Goal: Transaction & Acquisition: Purchase product/service

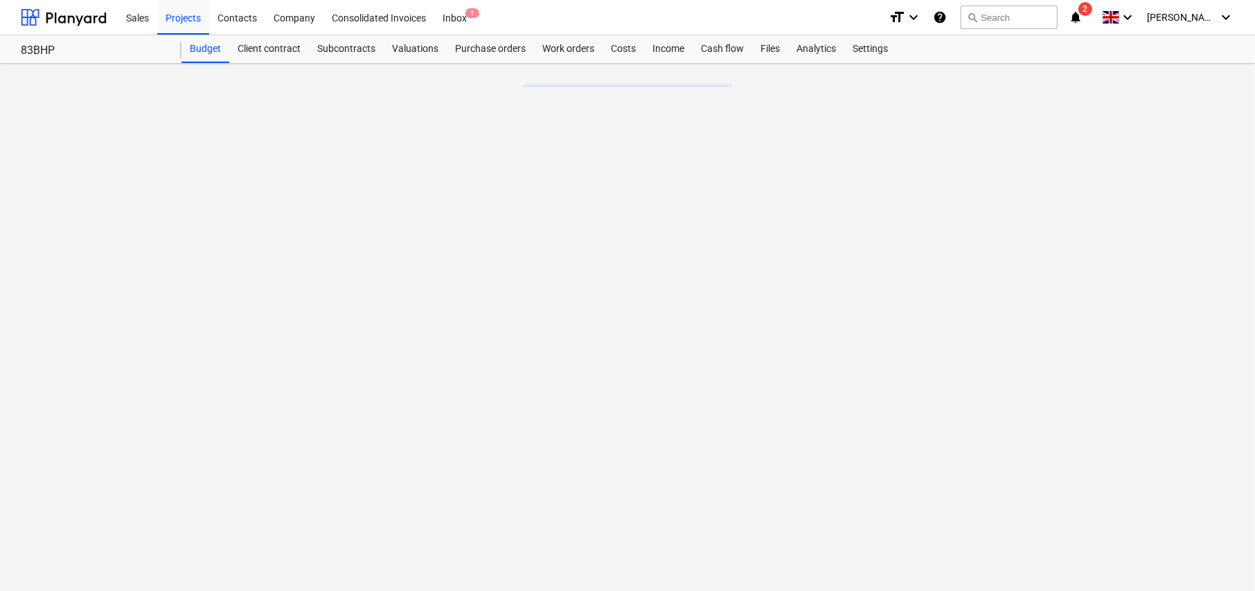
click at [481, 51] on div "Purchase orders" at bounding box center [490, 49] width 87 height 28
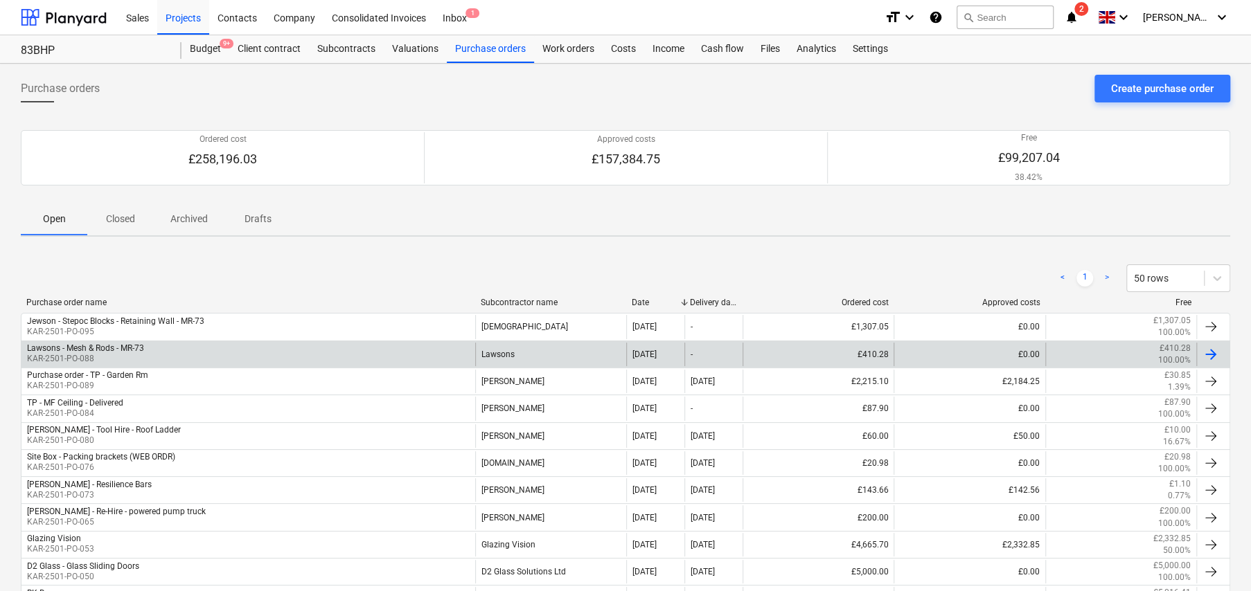
click at [116, 346] on div "Lawsons - Mesh & Rods - MR-73" at bounding box center [85, 349] width 117 height 10
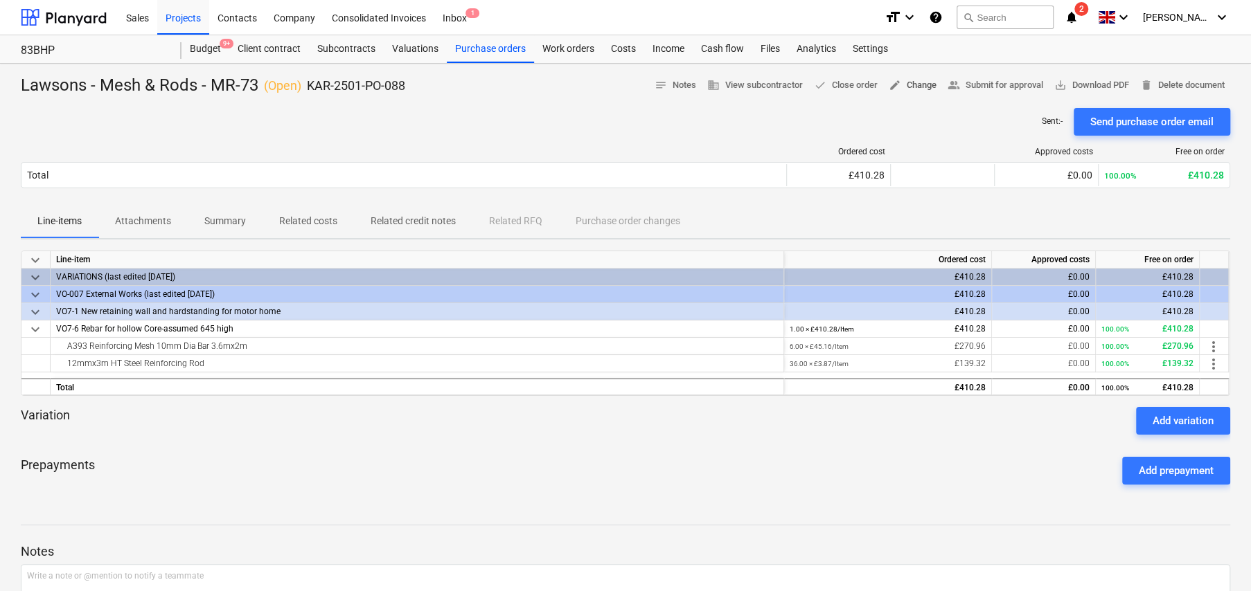
click at [909, 87] on span "edit Change" at bounding box center [913, 86] width 48 height 16
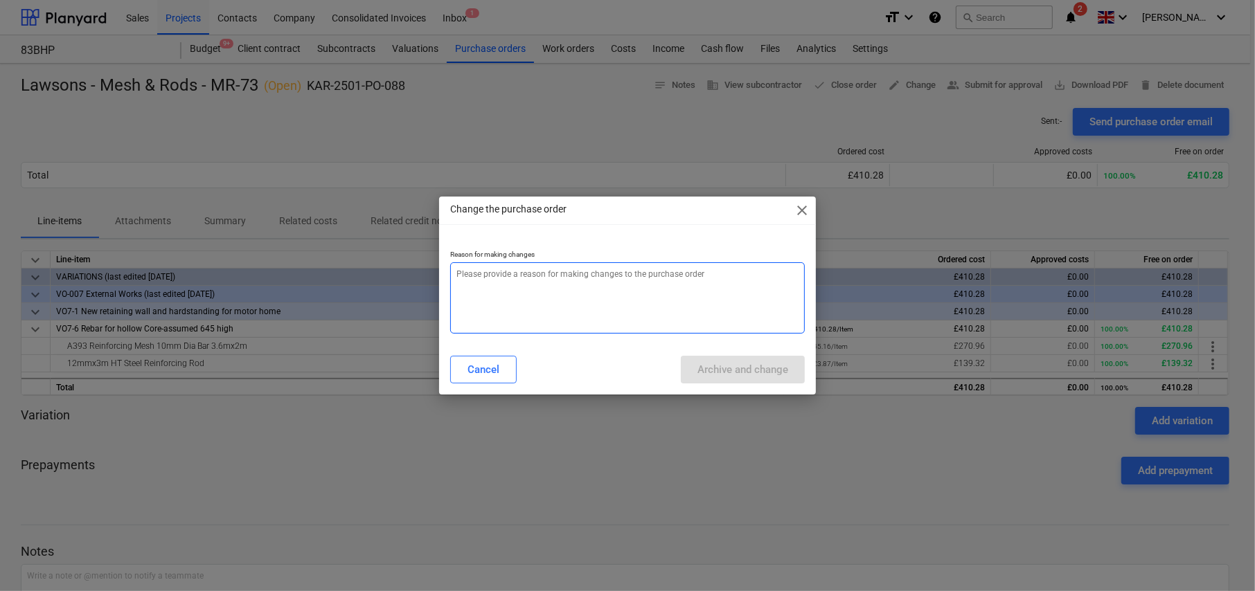
click at [646, 278] on textarea at bounding box center [627, 297] width 355 height 71
type textarea "x"
type textarea "A"
type textarea "x"
type textarea "Am"
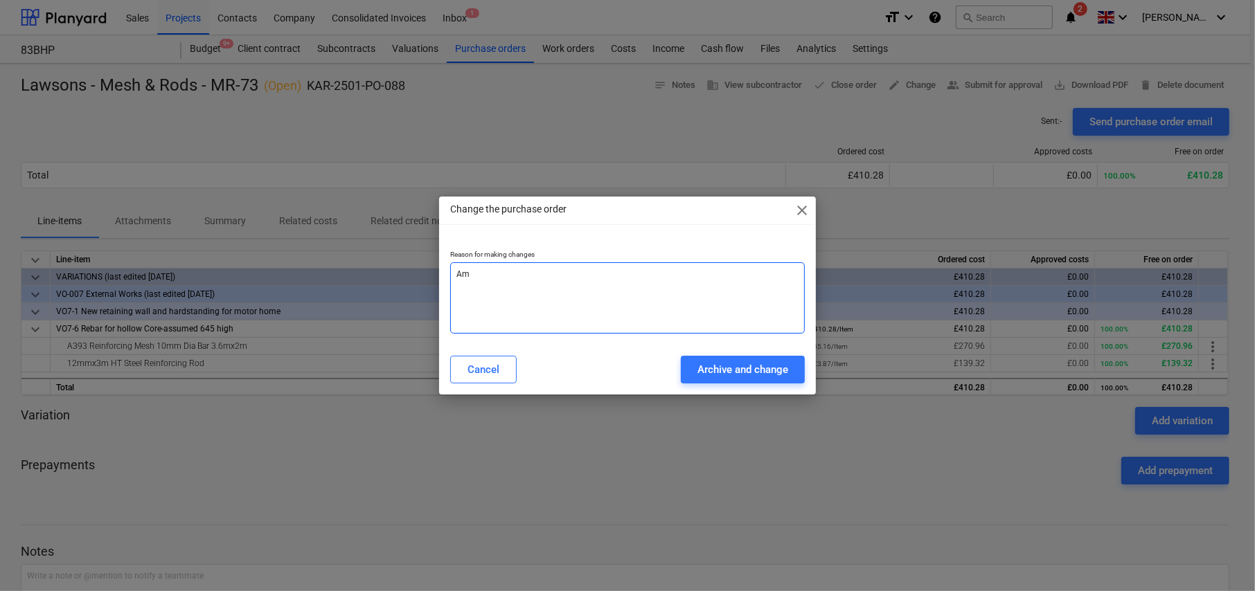
type textarea "x"
type textarea "Ame"
type textarea "x"
type textarea "Amen"
type textarea "x"
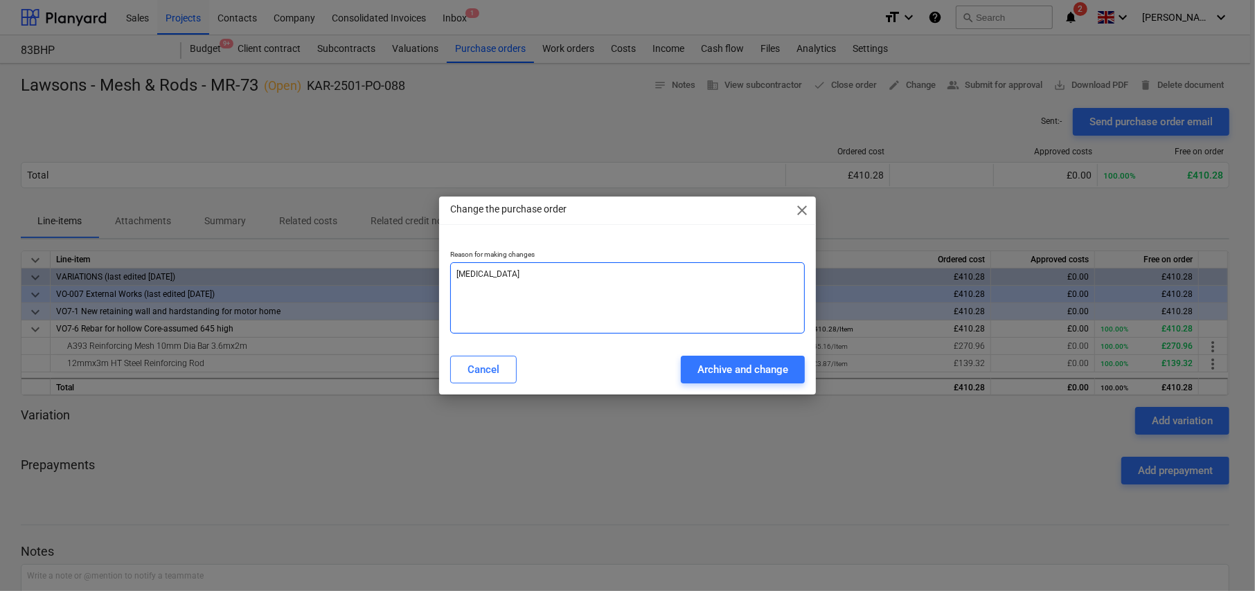
type textarea "Amend"
type textarea "x"
type textarea "Amende"
type textarea "x"
type textarea "Amended"
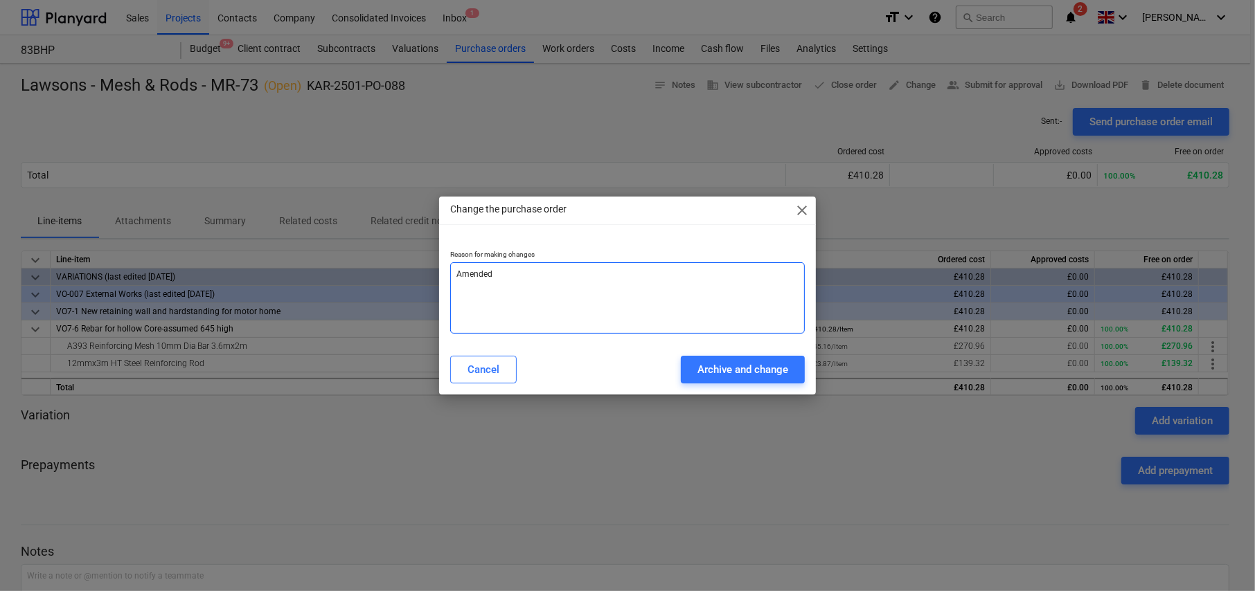
type textarea "x"
type textarea "Amended"
type textarea "x"
type textarea "Amended Q"
type textarea "x"
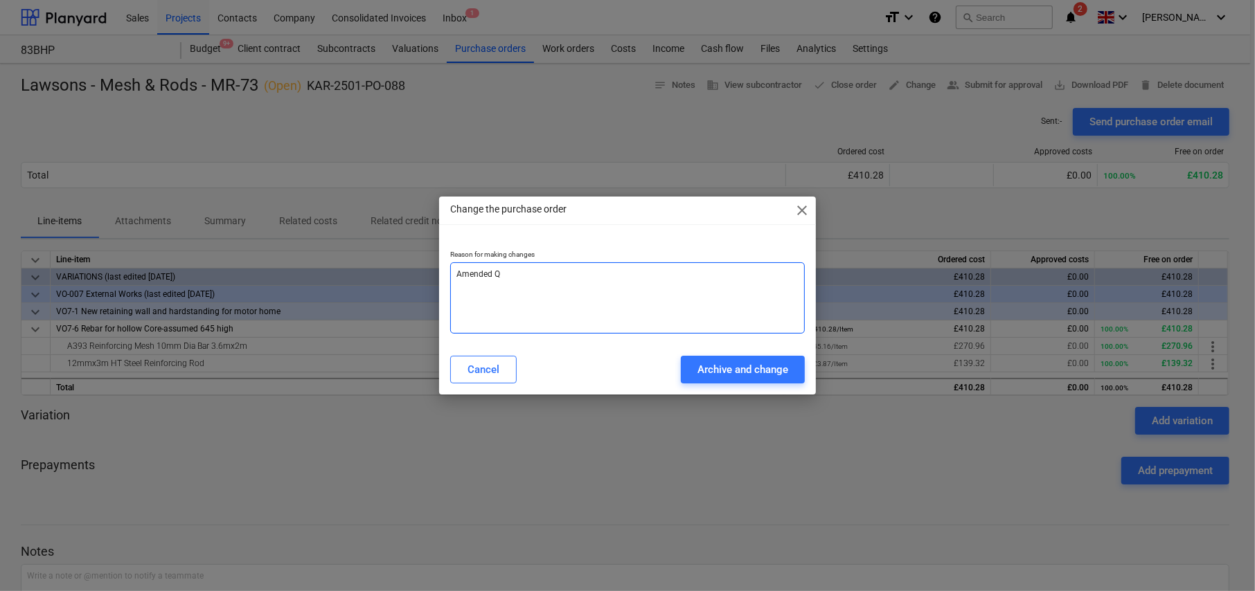
type textarea "Amended Qu"
type textarea "x"
type textarea "Amended Qua"
type textarea "x"
type textarea "Amended Quan"
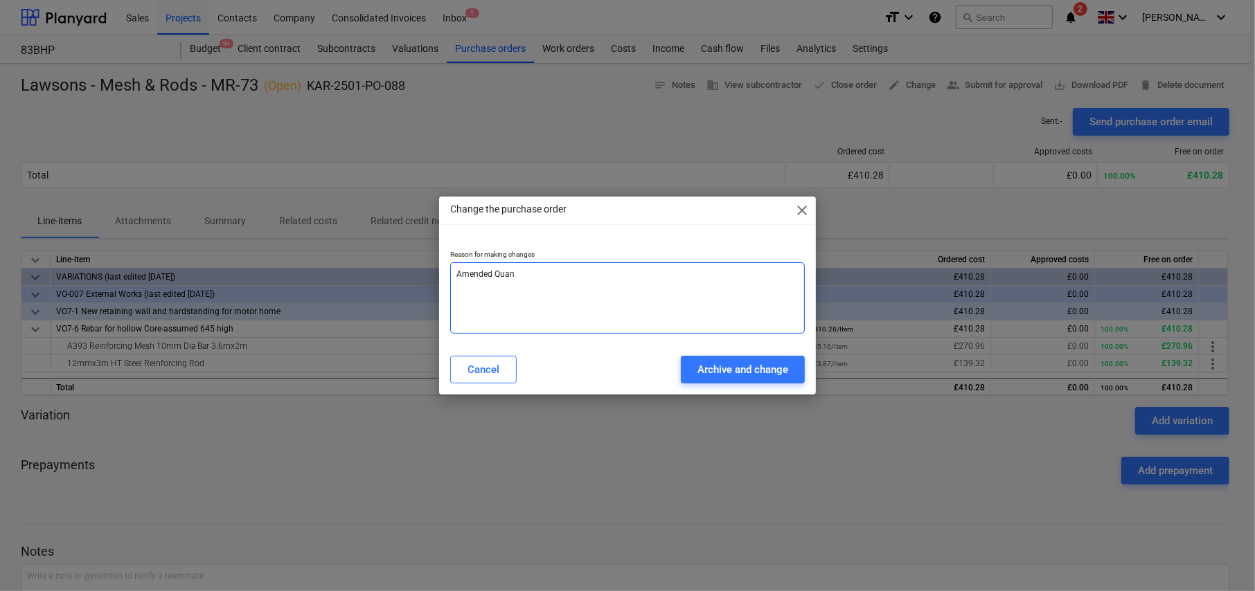
type textarea "x"
type textarea "Amended Quant"
type textarea "x"
type textarea "Amended Quants"
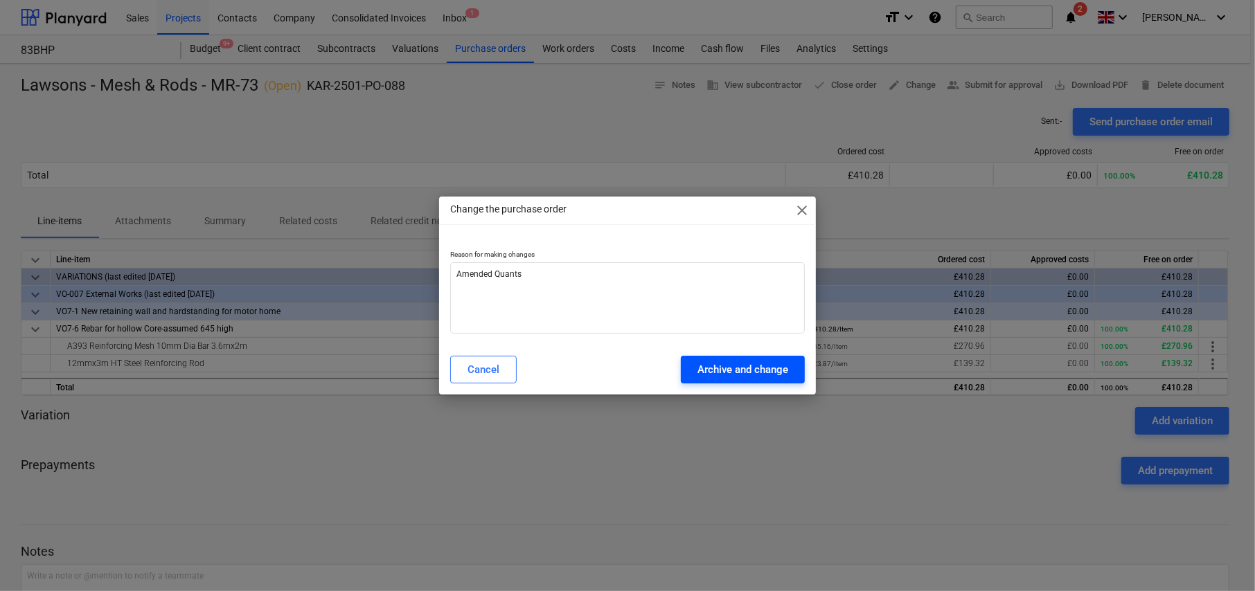
click at [750, 366] on div "Archive and change" at bounding box center [742, 370] width 91 height 18
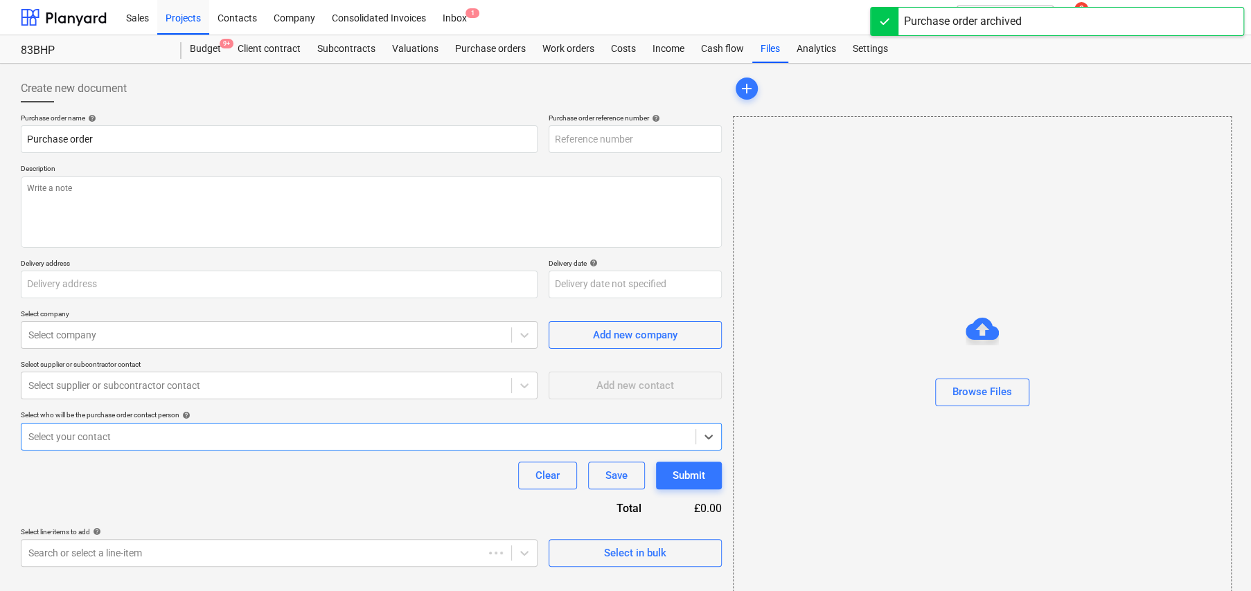
type textarea "x"
type input "KAR-2501-PO-096"
type textarea "x"
type input "Lawsons - Mesh & Rods - MR-73"
type input "KAR-2501-PO-088"
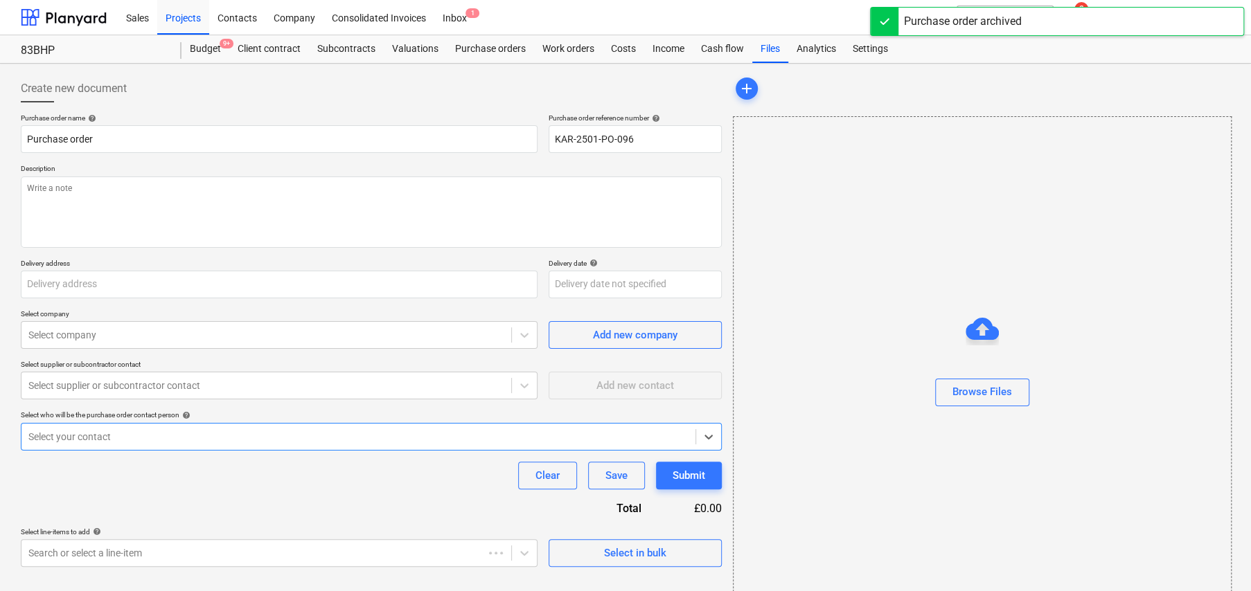
type textarea "Quote No ; 996438 Delivery to site. Site address - Blackheath Park - SE3 0EU Si…"
type input "83 Blackheath Park, Blackheath SE3 0EU"
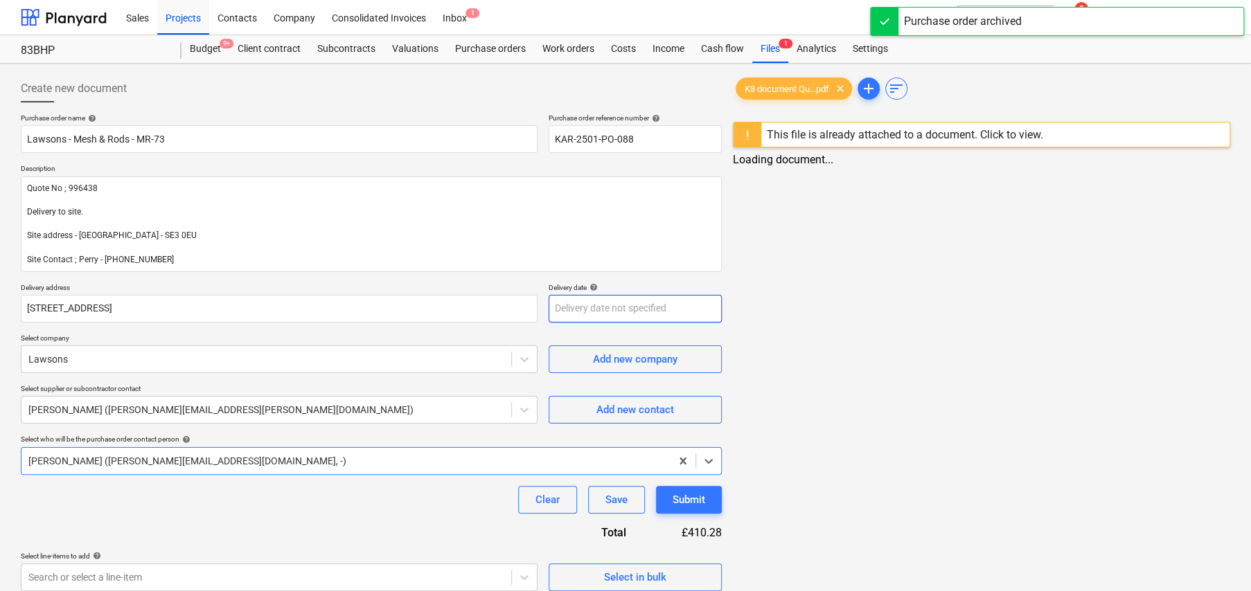
click at [611, 309] on body "Sales Projects Contacts Company Consolidated Invoices Inbox 1 format_size keybo…" at bounding box center [625, 295] width 1251 height 591
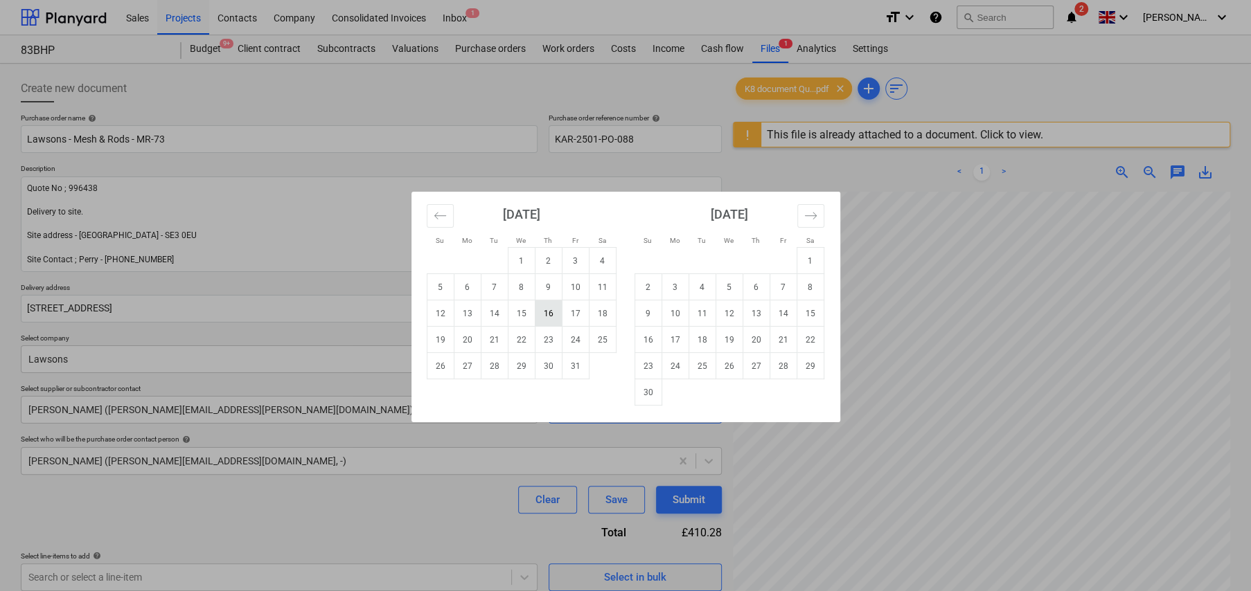
click at [554, 312] on td "16" at bounding box center [548, 314] width 27 height 26
type textarea "x"
type input "16 Oct 2025"
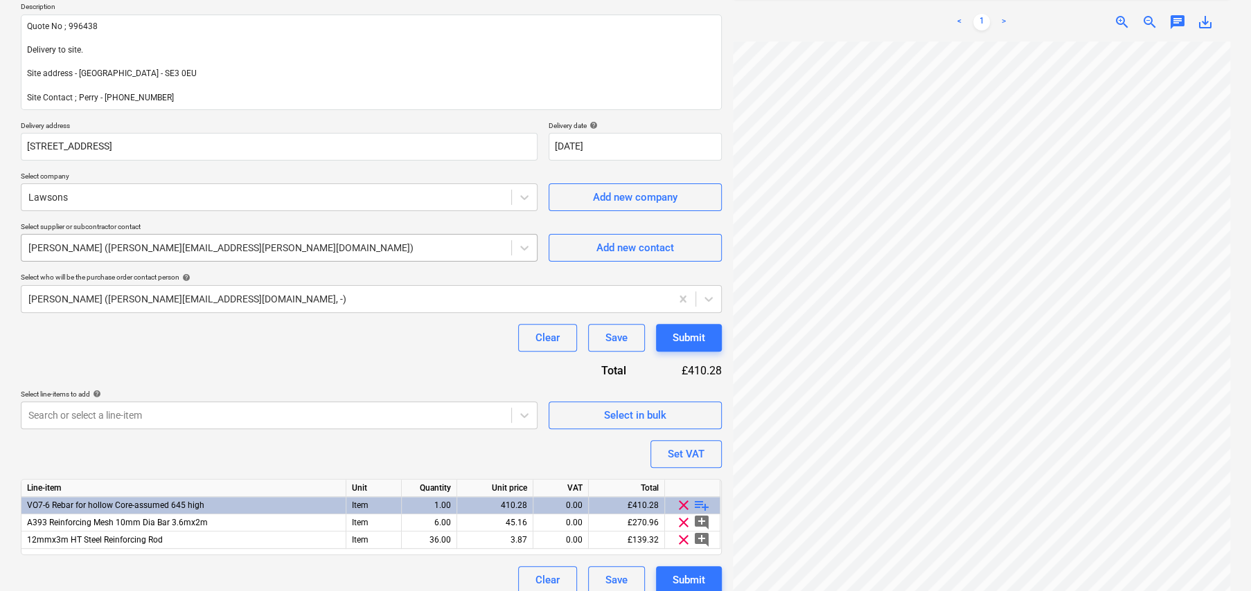
scroll to position [175, 0]
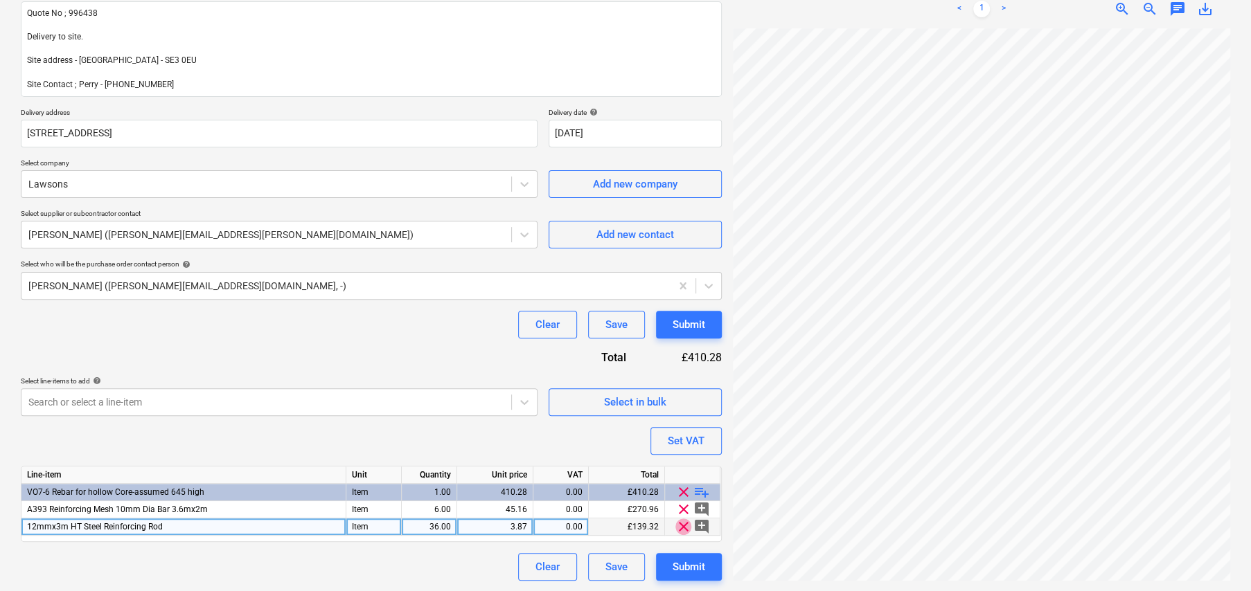
click at [684, 525] on span "clear" at bounding box center [683, 527] width 17 height 17
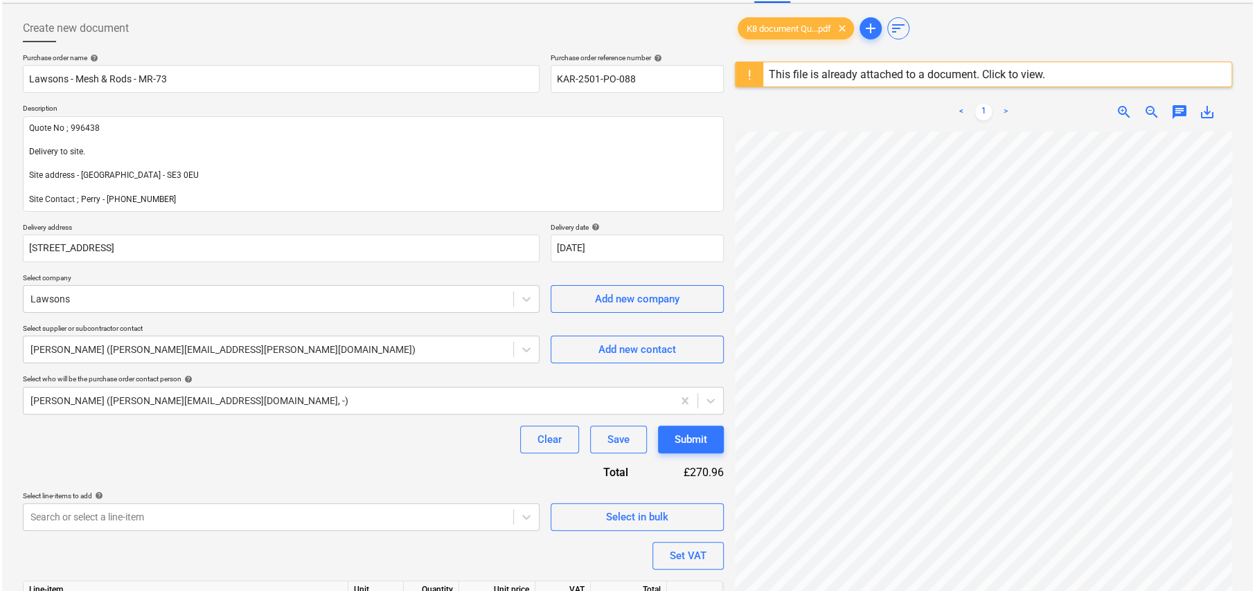
scroll to position [163, 0]
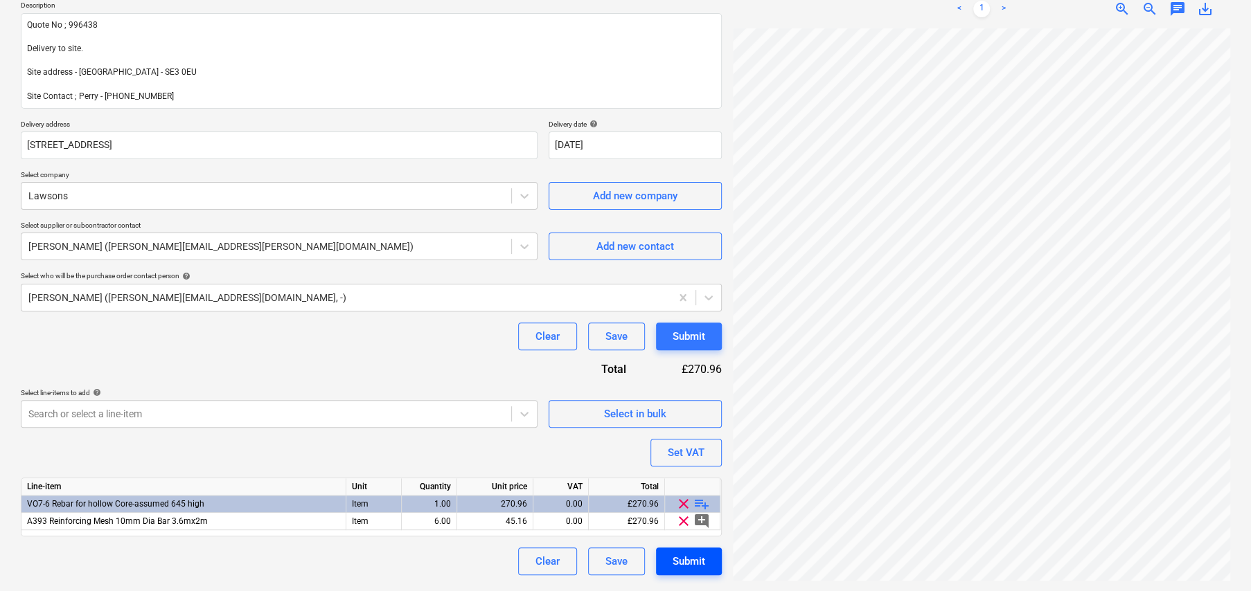
click at [692, 562] on div "Submit" at bounding box center [688, 562] width 33 height 18
type textarea "x"
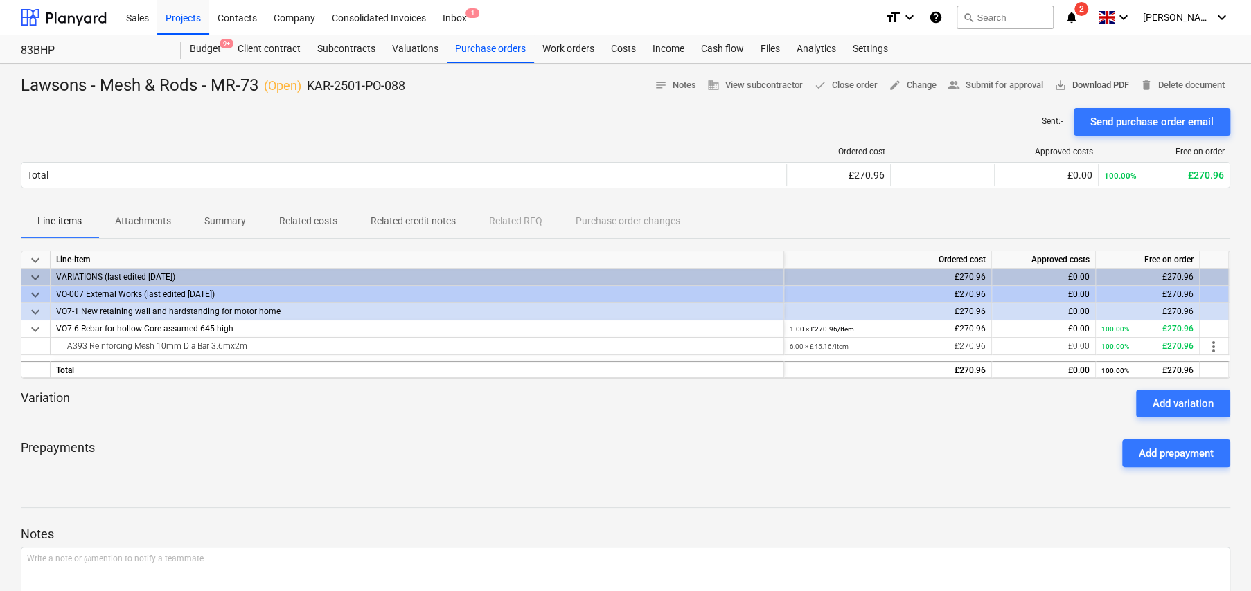
click at [1082, 83] on span "save_alt Download PDF" at bounding box center [1091, 86] width 75 height 16
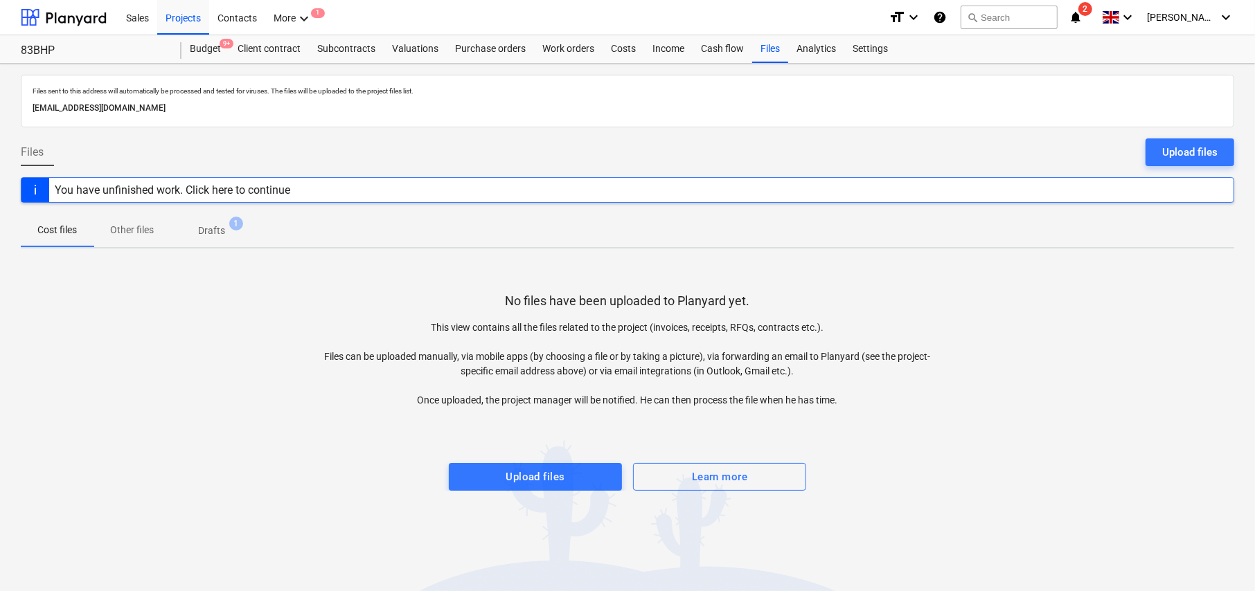
click at [208, 236] on p "Drafts" at bounding box center [211, 231] width 27 height 15
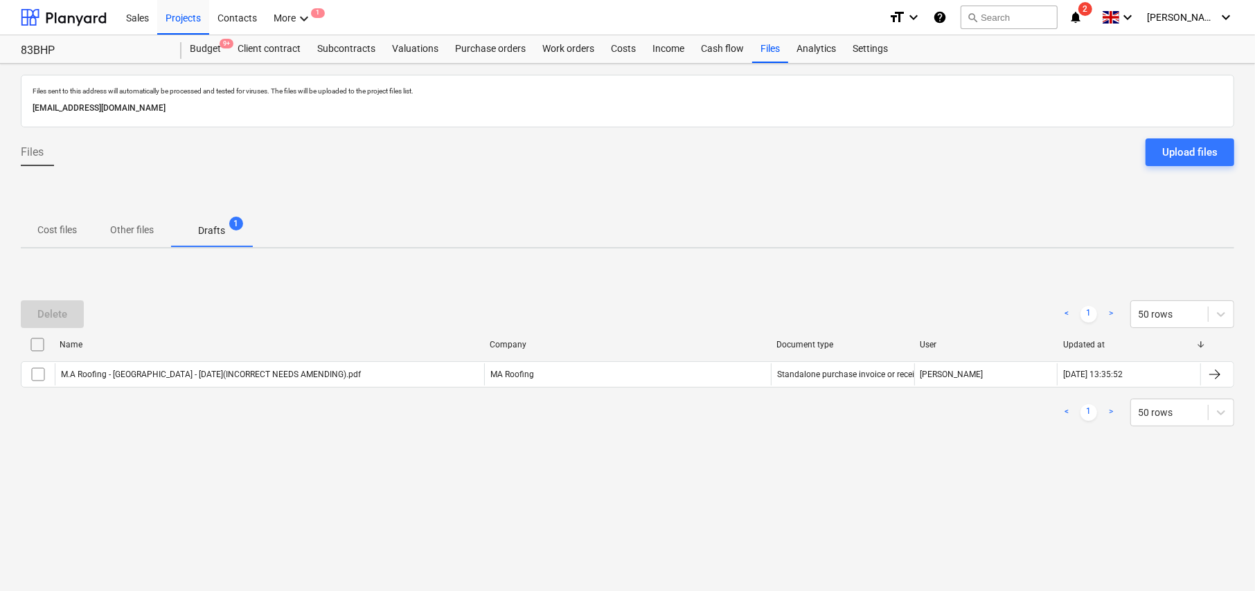
click at [150, 232] on p "Other files" at bounding box center [132, 230] width 44 height 15
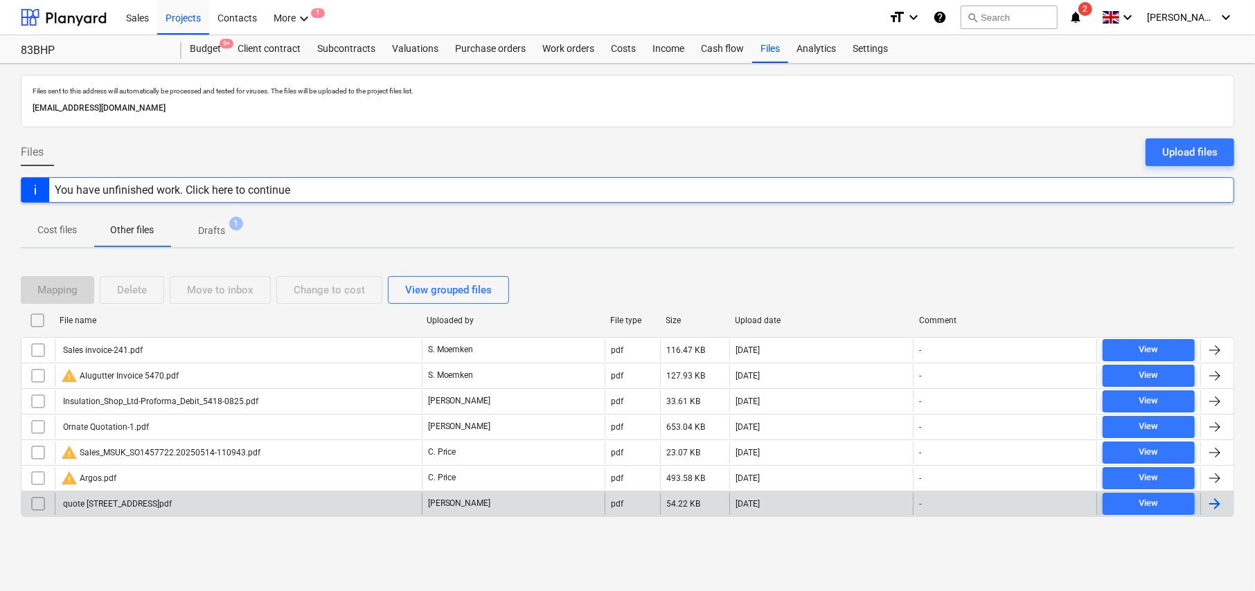
click at [43, 493] on input "checkbox" at bounding box center [38, 504] width 22 height 22
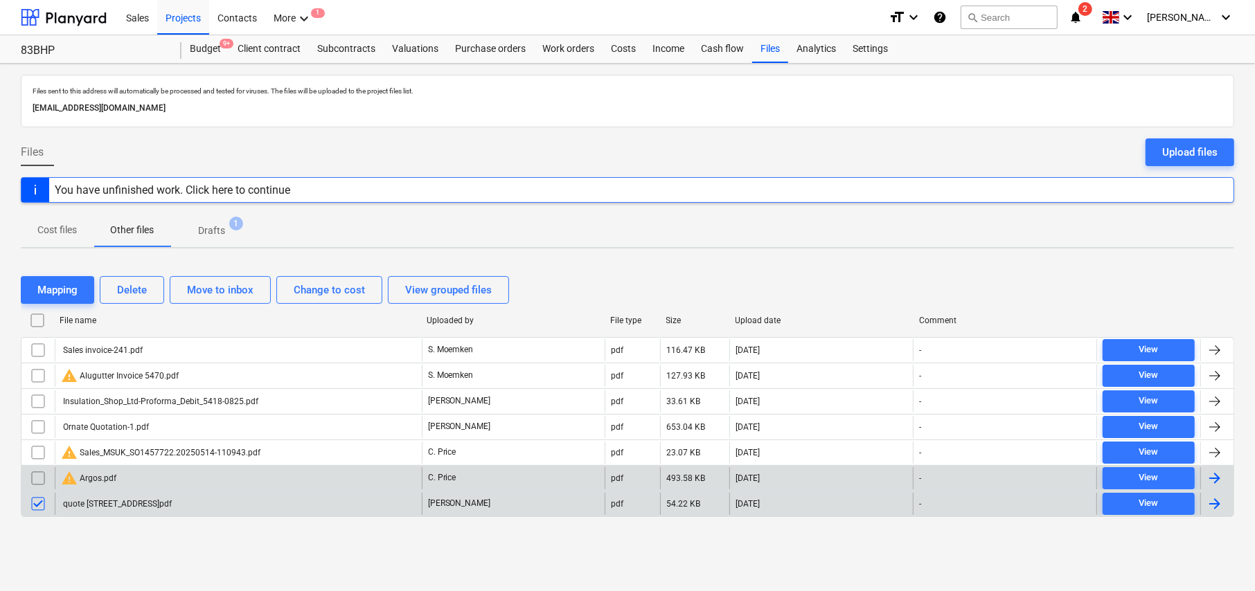
click at [40, 474] on input "checkbox" at bounding box center [38, 478] width 22 height 22
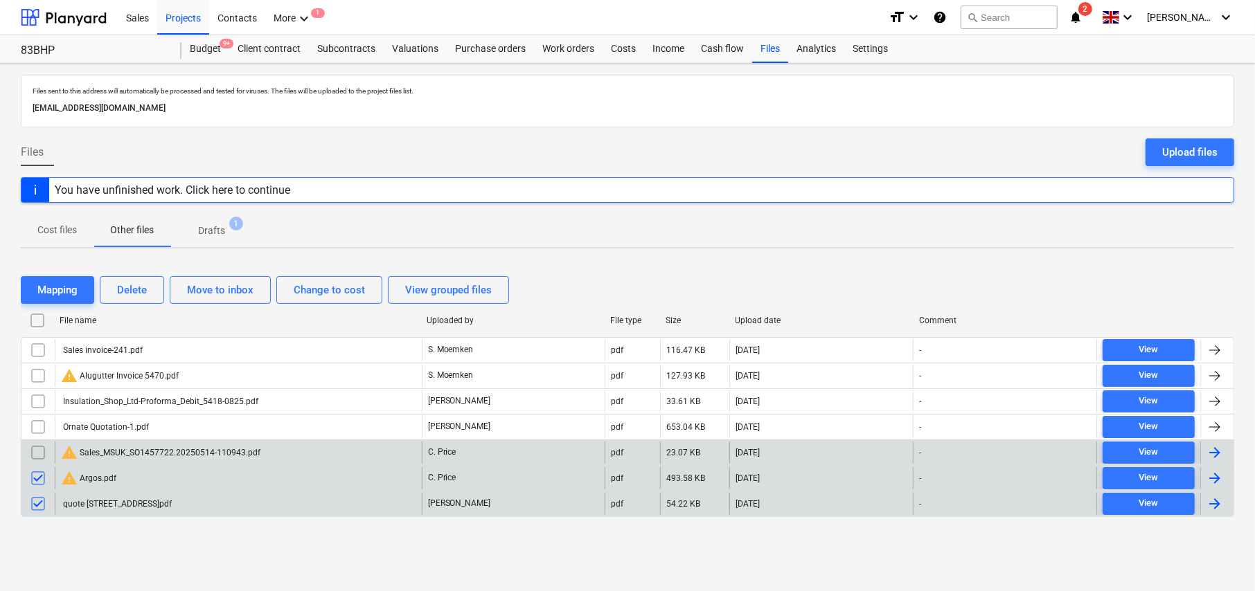
click at [36, 454] on input "checkbox" at bounding box center [38, 453] width 22 height 22
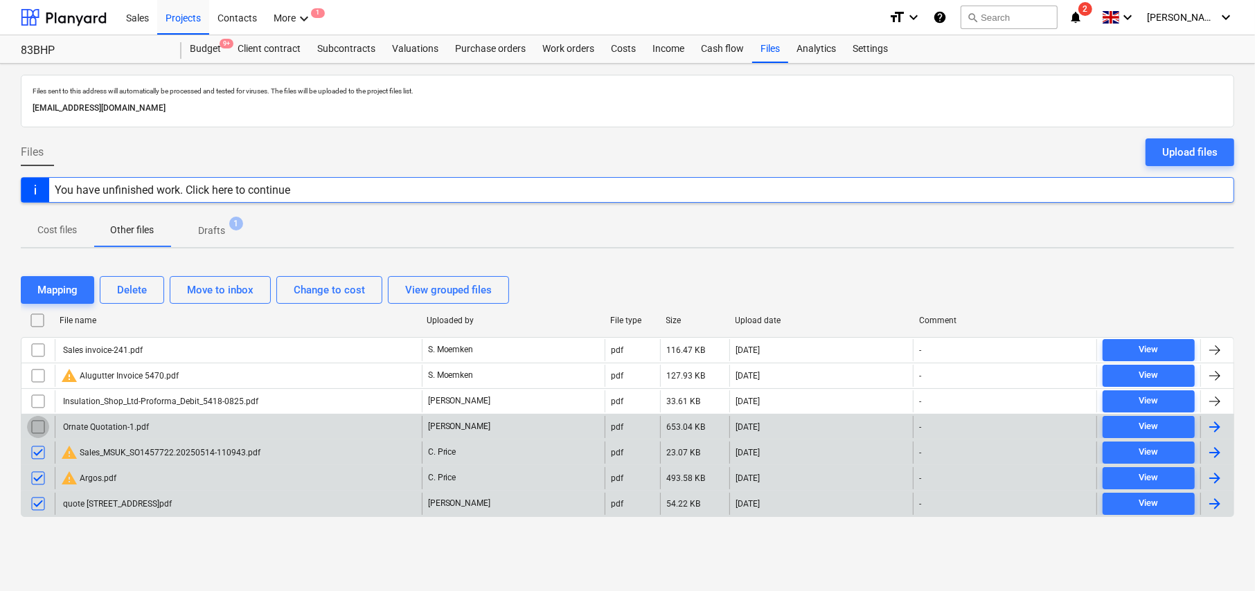
click at [37, 427] on input "checkbox" at bounding box center [38, 427] width 22 height 22
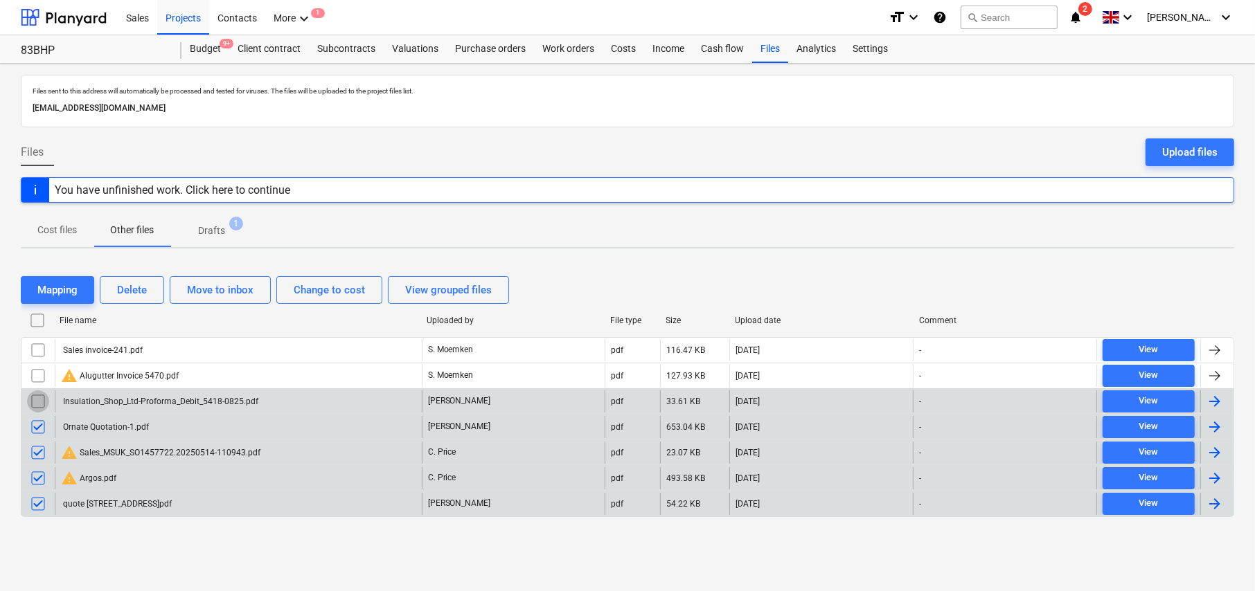
click at [37, 401] on input "checkbox" at bounding box center [38, 402] width 22 height 22
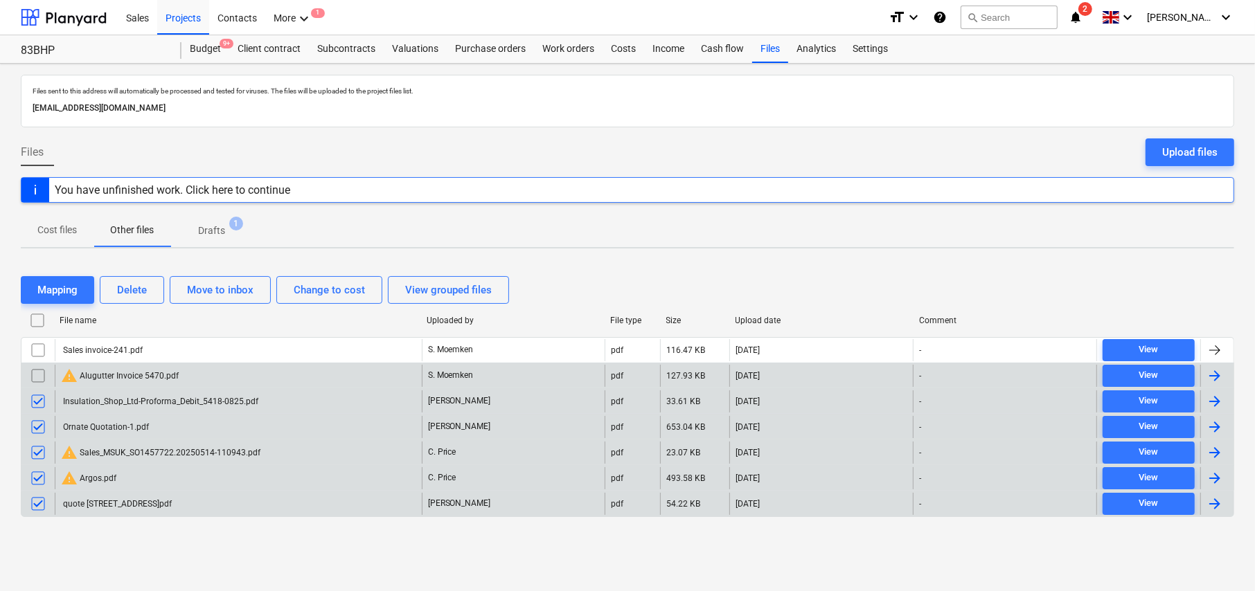
click at [35, 377] on input "checkbox" at bounding box center [38, 376] width 22 height 22
click at [145, 285] on div "Delete" at bounding box center [132, 290] width 30 height 18
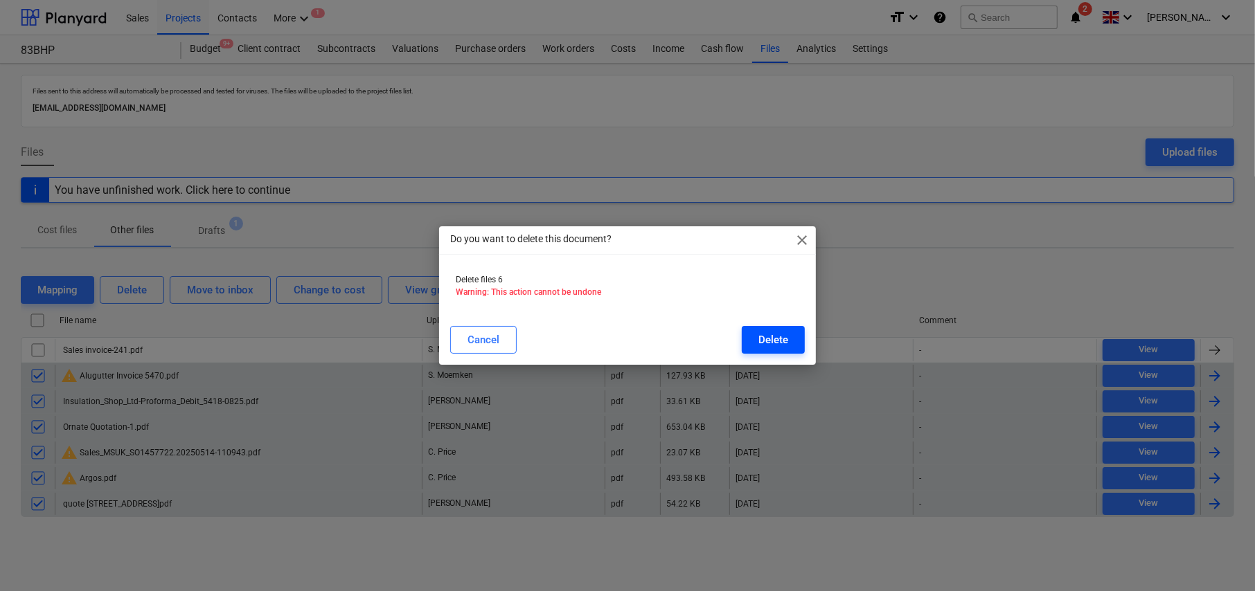
click at [761, 343] on div "Delete" at bounding box center [773, 340] width 30 height 18
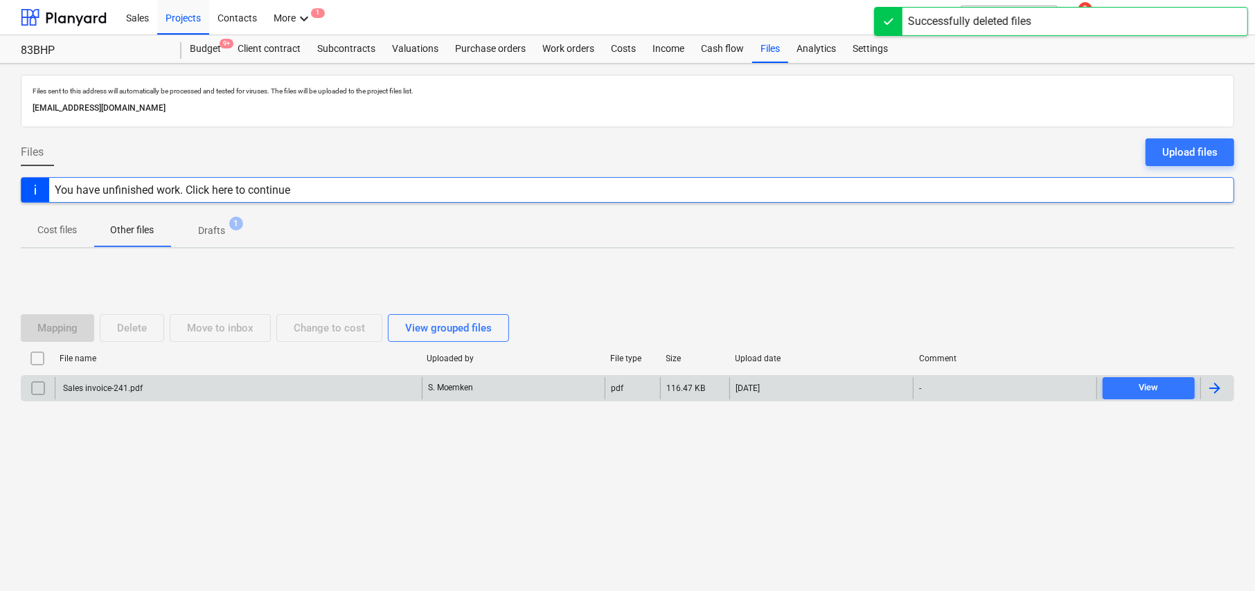
click at [125, 389] on div "Sales invoice-241.pdf" at bounding box center [102, 389] width 82 height 10
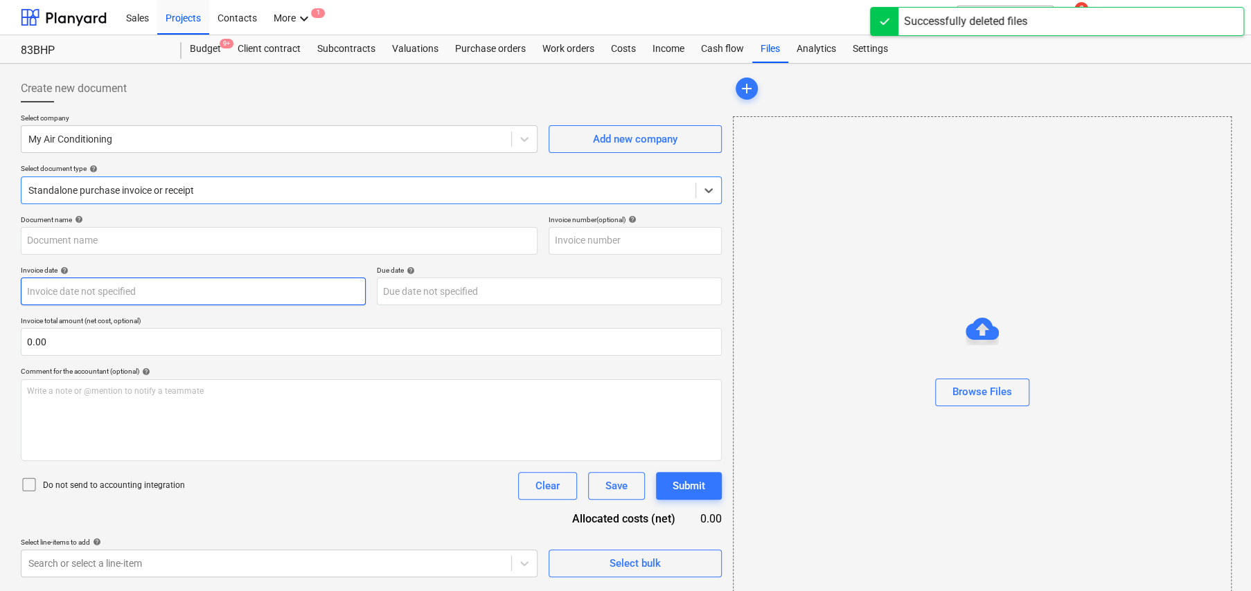
type input "241"
type input "12 Sep 2025"
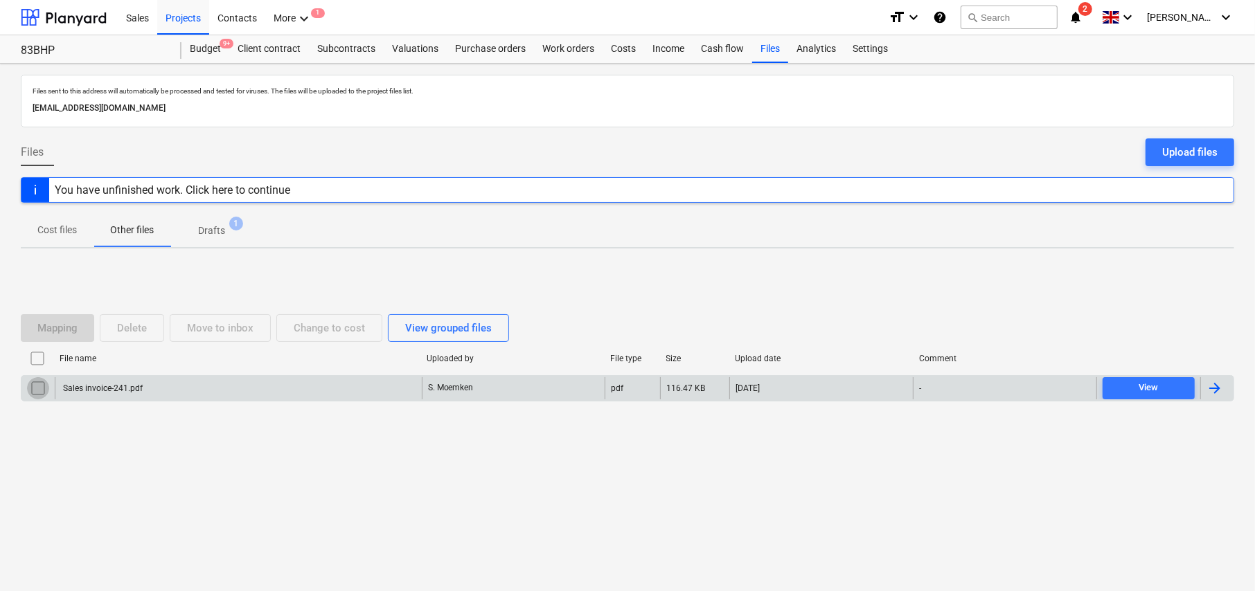
click at [39, 388] on input "checkbox" at bounding box center [38, 388] width 22 height 22
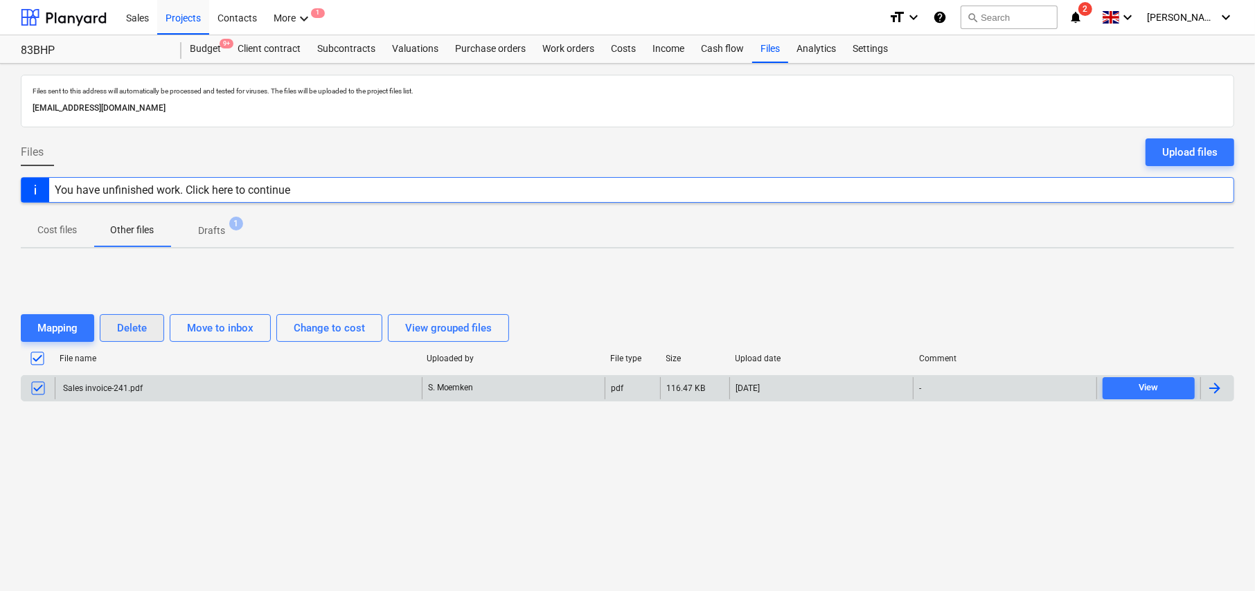
click at [132, 329] on div "Delete" at bounding box center [132, 328] width 30 height 18
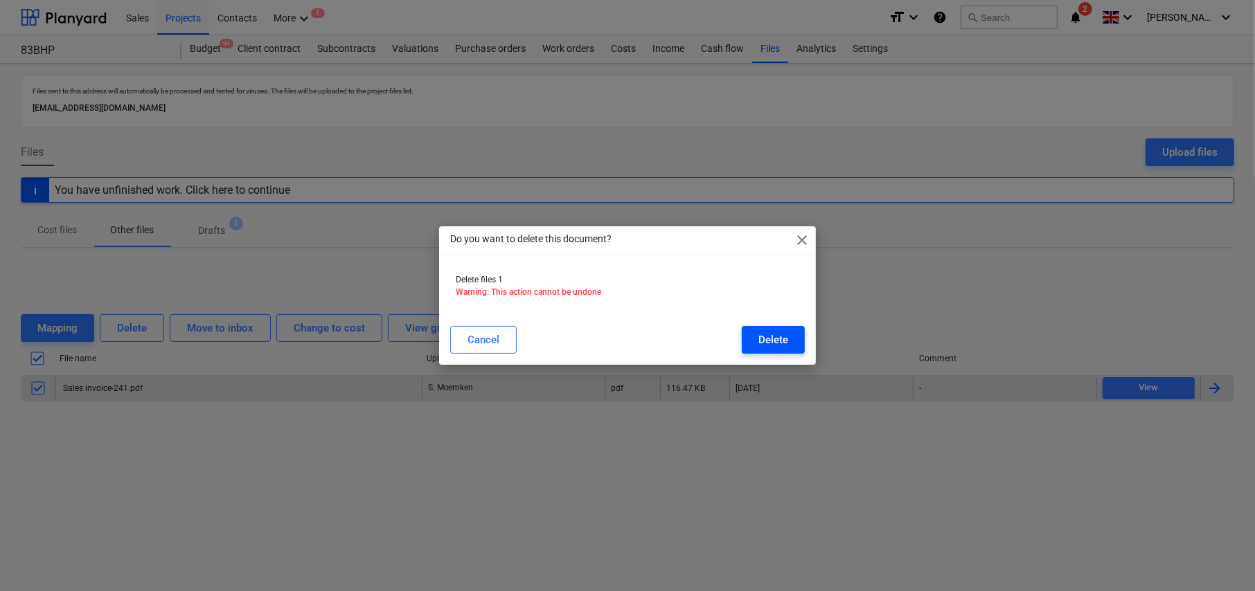
click at [766, 344] on div "Delete" at bounding box center [773, 340] width 30 height 18
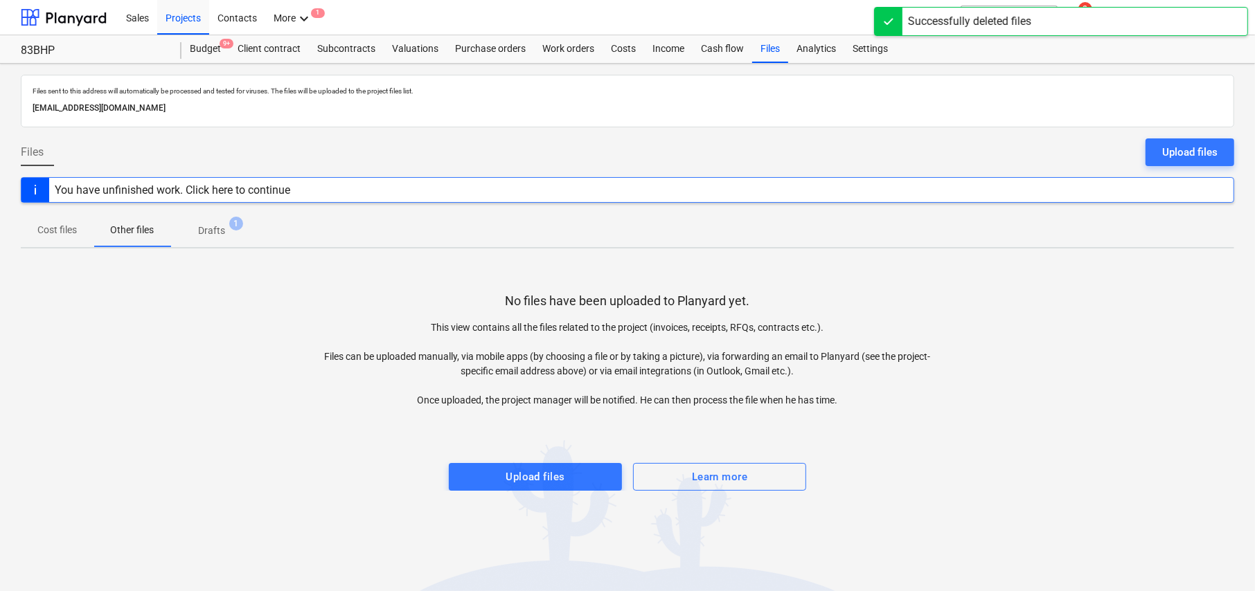
click at [212, 228] on p "Drafts" at bounding box center [211, 231] width 27 height 15
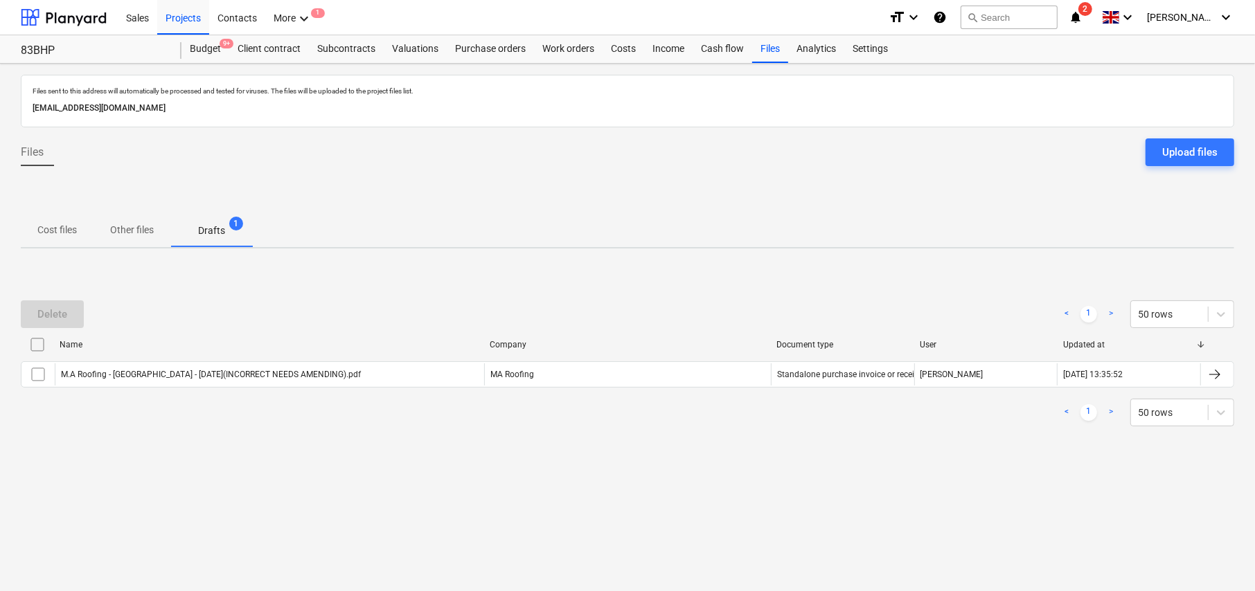
click at [57, 228] on p "Cost files" at bounding box center [56, 230] width 39 height 15
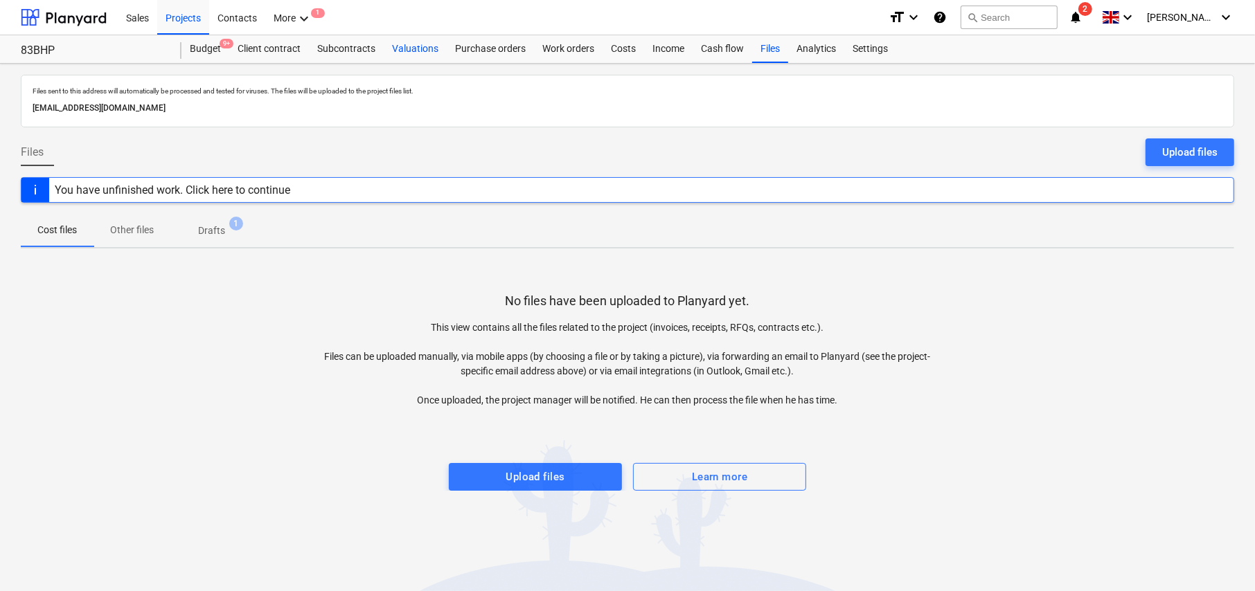
click at [414, 51] on div "Valuations" at bounding box center [415, 49] width 63 height 28
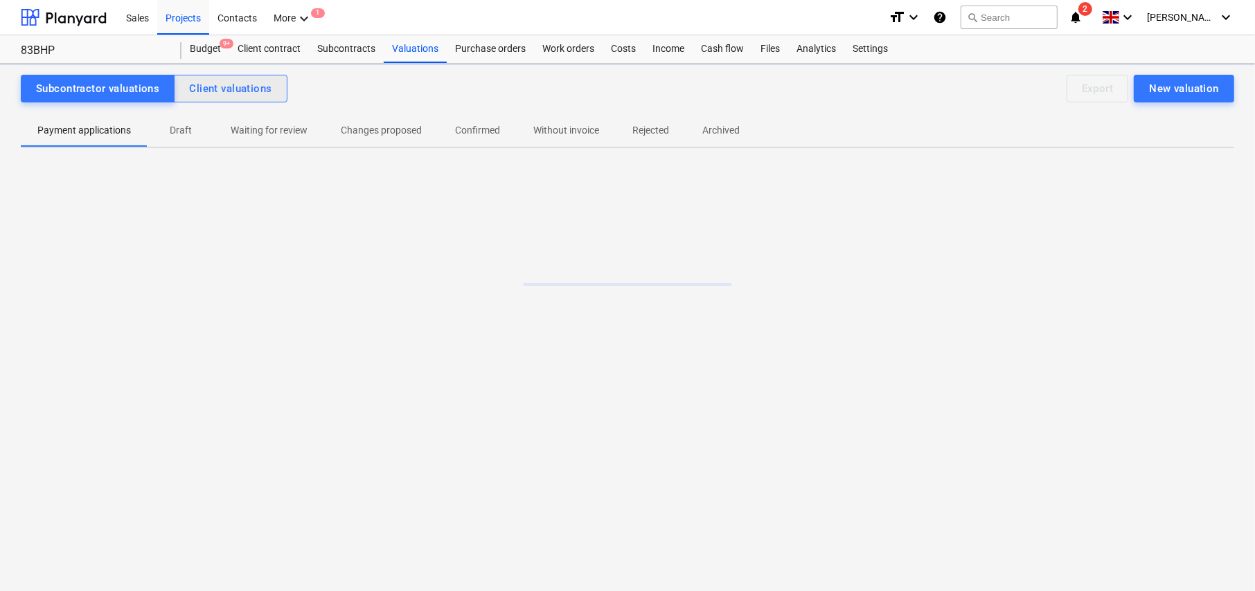
click at [244, 87] on div "Client valuations" at bounding box center [230, 89] width 82 height 18
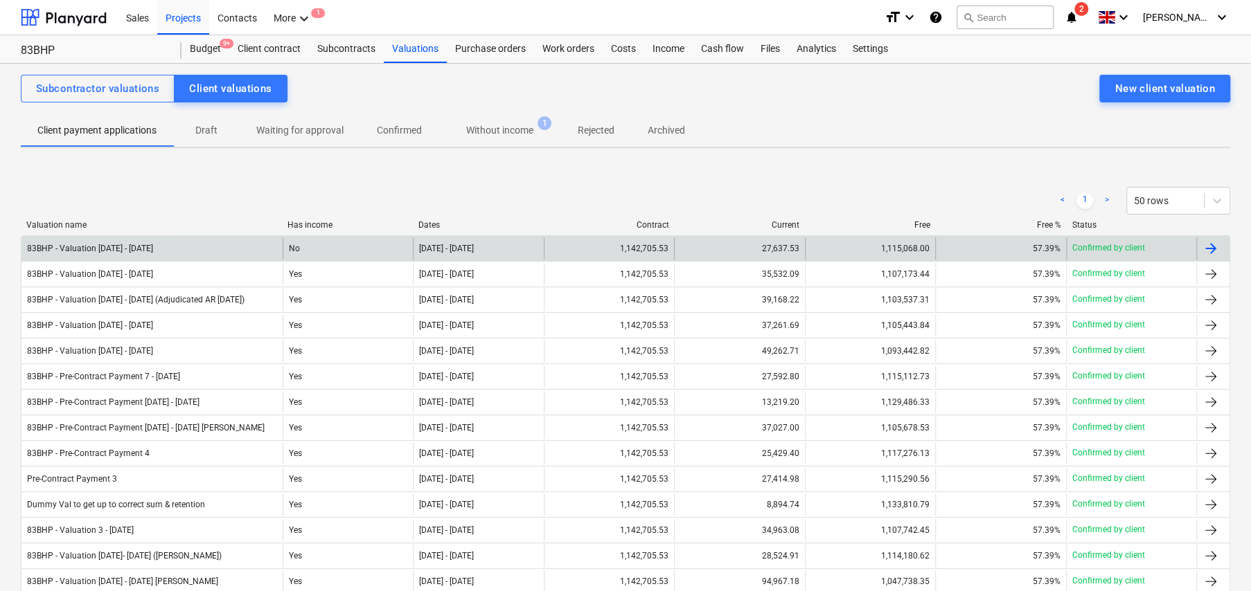
click at [189, 242] on div "83BHP - Valuation 8 - 10Oct25" at bounding box center [151, 249] width 261 height 22
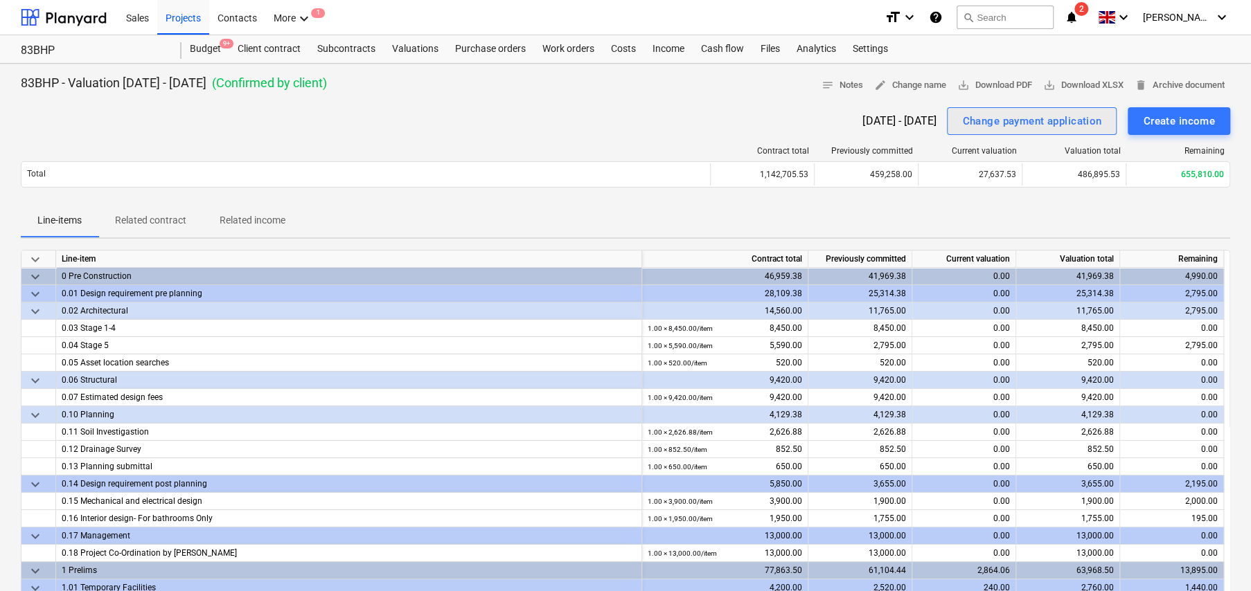
click at [1032, 124] on div "Change payment application" at bounding box center [1031, 121] width 139 height 18
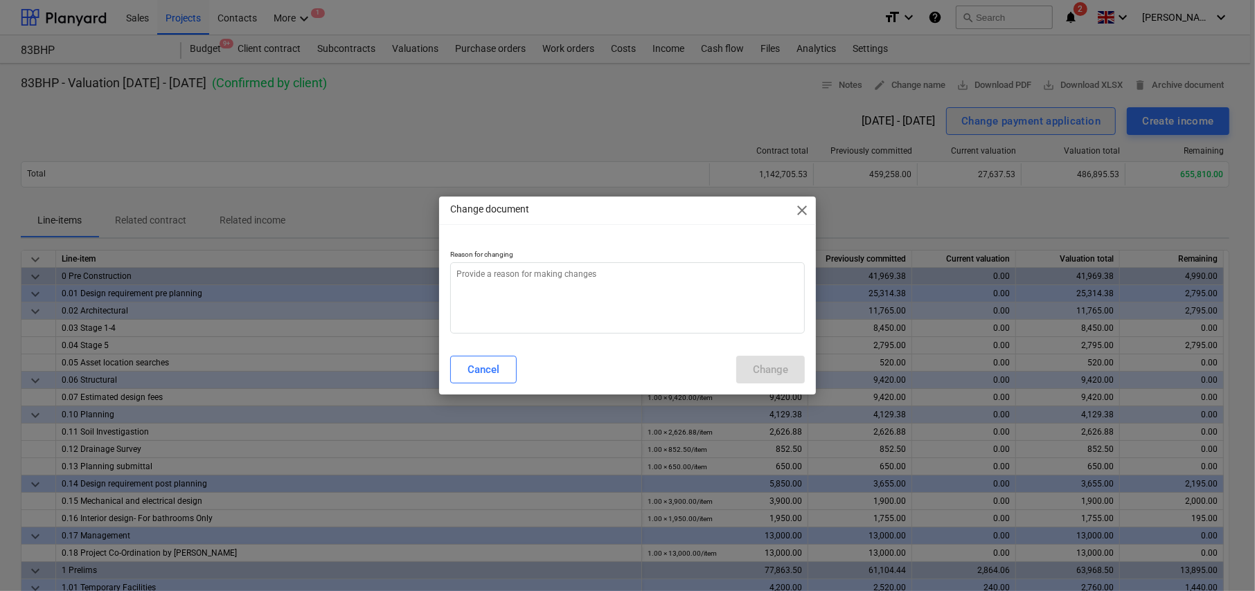
type textarea "x"
click at [623, 275] on textarea at bounding box center [627, 297] width 355 height 71
type textarea "M"
type textarea "x"
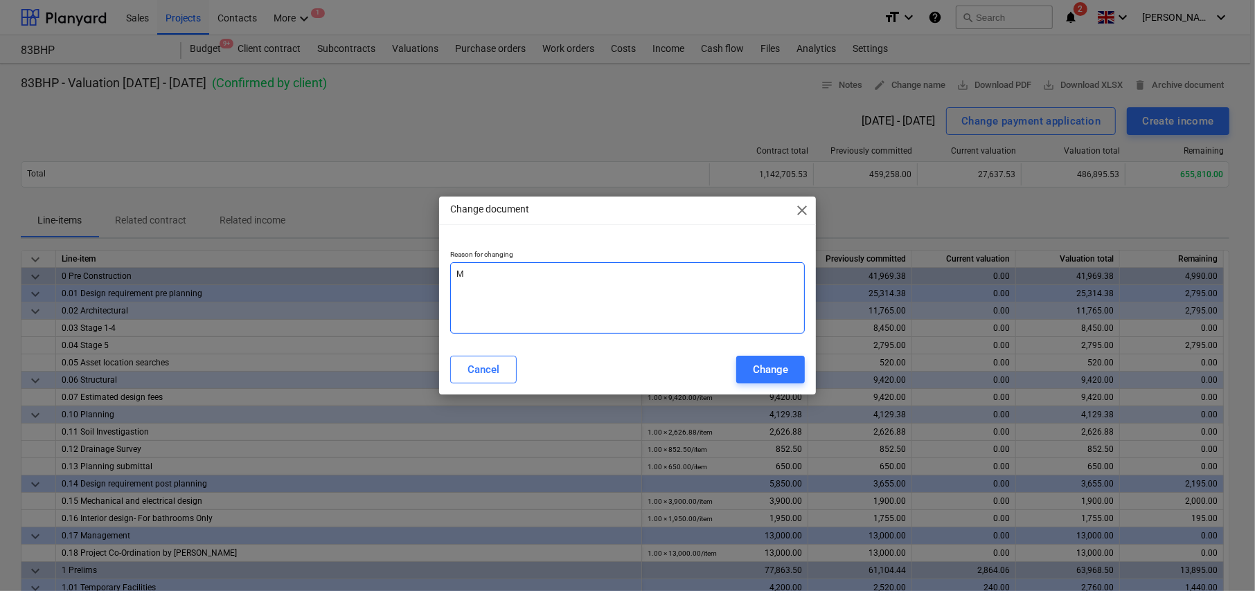
type textarea "Mo"
type textarea "x"
type textarea "Mod"
type textarea "x"
type textarea "Mode"
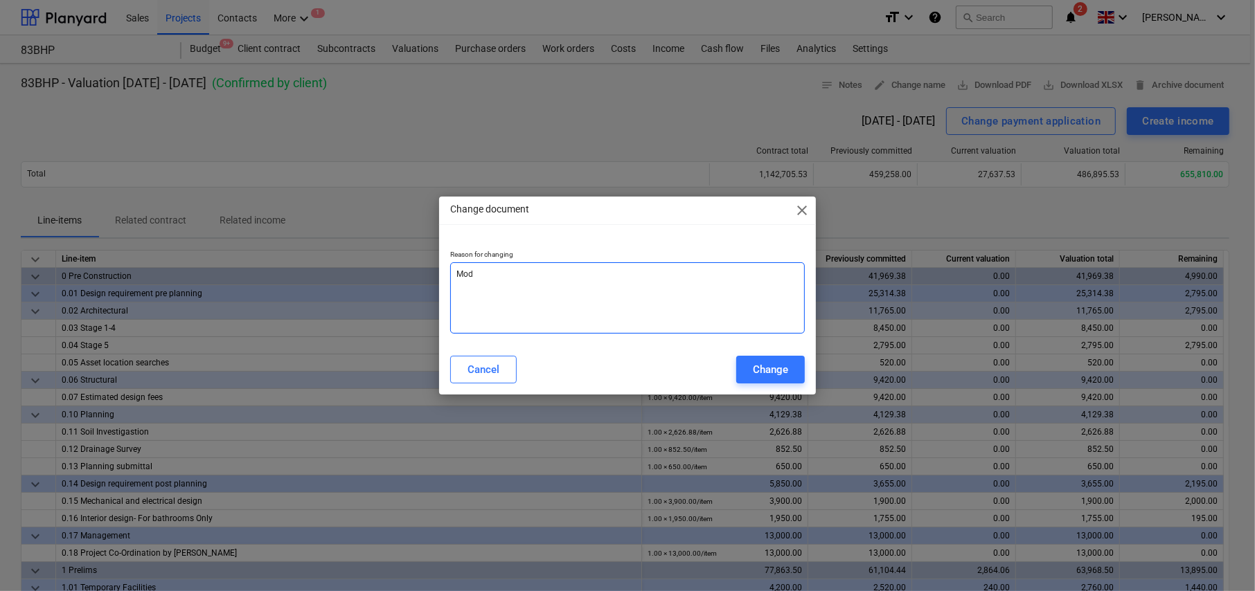
type textarea "x"
type textarea "Moder"
type textarea "x"
type textarea "Modera"
type textarea "x"
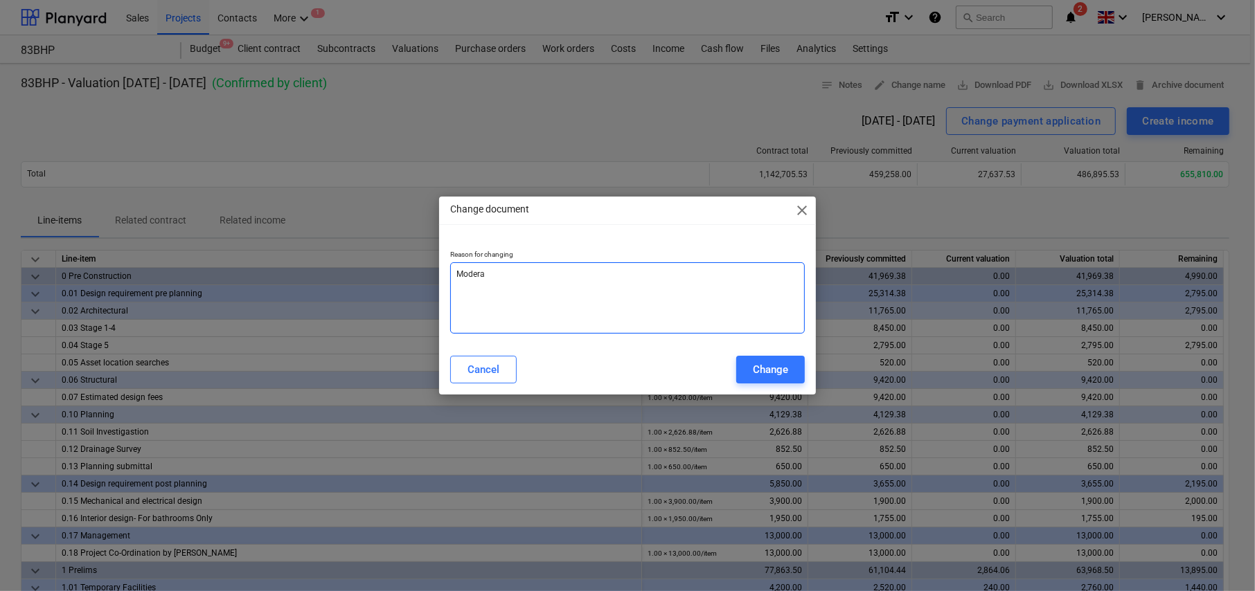
type textarea "Moderat"
type textarea "x"
type textarea "Moderate"
type textarea "x"
type textarea "Moderated"
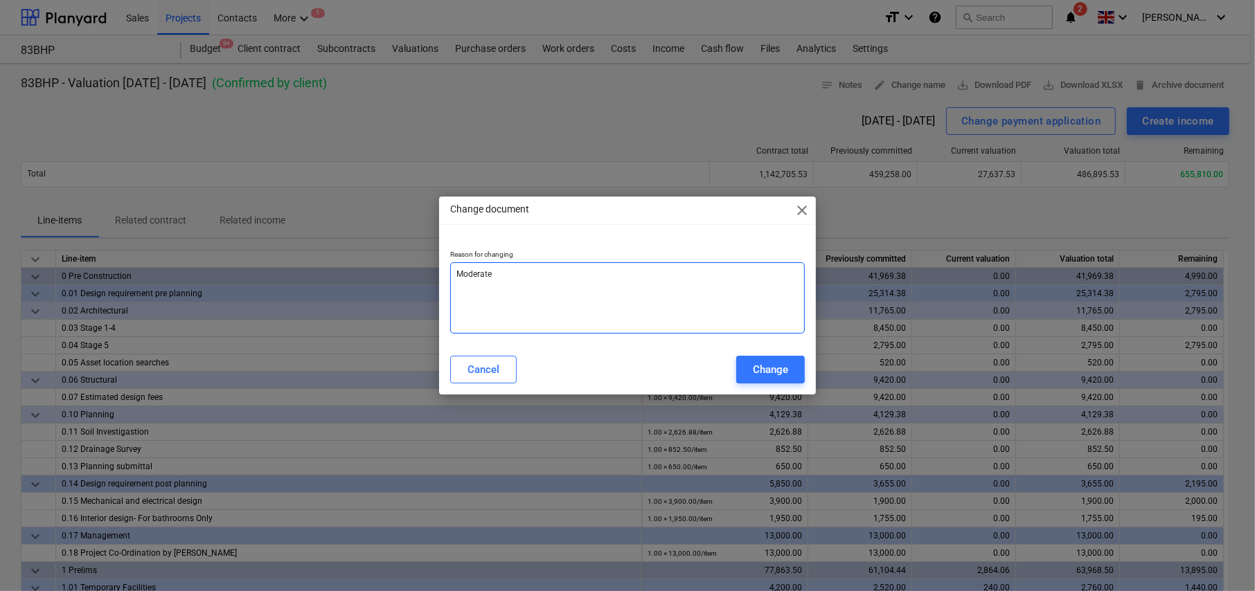
type textarea "x"
type textarea "Moderated"
type textarea "x"
type textarea "Moderated b"
type textarea "x"
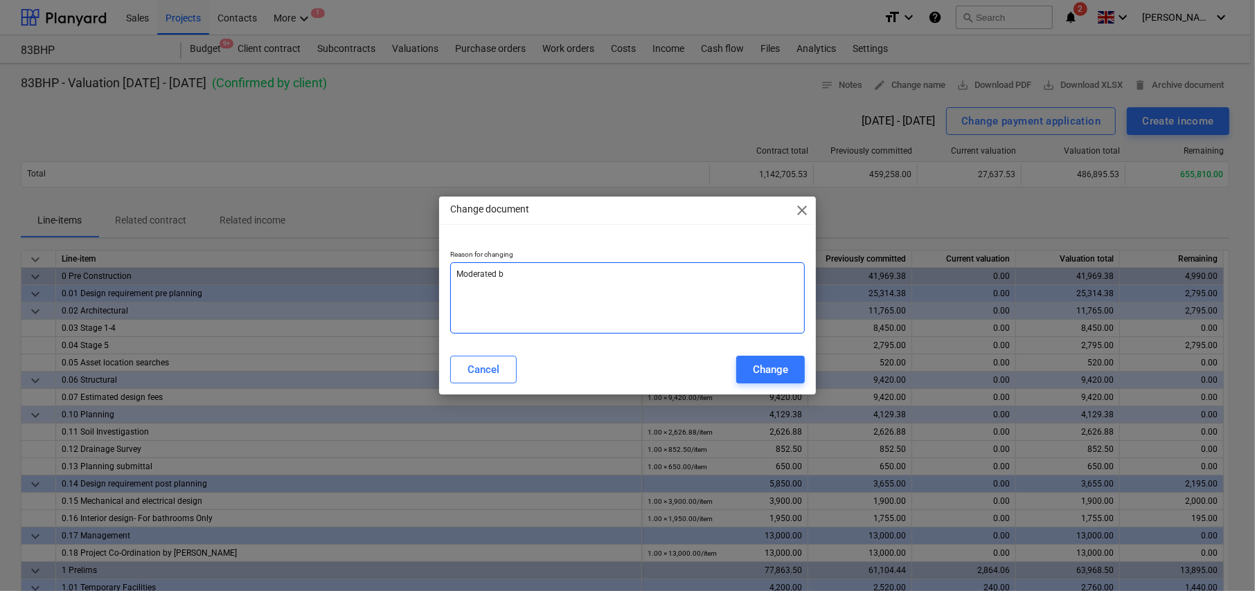
type textarea "Moderated by"
type textarea "x"
type textarea "Moderated by"
type textarea "x"
type textarea "Moderated by C"
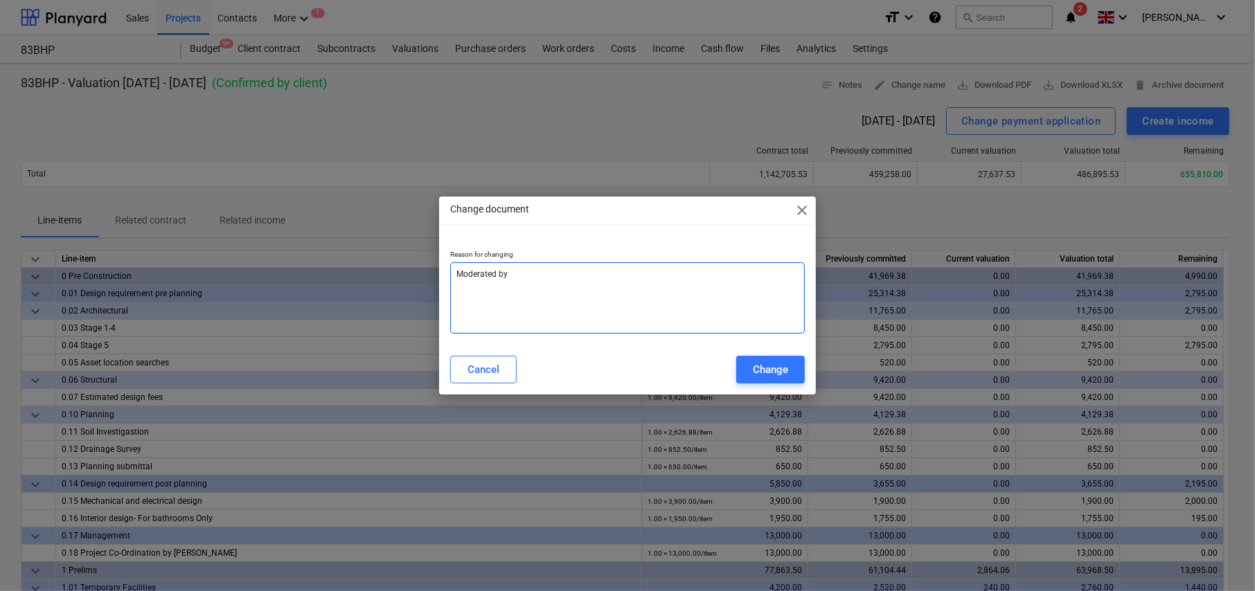
type textarea "x"
type textarea "Moderated by CA"
type textarea "x"
type textarea "Moderated by CA"
click at [771, 375] on div "Change" at bounding box center [770, 370] width 35 height 18
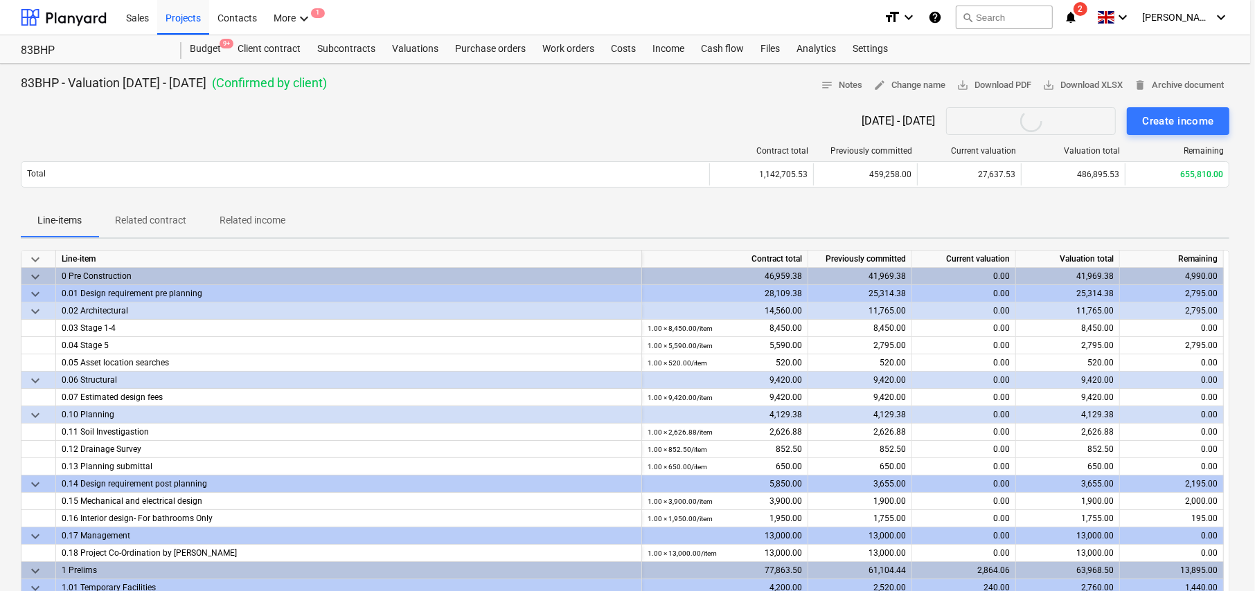
type textarea "x"
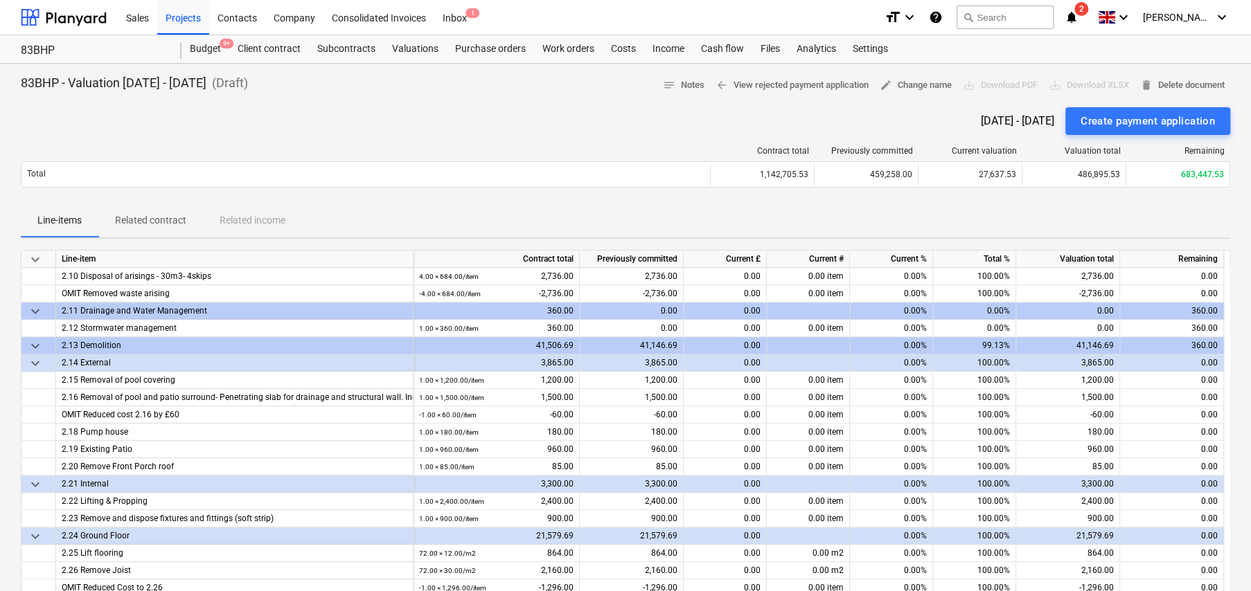
click at [35, 257] on span "keyboard_arrow_down" at bounding box center [35, 259] width 17 height 17
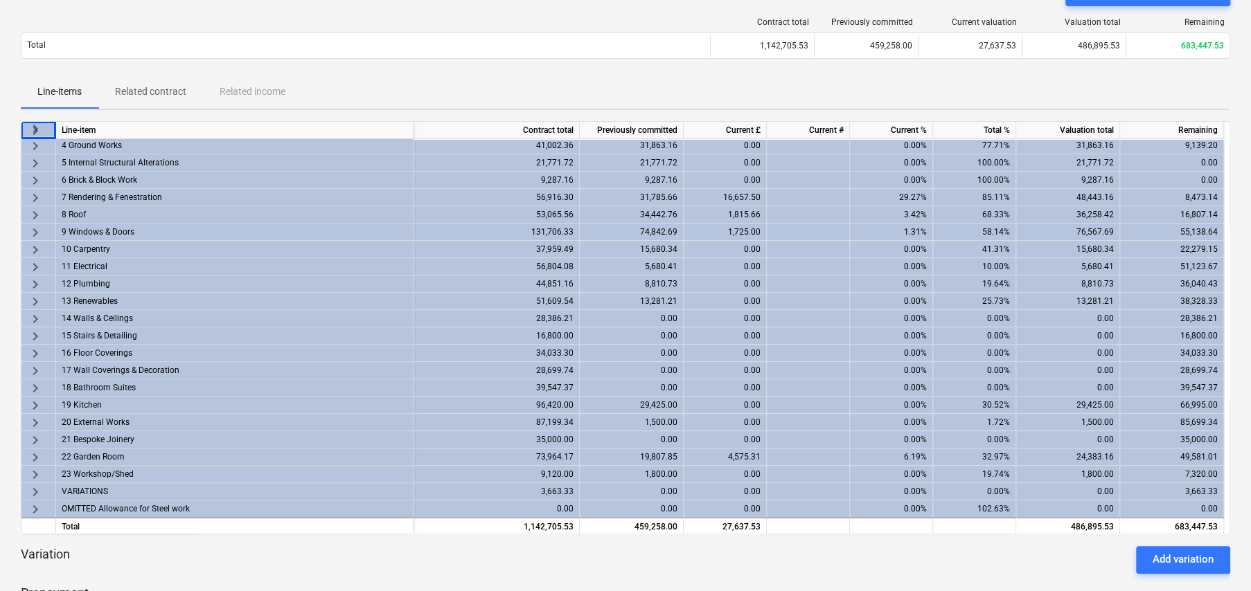
scroll to position [139, 0]
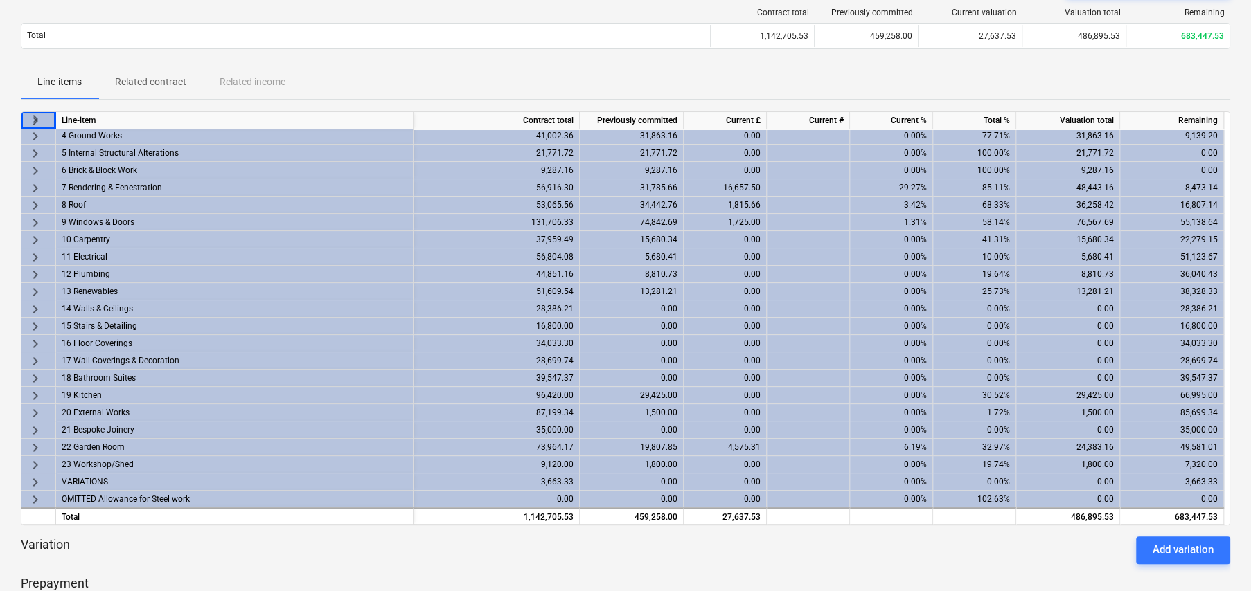
click at [35, 220] on span "keyboard_arrow_right" at bounding box center [35, 223] width 17 height 17
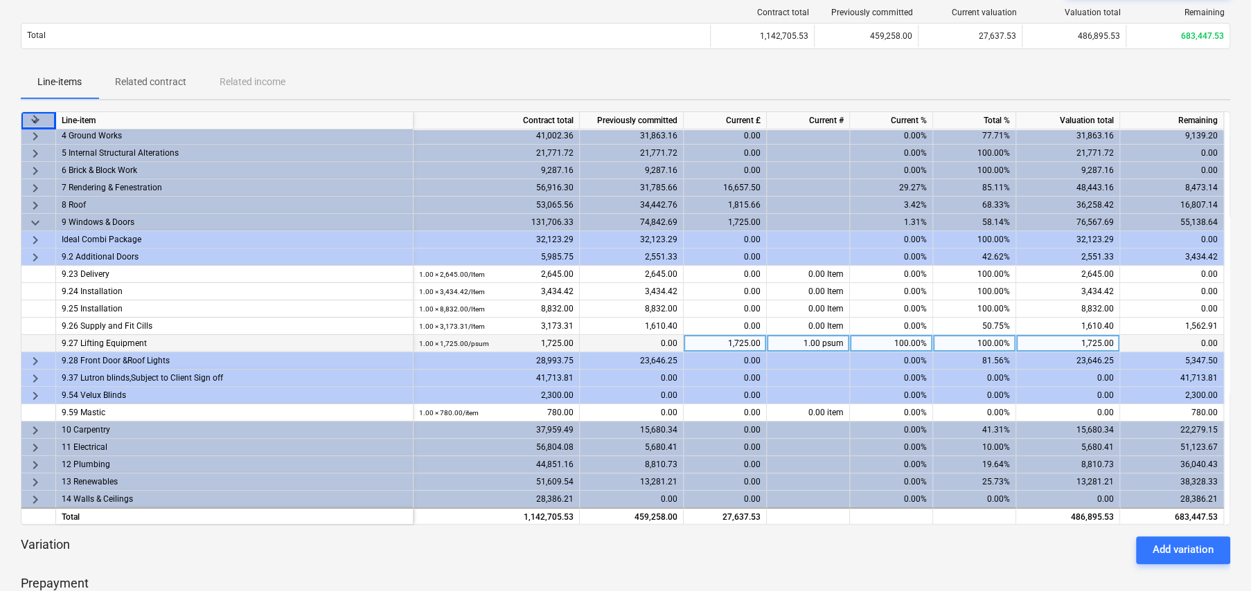
click at [741, 339] on div "1,725.00" at bounding box center [725, 343] width 83 height 17
type input "500"
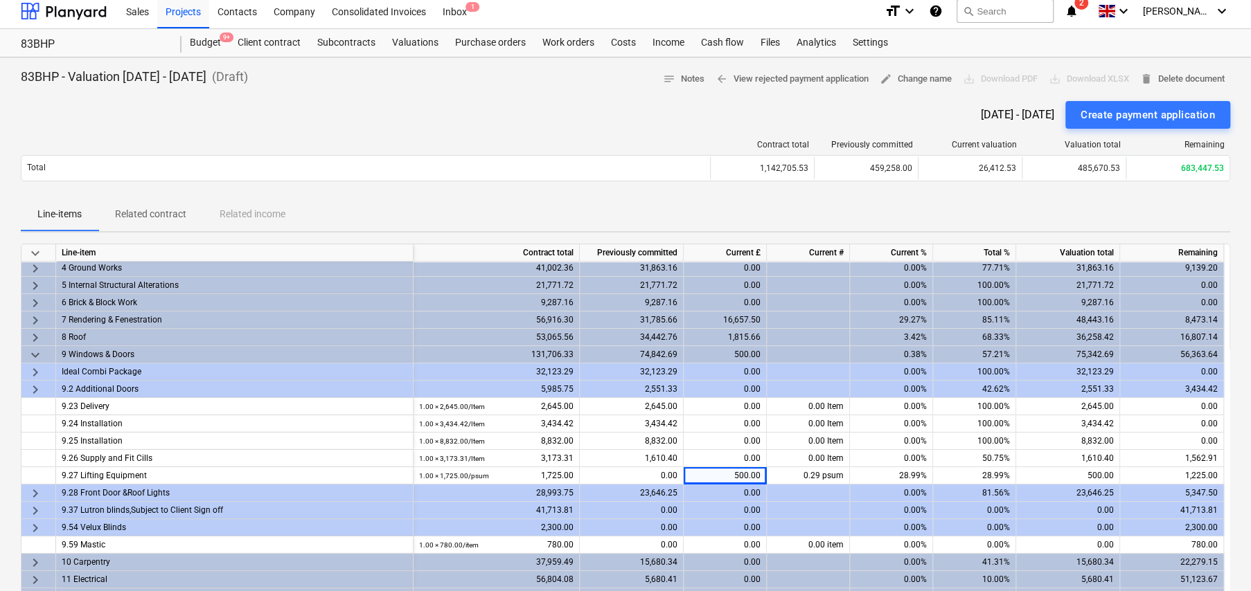
scroll to position [0, 0]
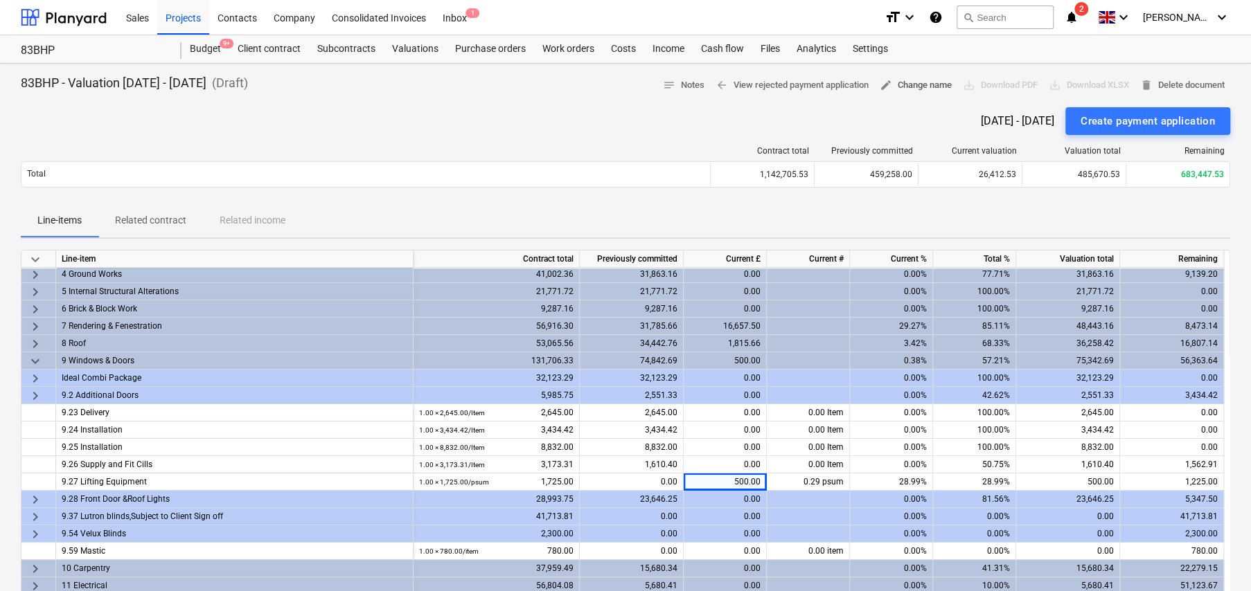
click at [919, 89] on span "edit Change name" at bounding box center [916, 86] width 72 height 16
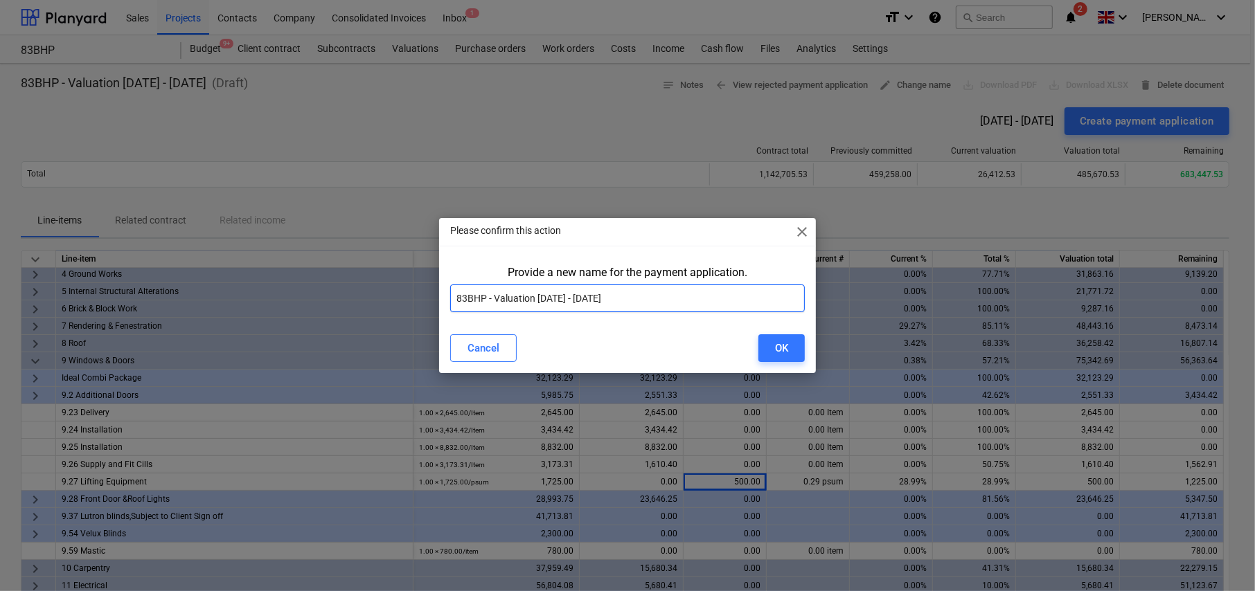
click at [605, 296] on input "83BHP - Valuation 8 - 10Oct25" at bounding box center [627, 299] width 355 height 28
type input "83BHP - Valuation 8 - 10Oct25 (Moderated AR 14.10.25)"
click at [794, 355] on button "OK" at bounding box center [781, 349] width 46 height 28
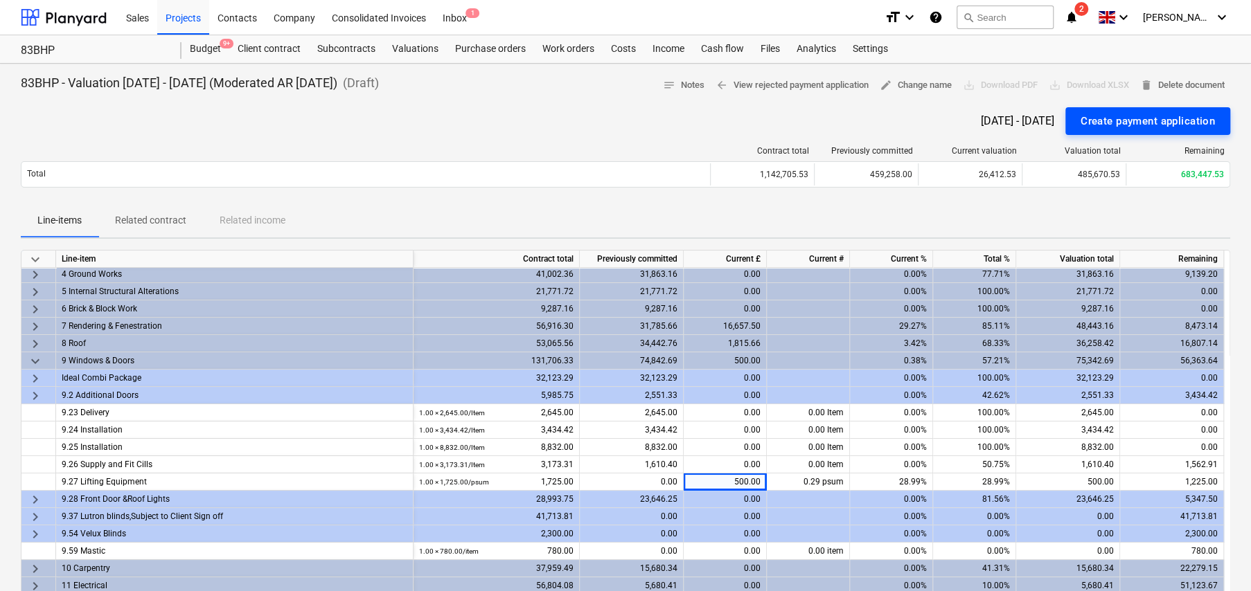
click at [1102, 123] on div "Create payment application" at bounding box center [1147, 121] width 134 height 18
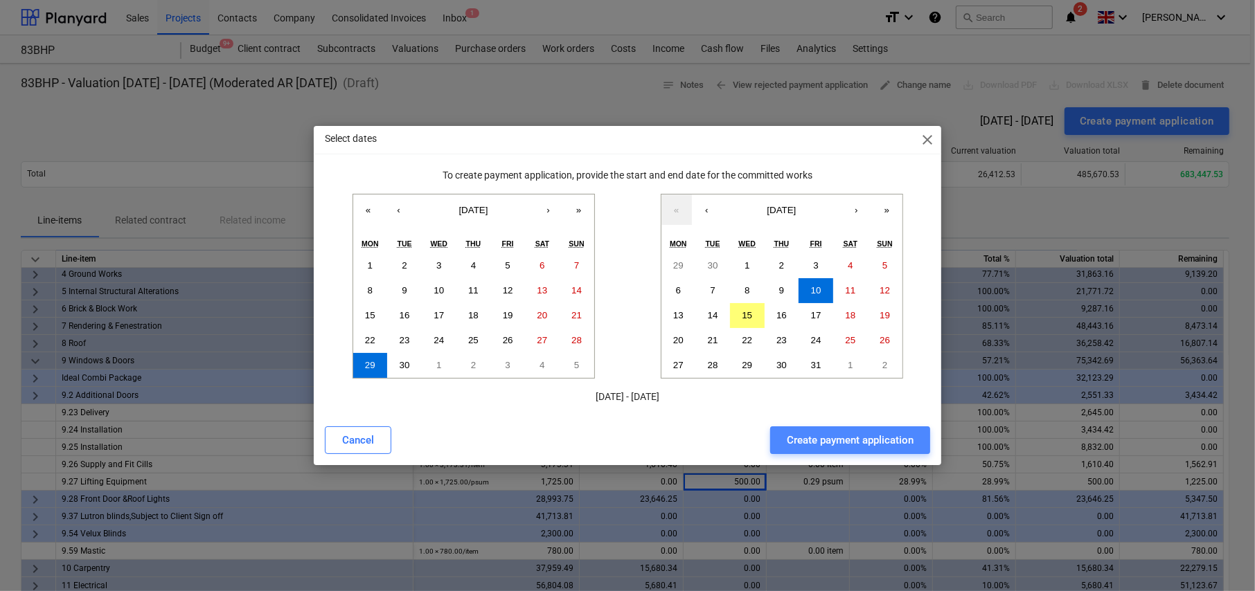
click at [867, 447] on div "Create payment application" at bounding box center [850, 440] width 127 height 18
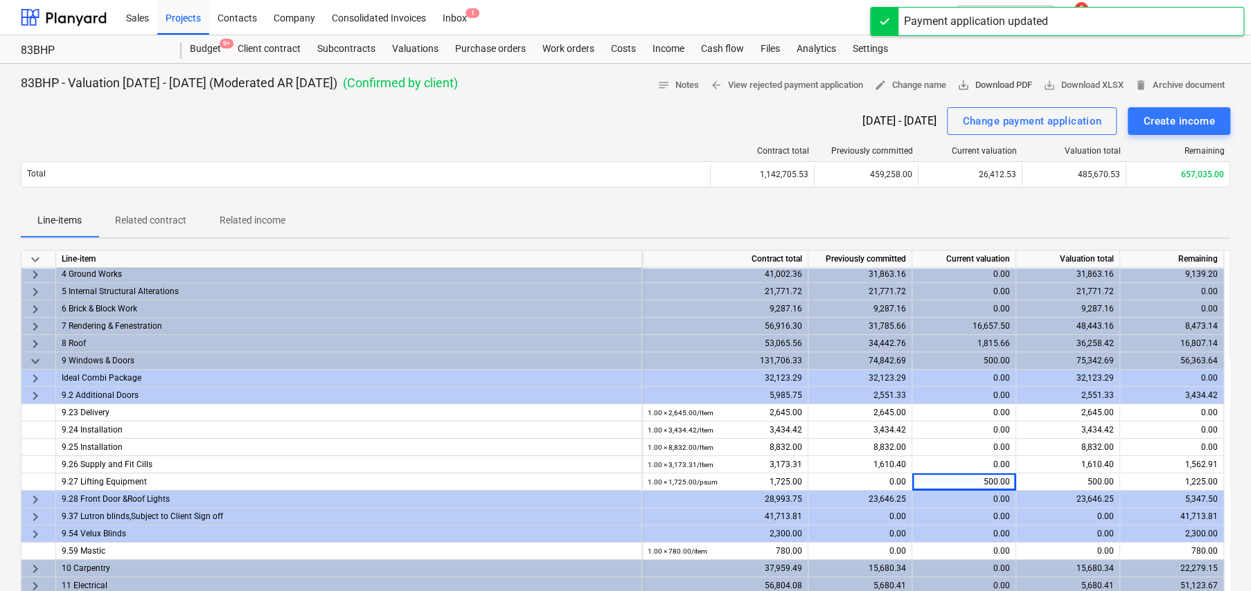
click at [968, 82] on span "save_alt Download PDF" at bounding box center [994, 86] width 75 height 16
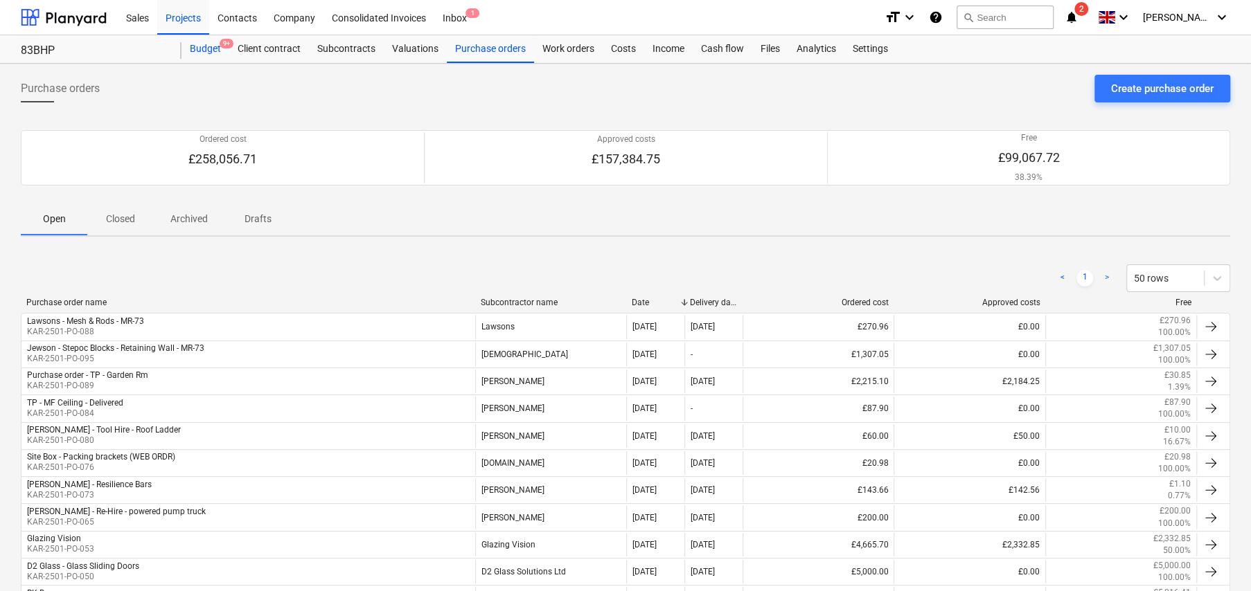
click at [197, 46] on div "Budget 9+" at bounding box center [205, 49] width 48 height 28
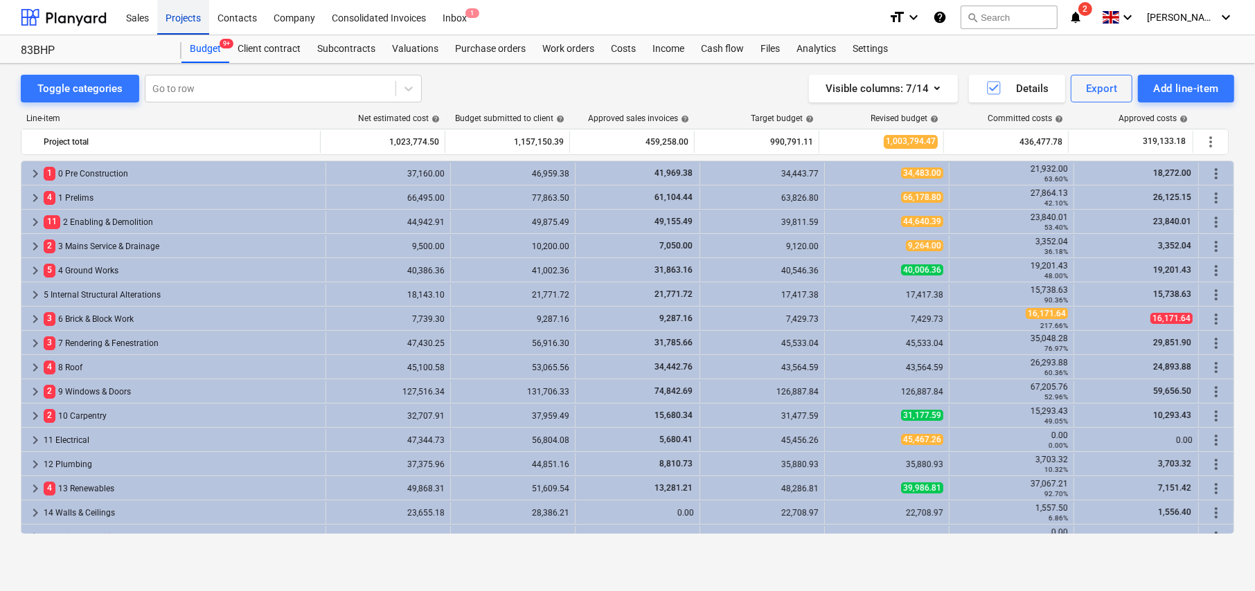
scroll to position [427, 0]
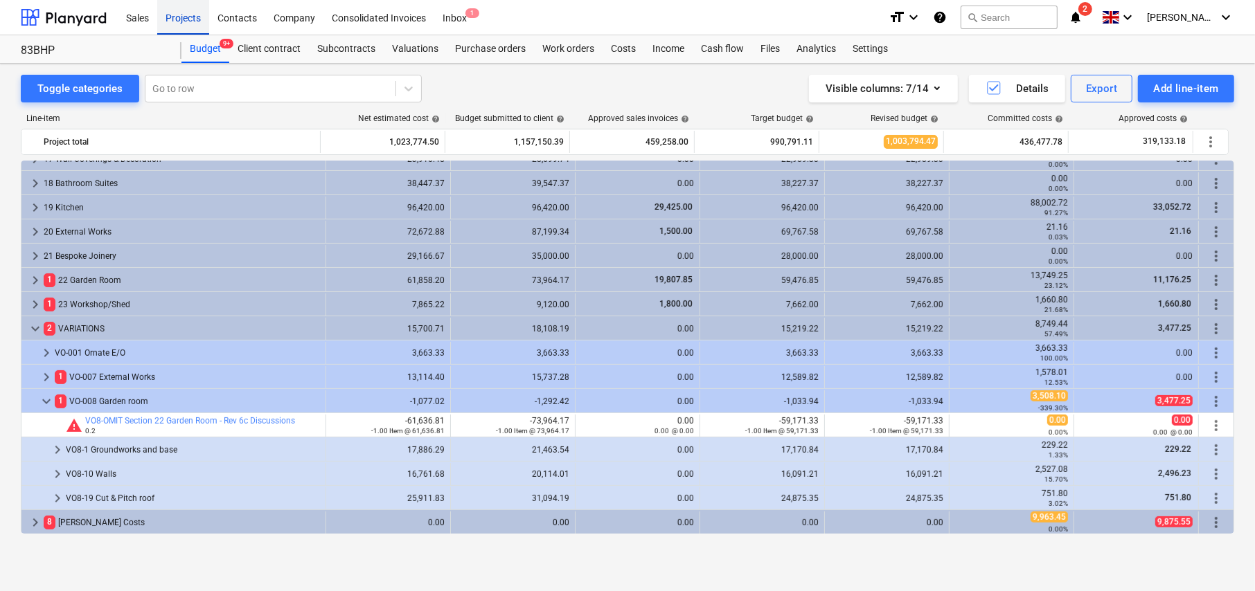
click at [184, 13] on div "Projects" at bounding box center [183, 16] width 52 height 35
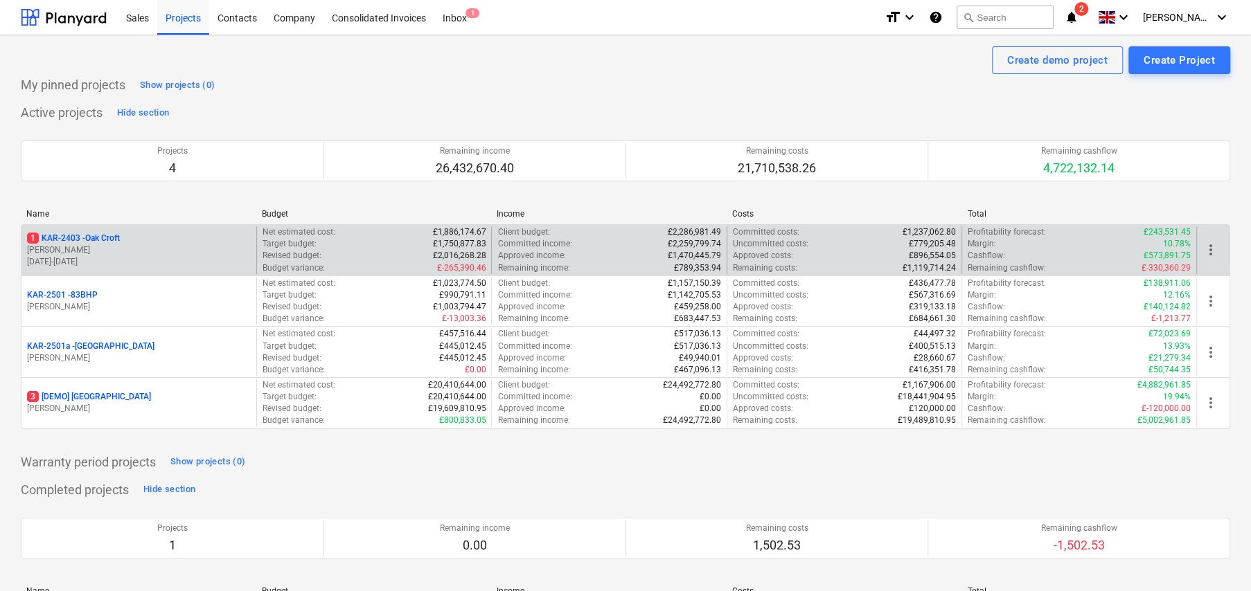
click at [112, 229] on div "1 KAR-2403 - Oak Croft G. Eastwood 05.08.2024 - 26.09.2025" at bounding box center [138, 250] width 235 height 48
click at [116, 239] on p "1 KAR-2403 - Oak Croft" at bounding box center [73, 239] width 93 height 12
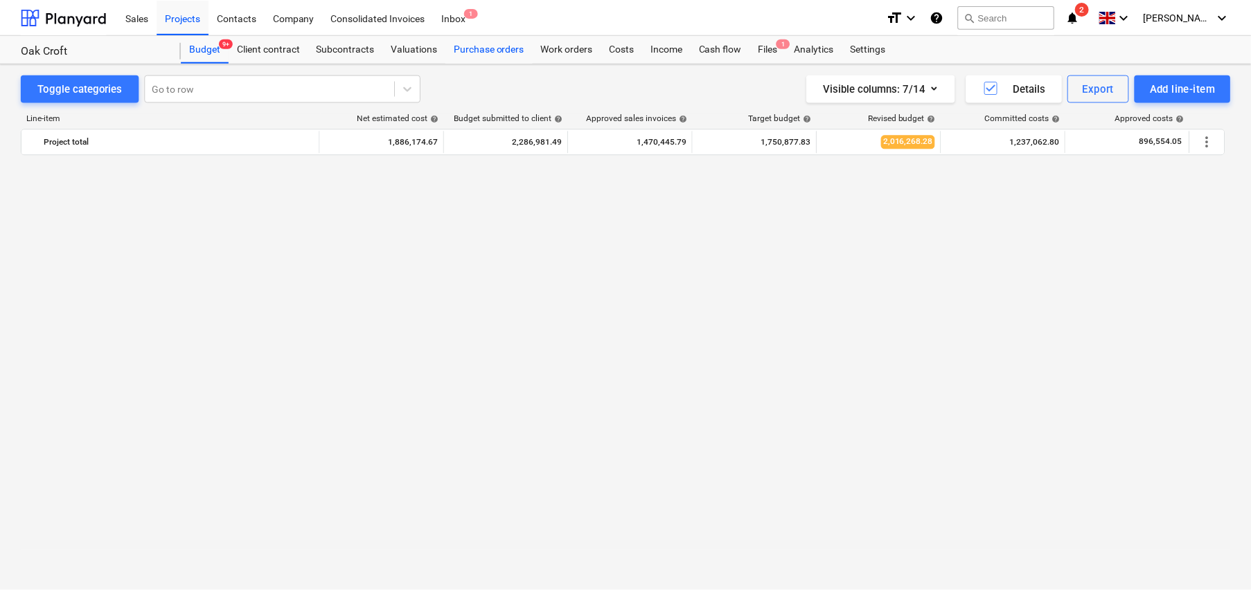
scroll to position [963, 0]
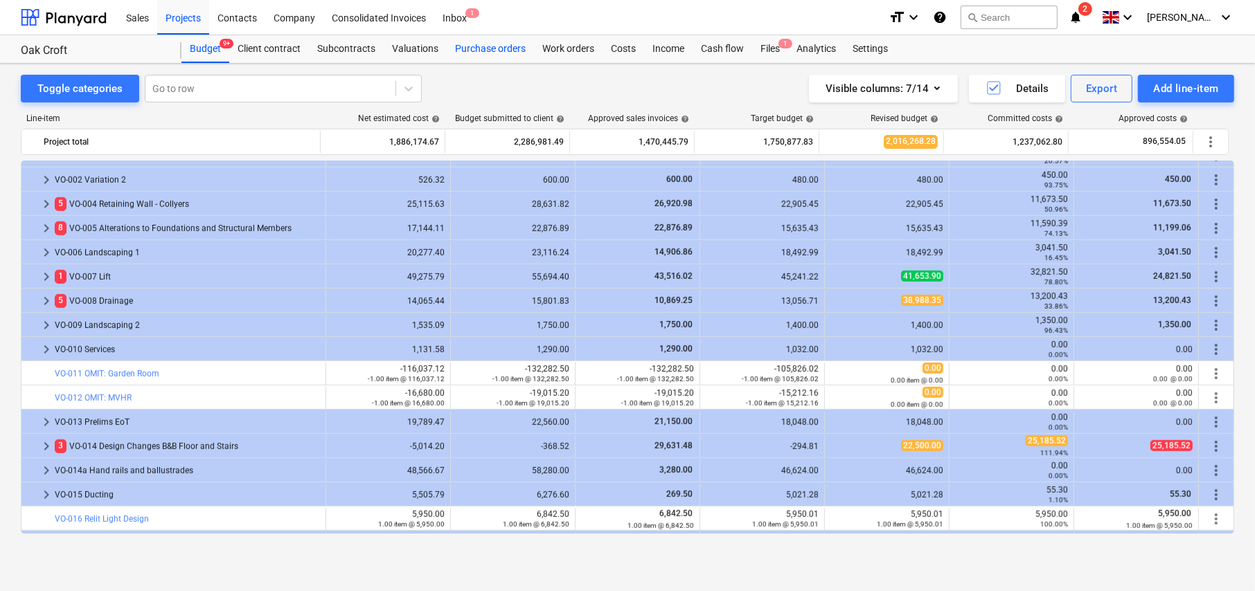
click at [492, 46] on div "Purchase orders" at bounding box center [490, 49] width 87 height 28
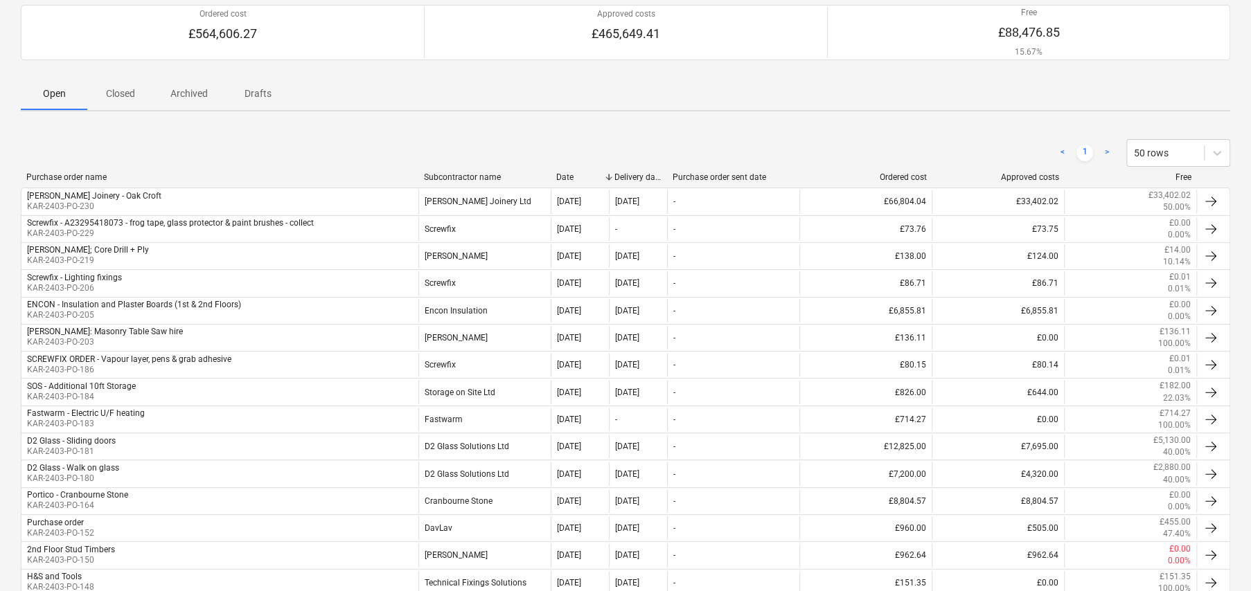
scroll to position [139, 0]
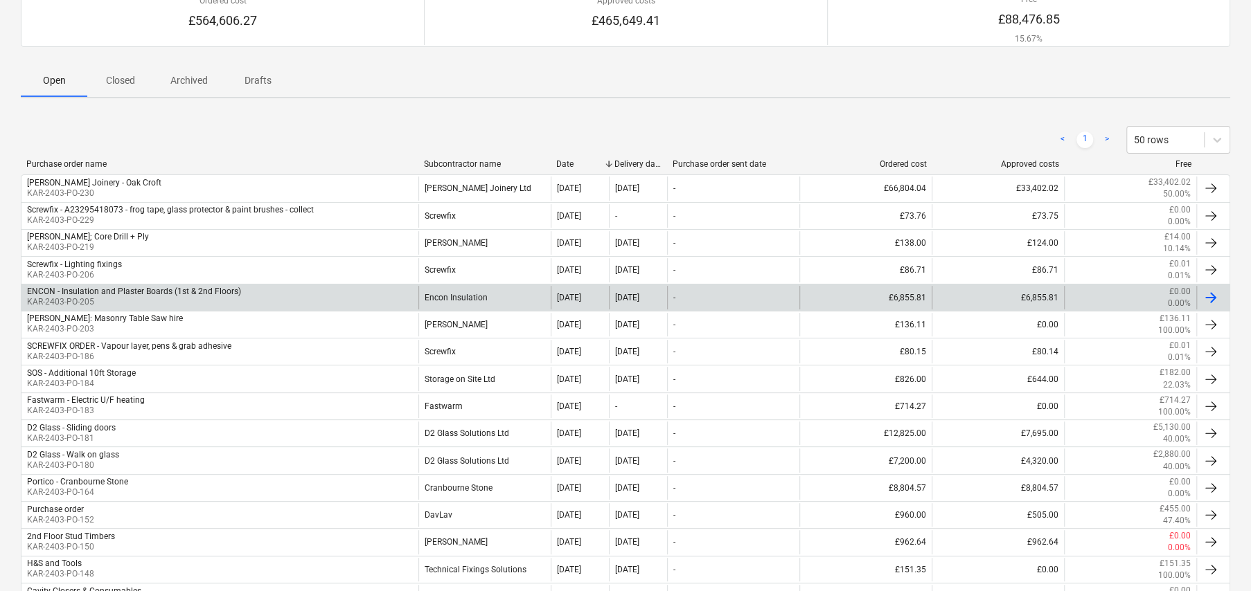
click at [147, 294] on div "ENCON - Insulation and Plaster Boards (1st & 2nd Floors)" at bounding box center [134, 292] width 214 height 10
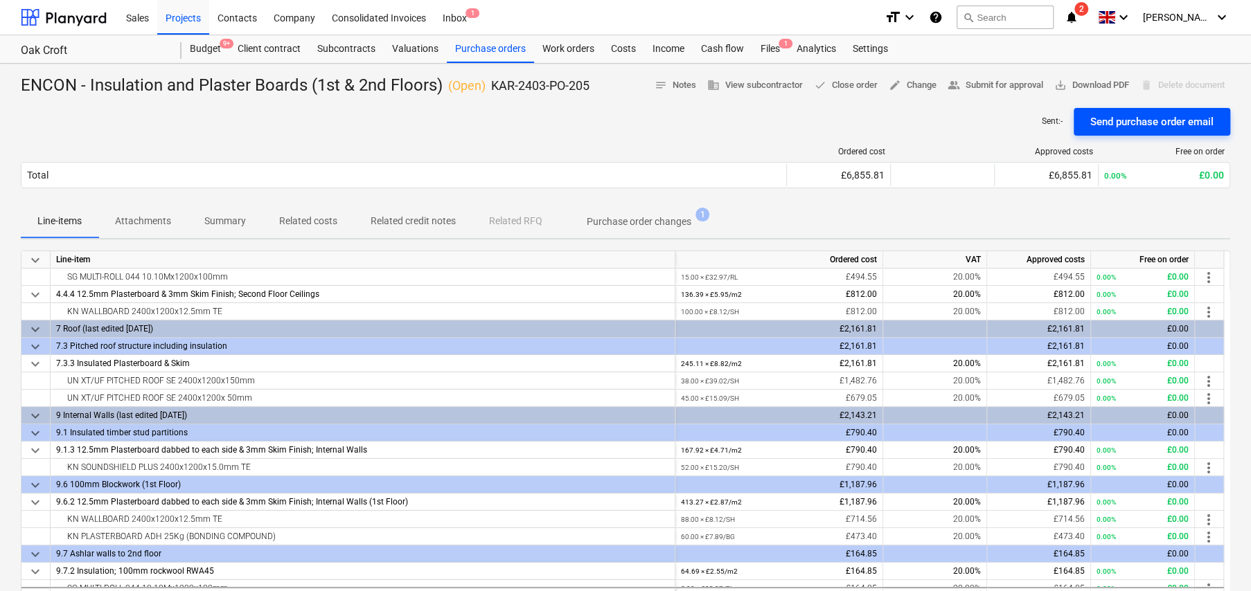
click at [1132, 125] on div "Send purchase order email" at bounding box center [1151, 122] width 123 height 18
drag, startPoint x: 499, startPoint y: 46, endPoint x: 519, endPoint y: 53, distance: 21.9
click at [499, 46] on div "Purchase orders" at bounding box center [490, 49] width 87 height 28
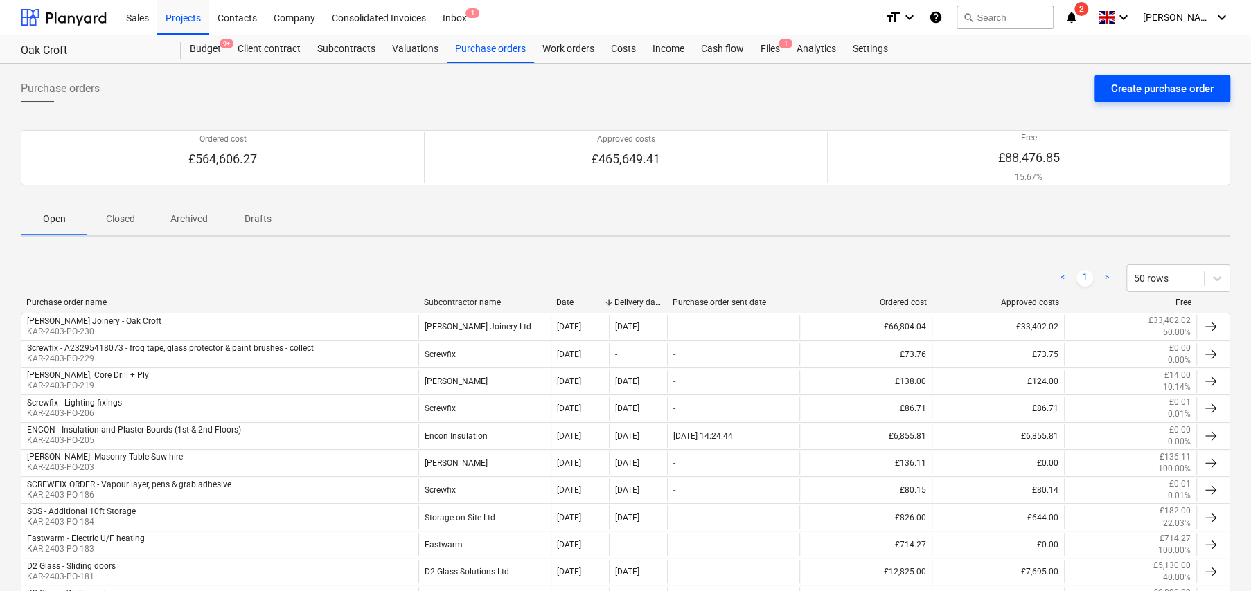
click at [1156, 88] on div "Create purchase order" at bounding box center [1162, 89] width 103 height 18
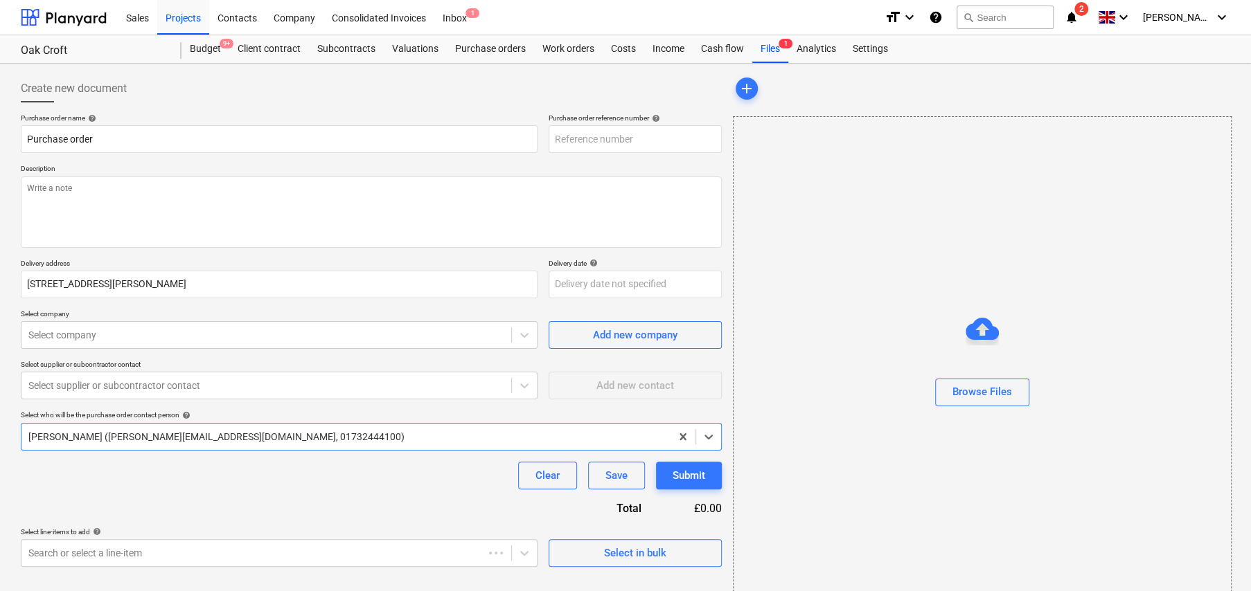
type textarea "x"
type input "KAR-2403-PO-233"
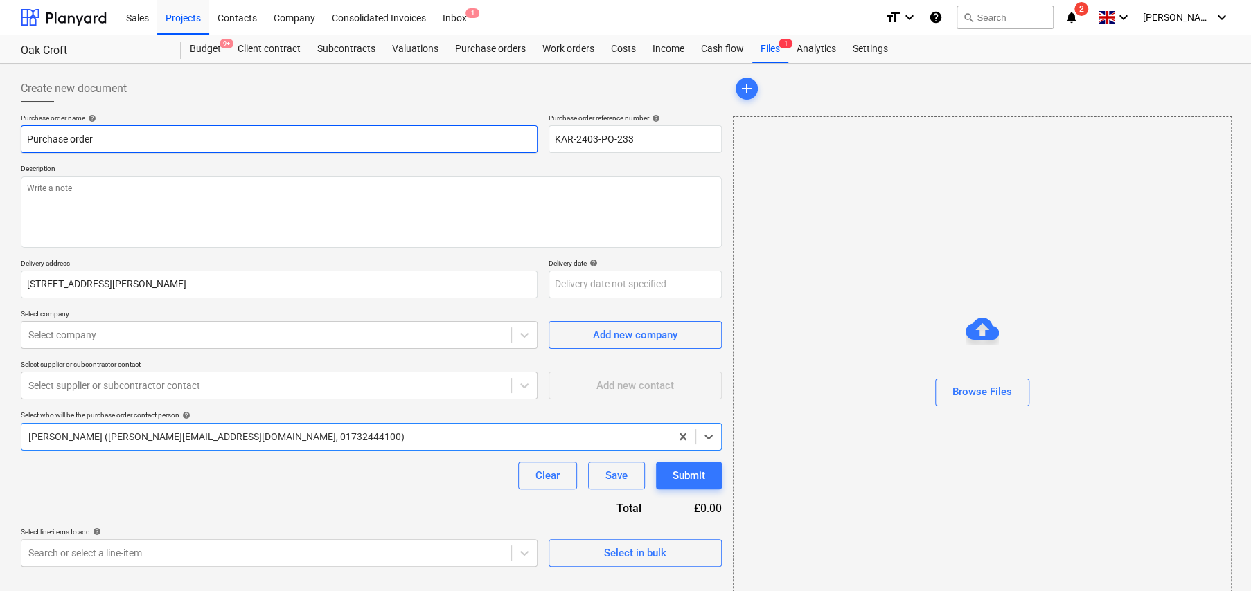
click at [203, 127] on input "Purchase order" at bounding box center [279, 139] width 517 height 28
type textarea "x"
type input "L"
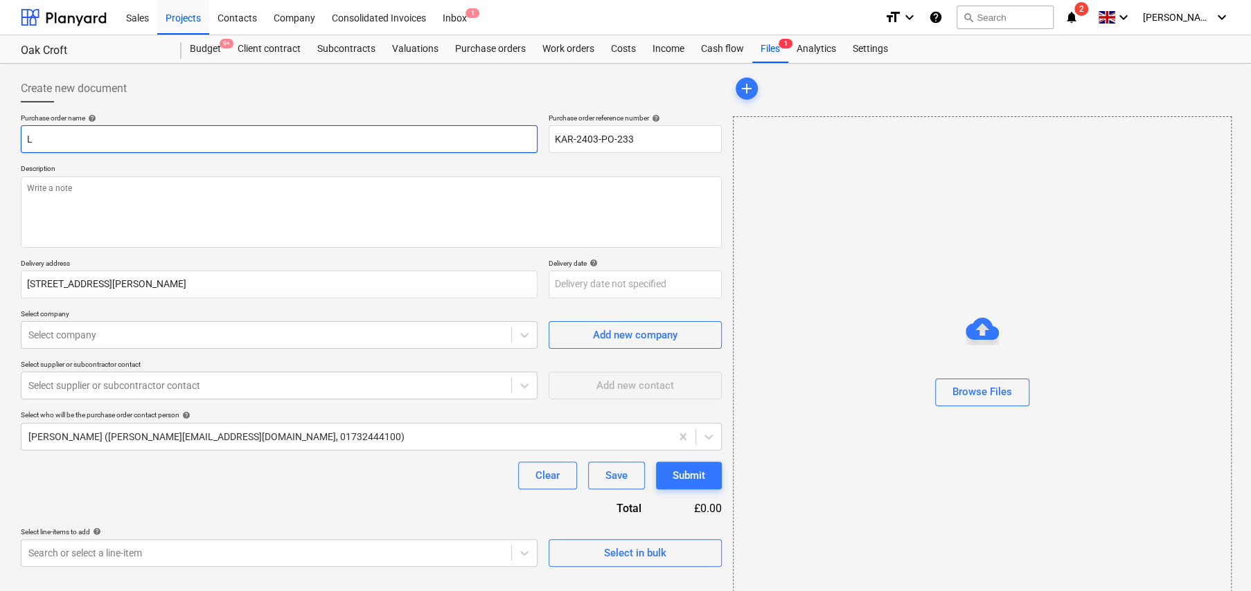
type textarea "x"
type input "LA"
type textarea "x"
type input "LAw"
type textarea "x"
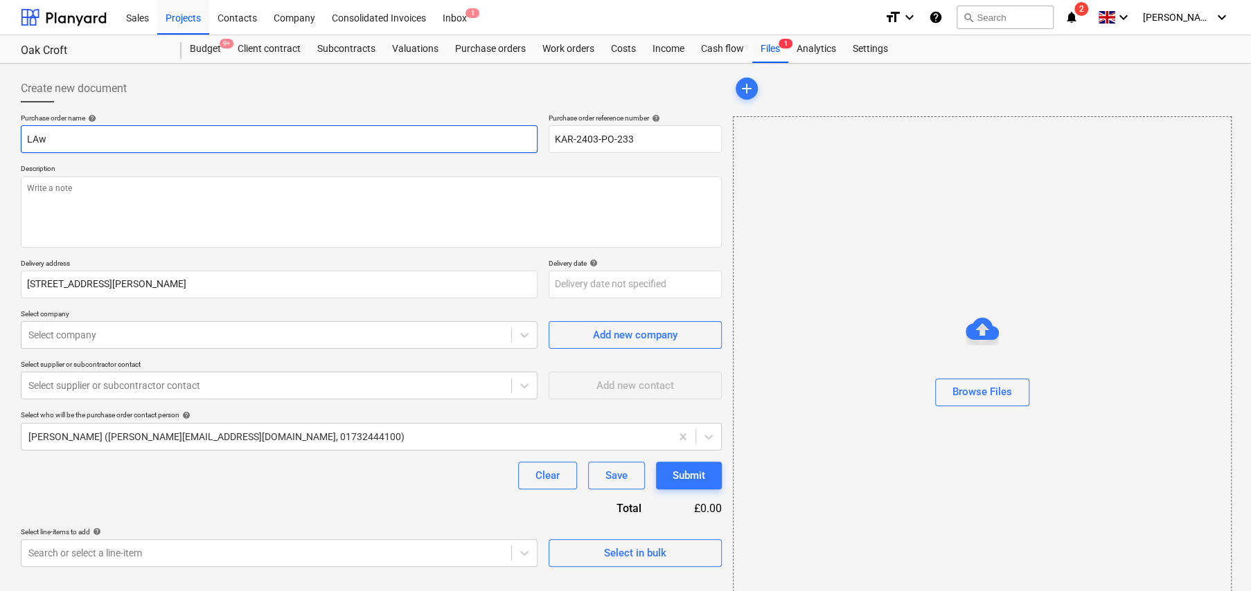
type input "LAws"
type textarea "x"
type input "LAwso"
type textarea "x"
type input "LAwson"
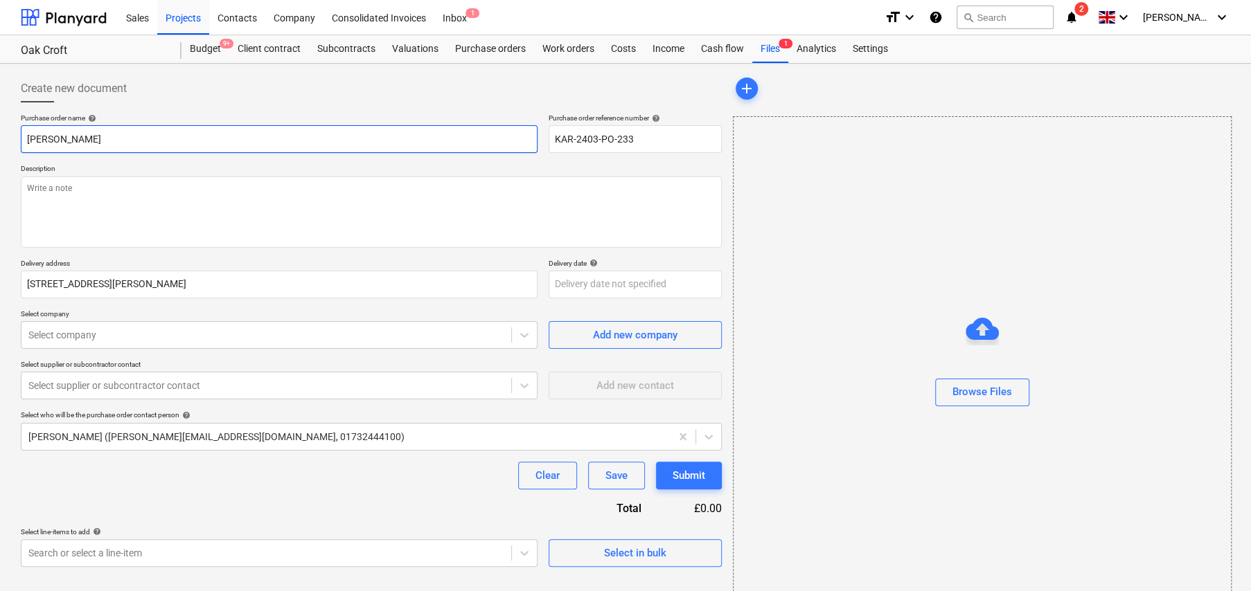
type textarea "x"
type input "LAwsons"
type textarea "x"
type input "LAwson"
type textarea "x"
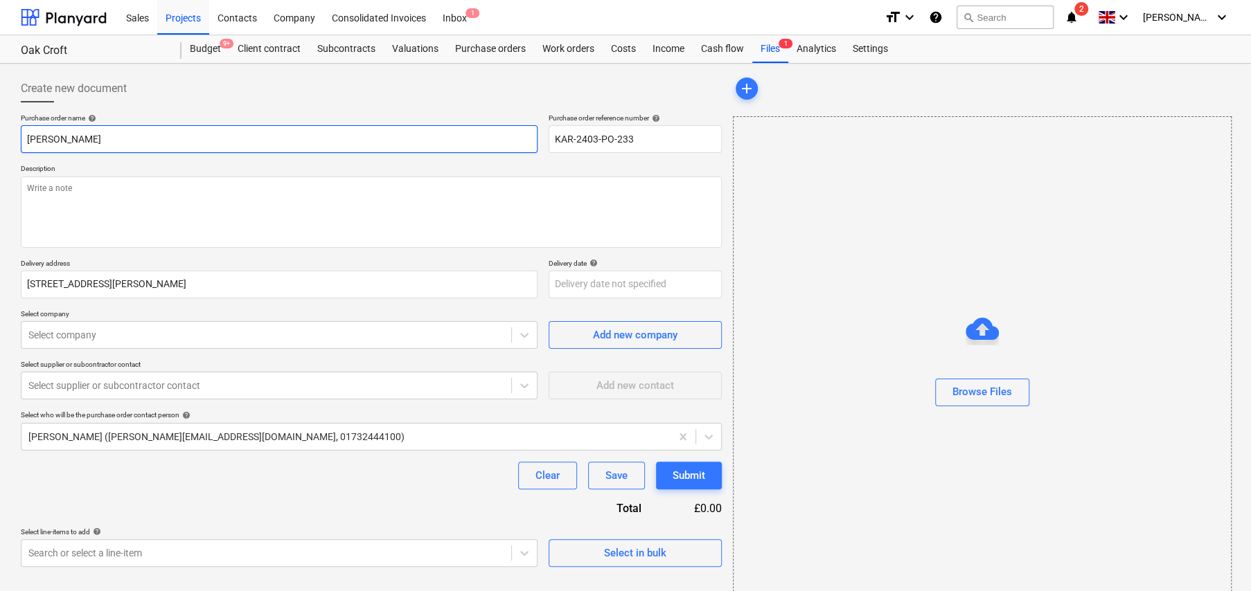
type input "LAwso"
type textarea "x"
type input "LAws"
type textarea "x"
type input "LAw"
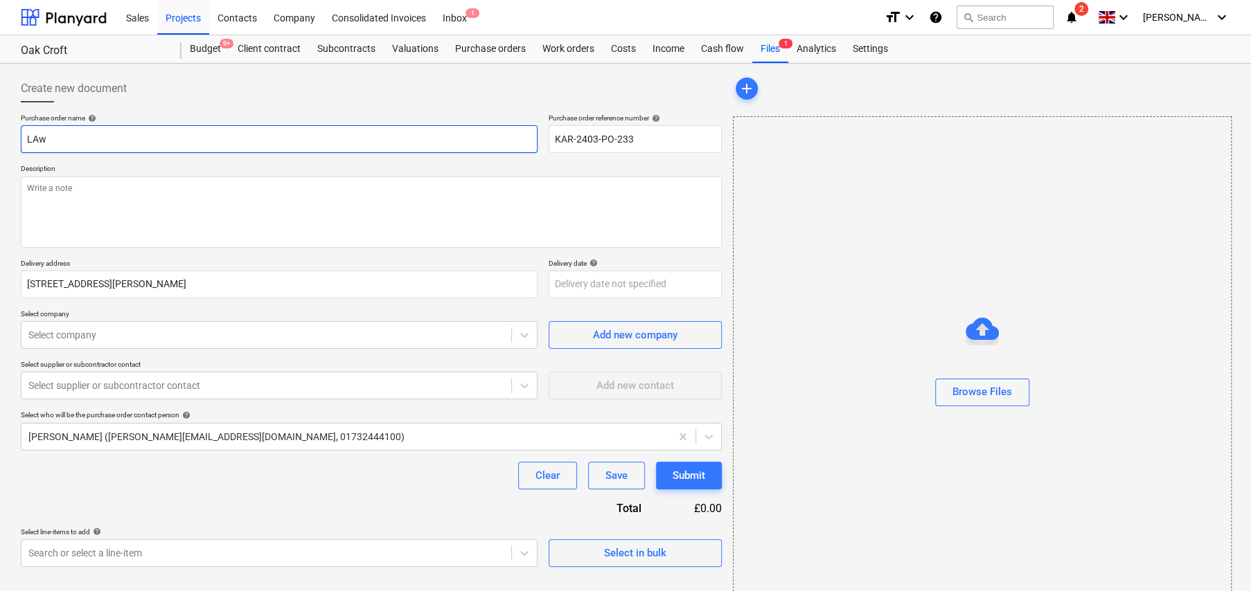
type textarea "x"
type input "LA"
type textarea "x"
type input "L"
type textarea "x"
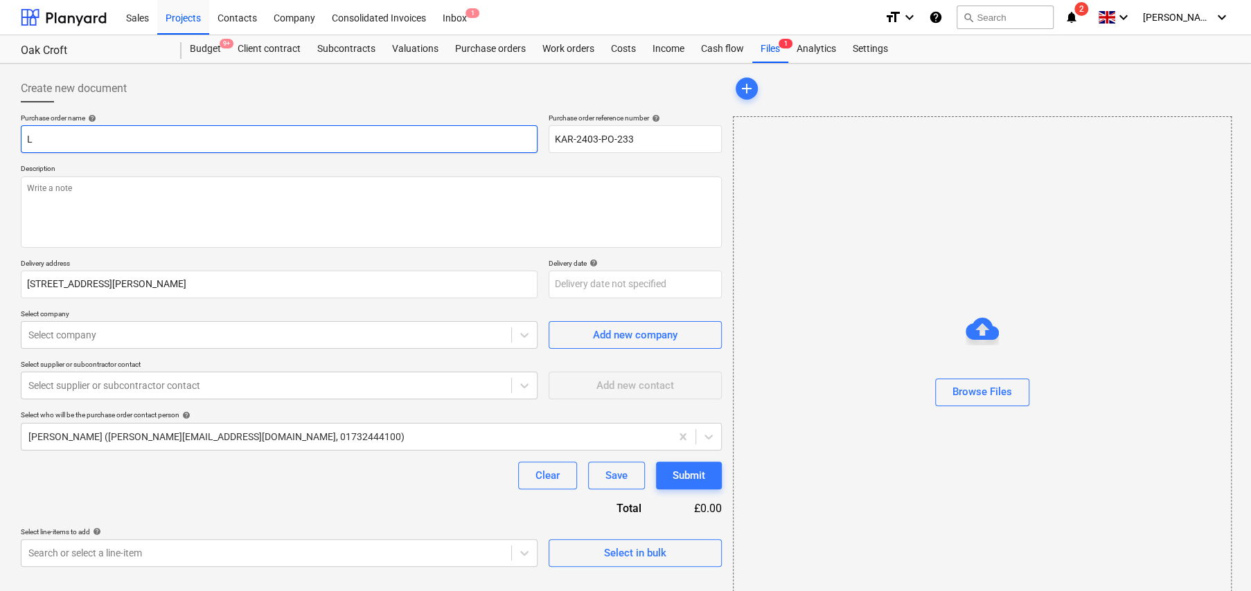
type input "La"
type textarea "x"
type input "Law"
type textarea "x"
type input "Laws"
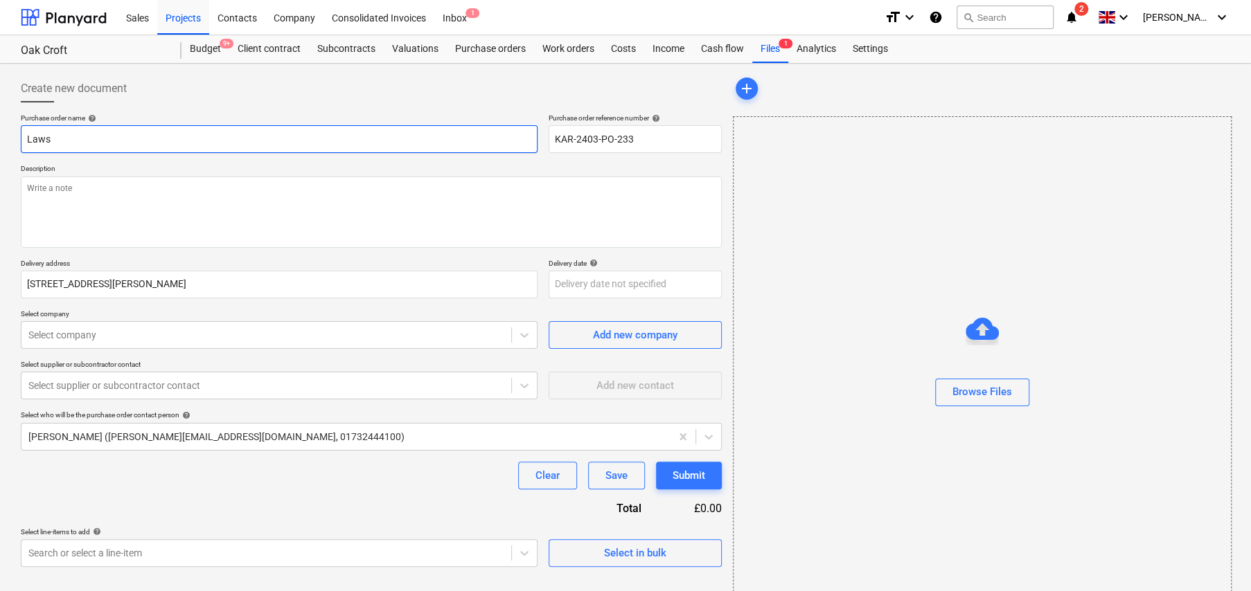
type textarea "x"
type input "Lawso"
type textarea "x"
type input "Lawson"
type textarea "x"
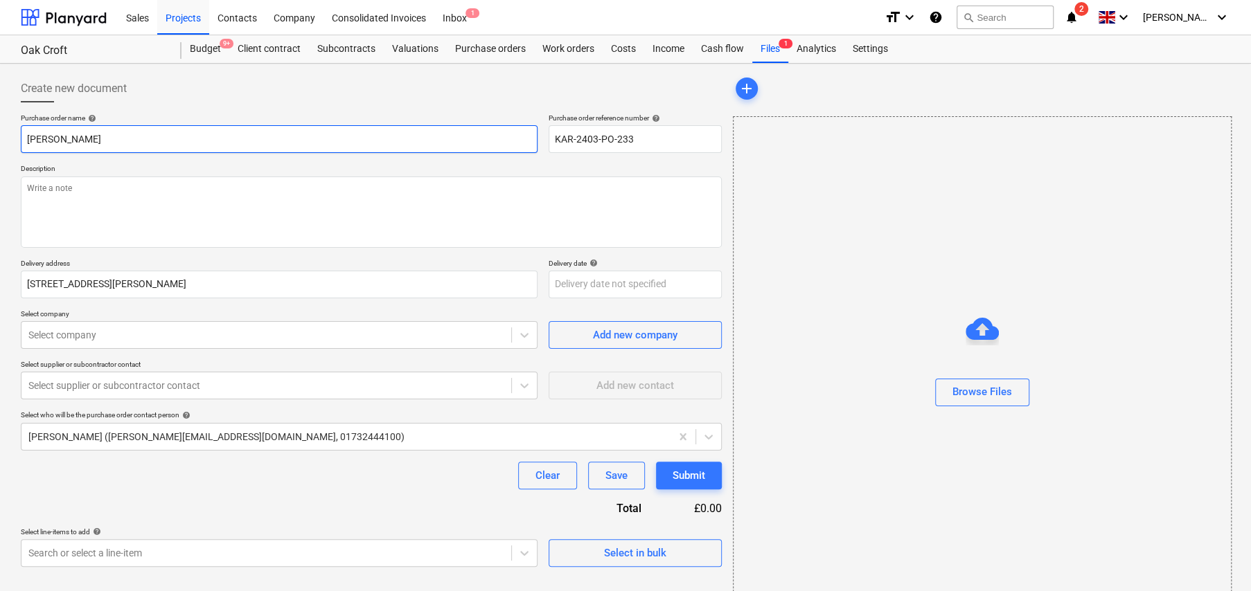
type input "Lawsons"
type textarea "x"
type input "Lawsons"
type textarea "x"
type input "Lawsons -"
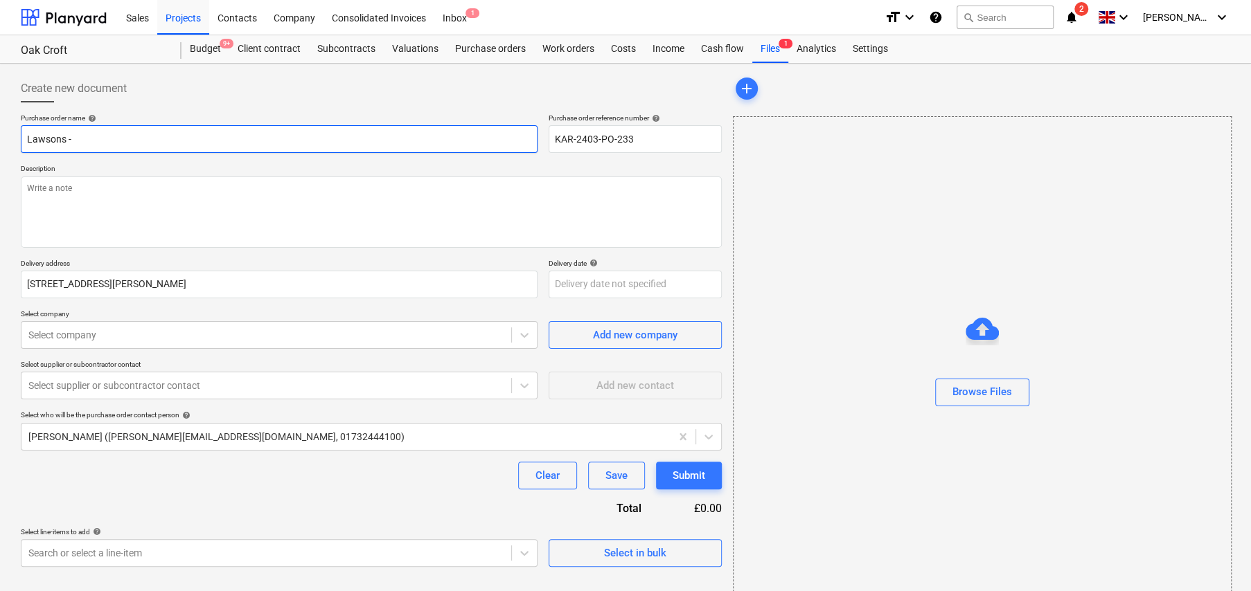
type textarea "x"
type input "Lawsons -"
type textarea "x"
type input "Lawsons - 5"
type textarea "x"
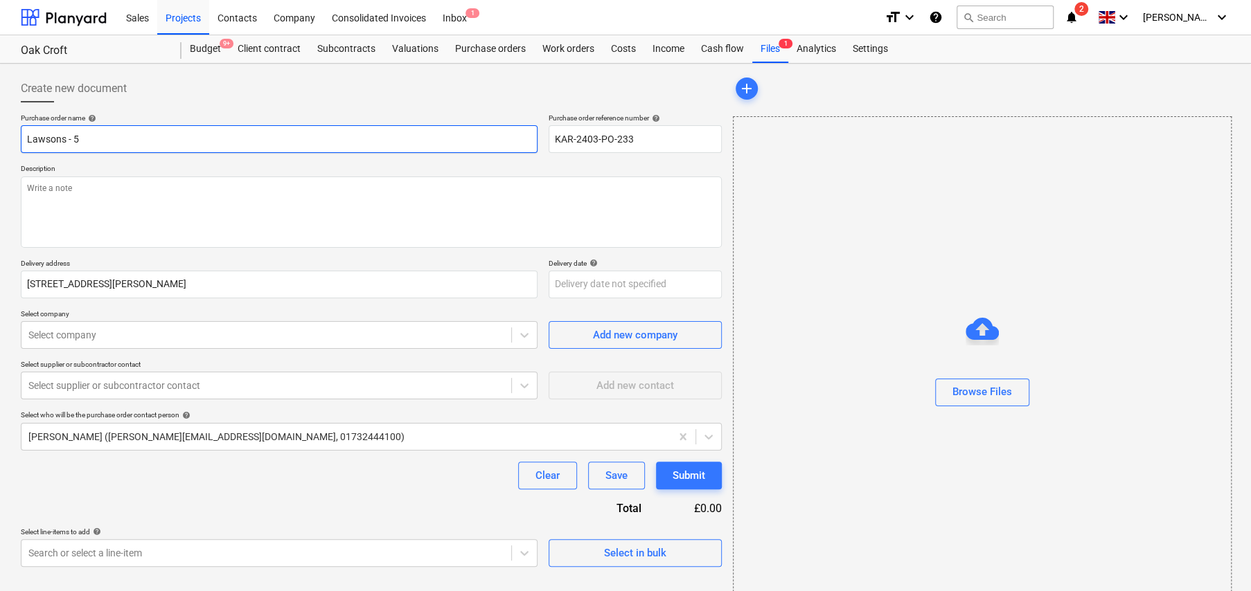
type input "Lawsons - 50"
type textarea "x"
type input "Lawsons - 50m"
type textarea "x"
type input "Lawsons - 50mm"
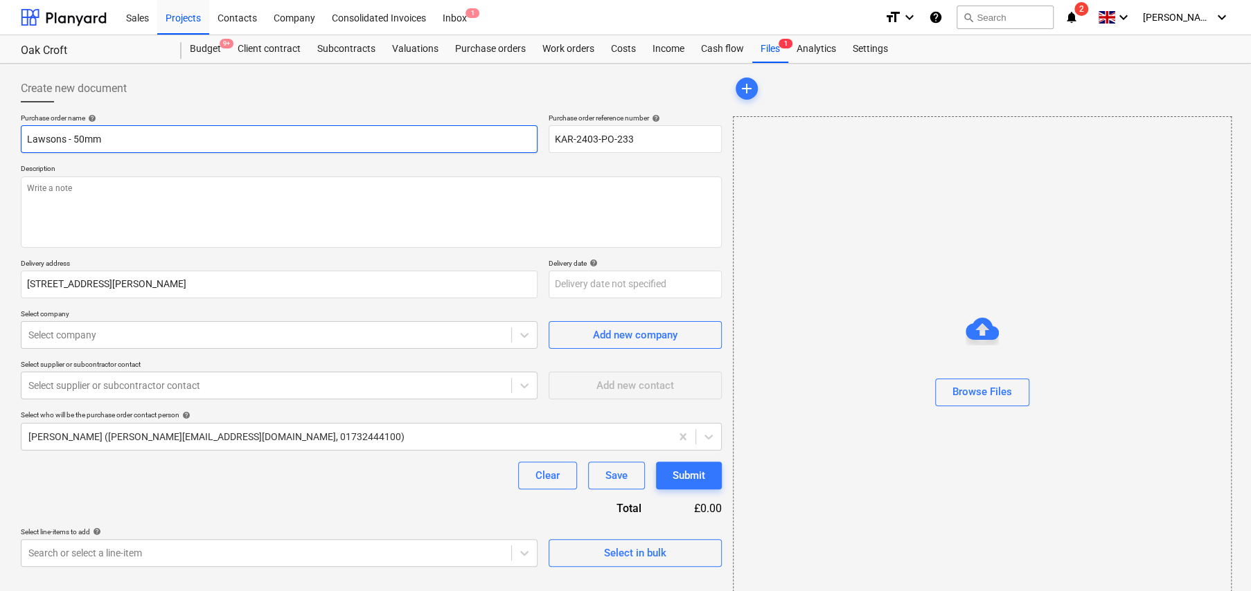
type textarea "x"
type input "Lawsons - 50mm"
type textarea "x"
type input "Lawsons - 50mm U"
type textarea "x"
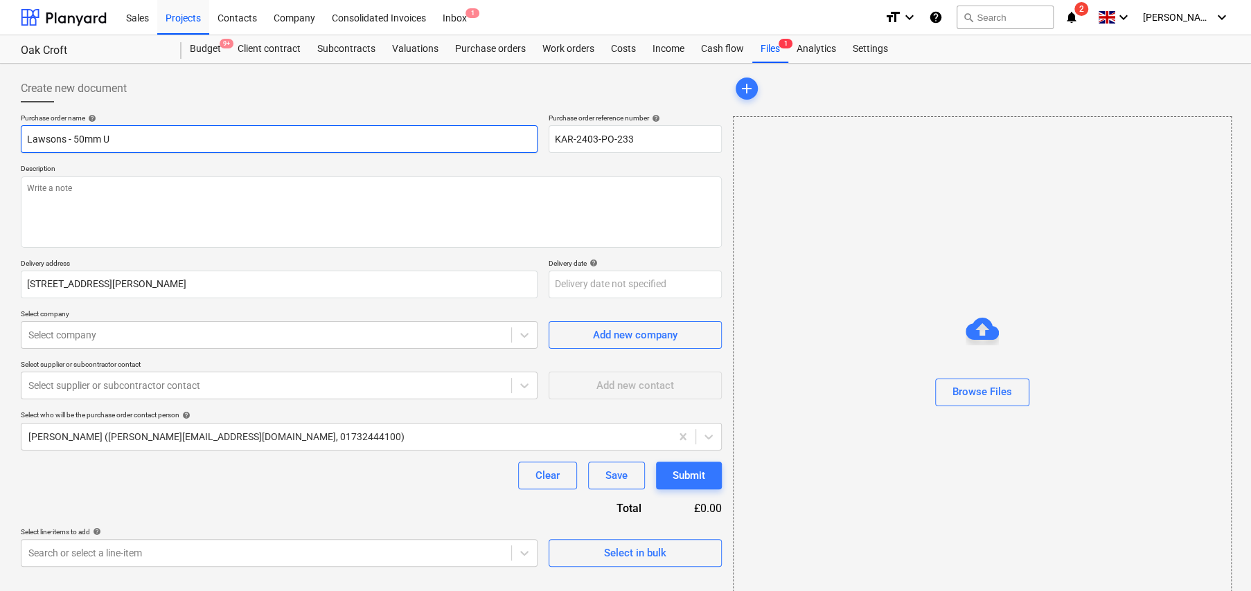
type input "Lawsons - 50mm Un"
type textarea "x"
type input "Lawsons - 50mm Uni"
type textarea "x"
type input "Lawsons - 50mm Unil"
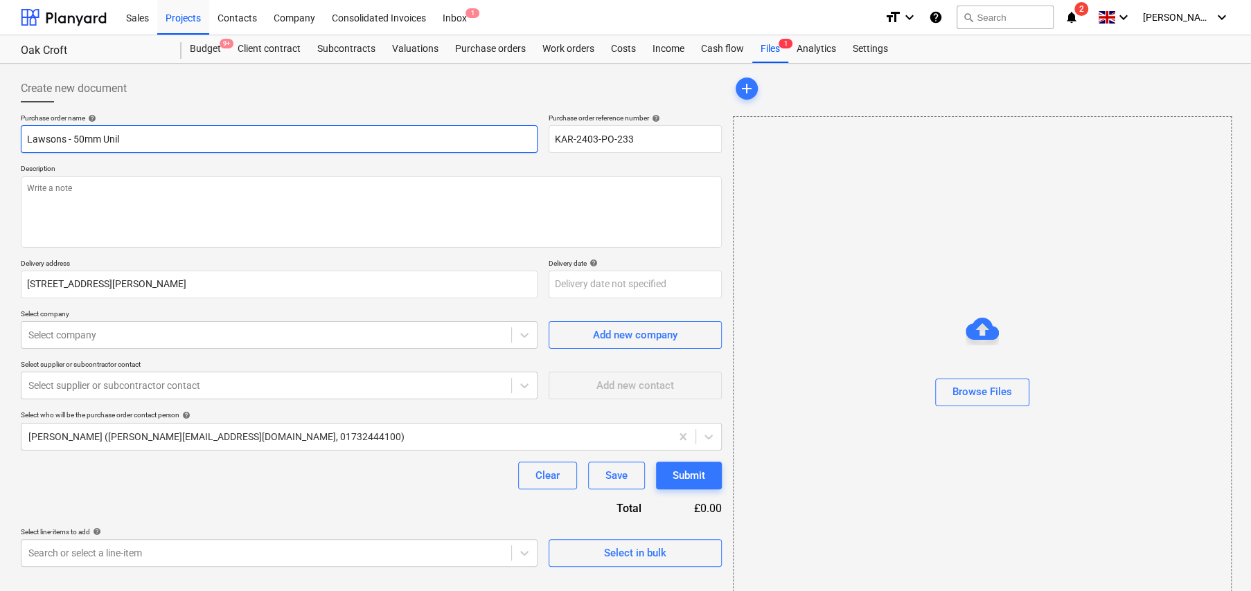
type textarea "x"
type input "Lawsons - 50mm Unili"
type textarea "x"
type input "Lawsons - 50mm Unilin"
type textarea "x"
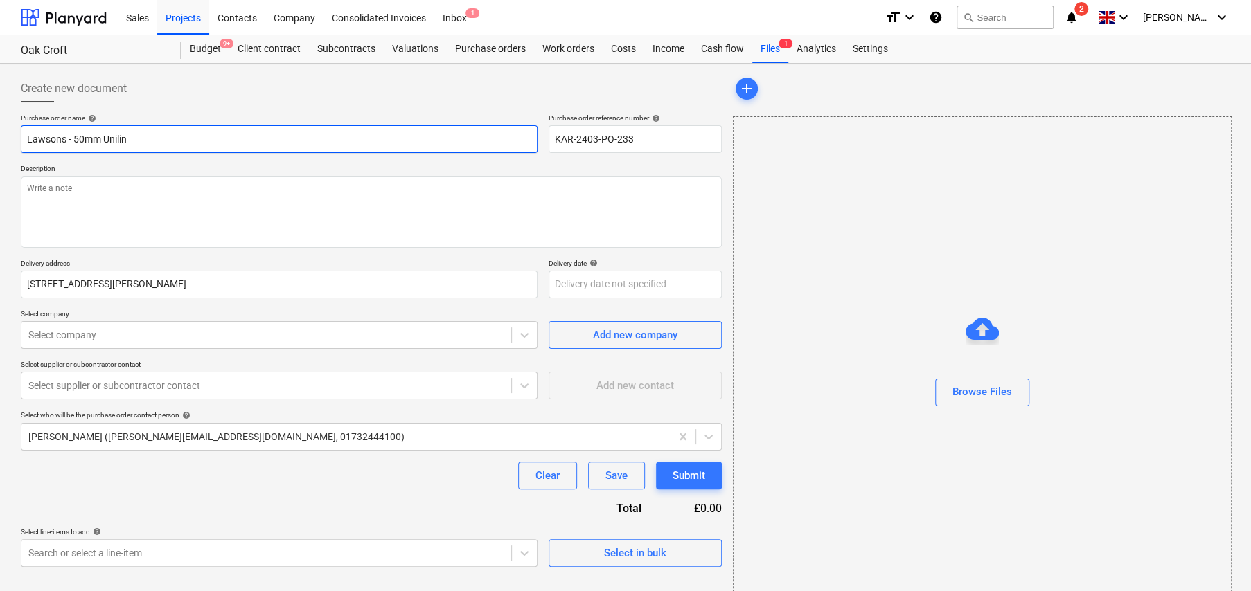
type input "Lawsons - 50mm Unilin"
type textarea "x"
type input "Lawsons - 50mm Unilin B"
type textarea "x"
type input "Lawsons - 50mm Unilin Bo"
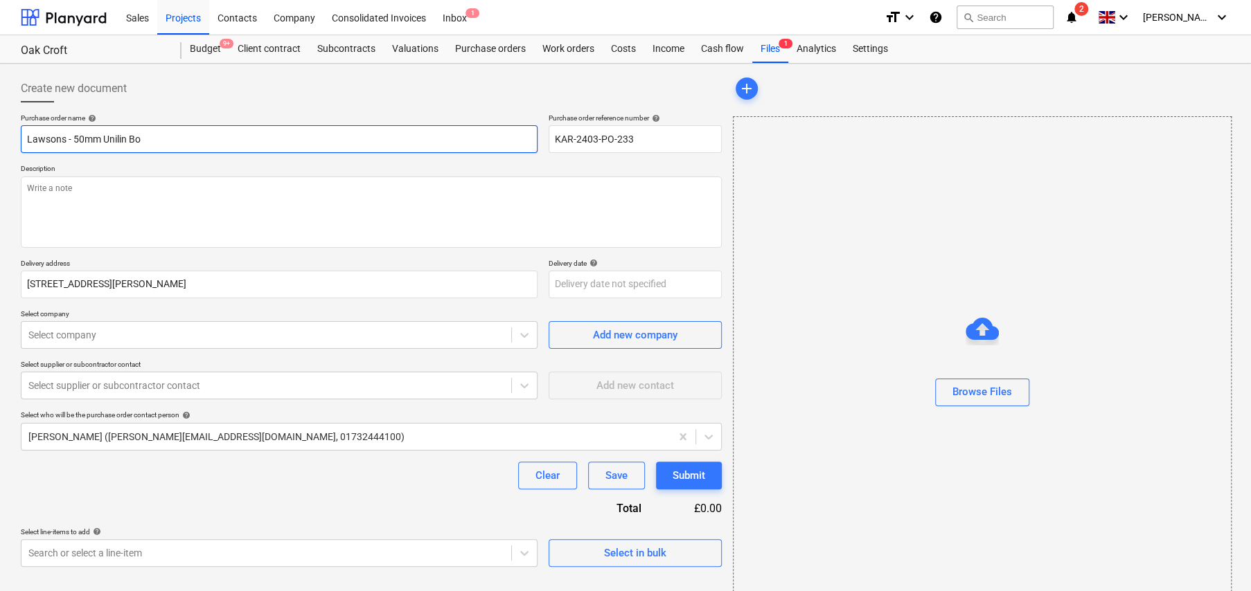
type textarea "x"
type input "Lawsons - 50mm Unilin Boa"
type textarea "x"
type input "Lawsons - 50mm Unilin Boar"
type textarea "x"
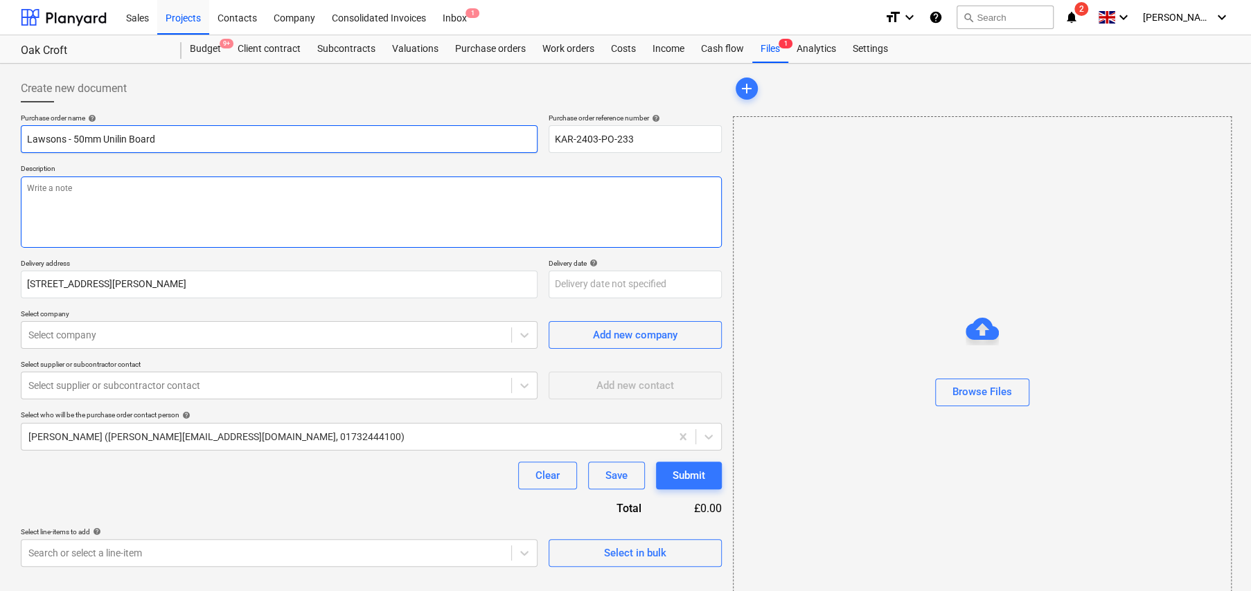
type input "Lawsons - 50mm Unilin Board"
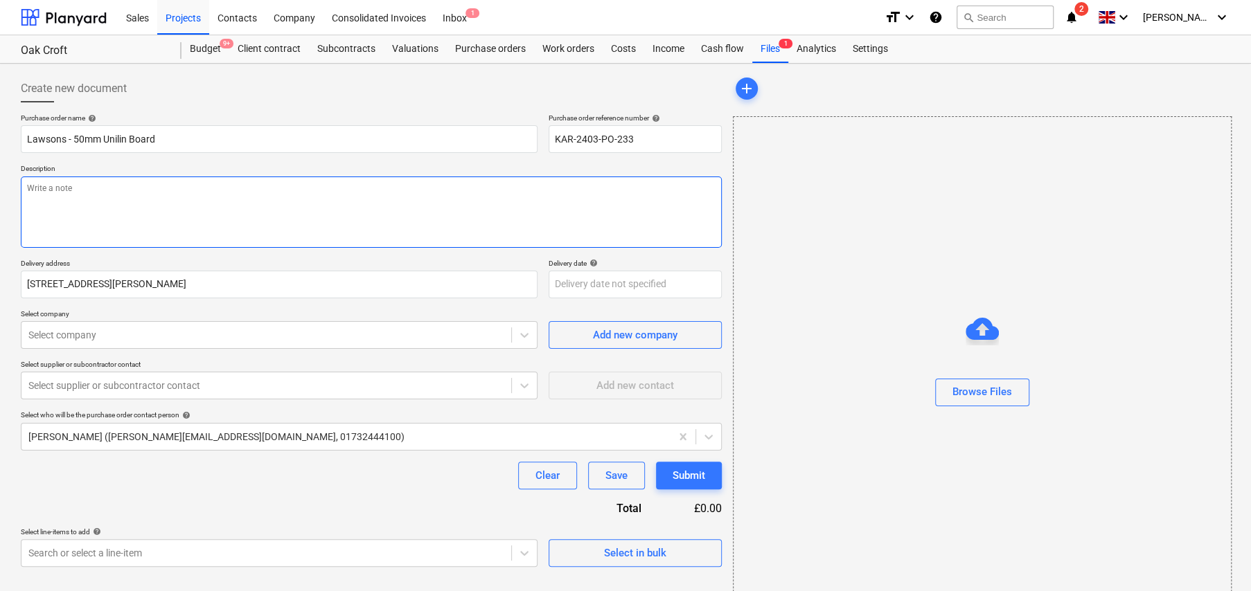
click at [286, 195] on textarea at bounding box center [371, 212] width 701 height 71
type textarea "x"
type textarea "F"
type textarea "x"
type textarea "Fo"
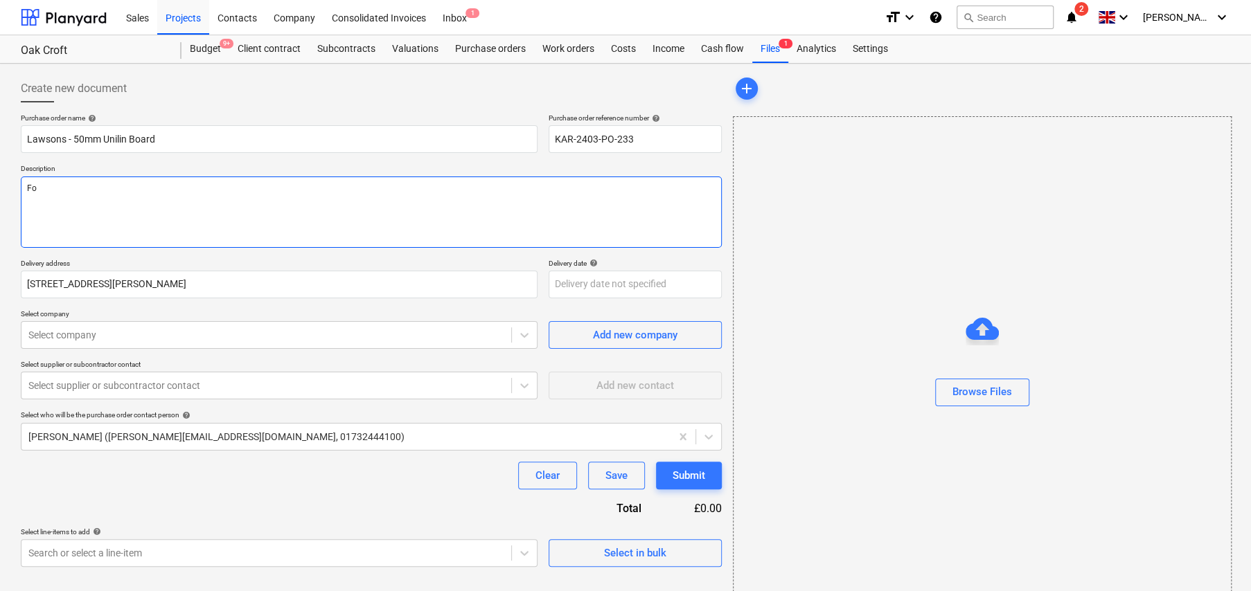
type textarea "x"
type textarea "For"
type textarea "x"
type textarea "For"
type textarea "x"
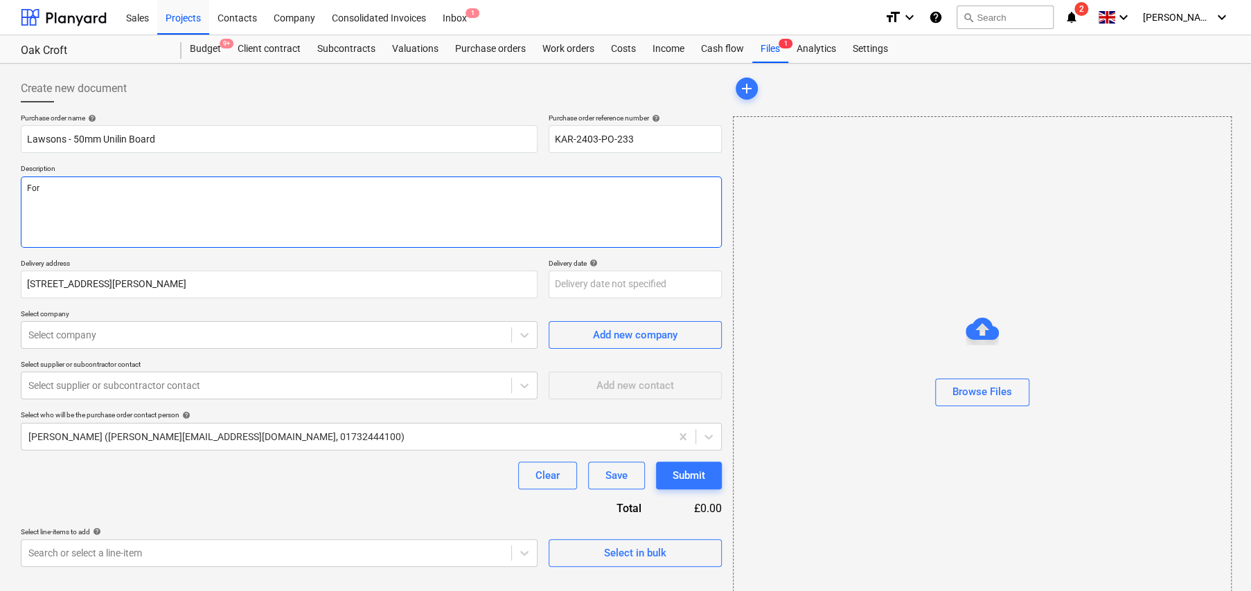
type textarea "For d"
type textarea "x"
type textarea "For de"
type textarea "x"
type textarea "For del"
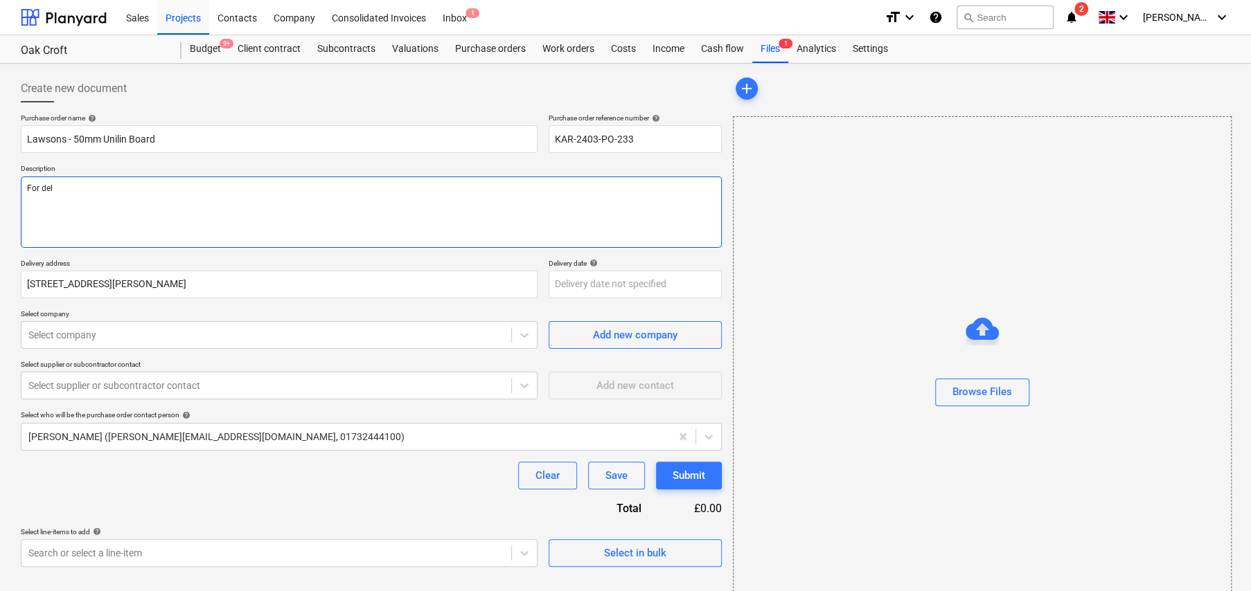
type textarea "x"
type textarea "For deli"
type textarea "x"
type textarea "For deliv"
type textarea "x"
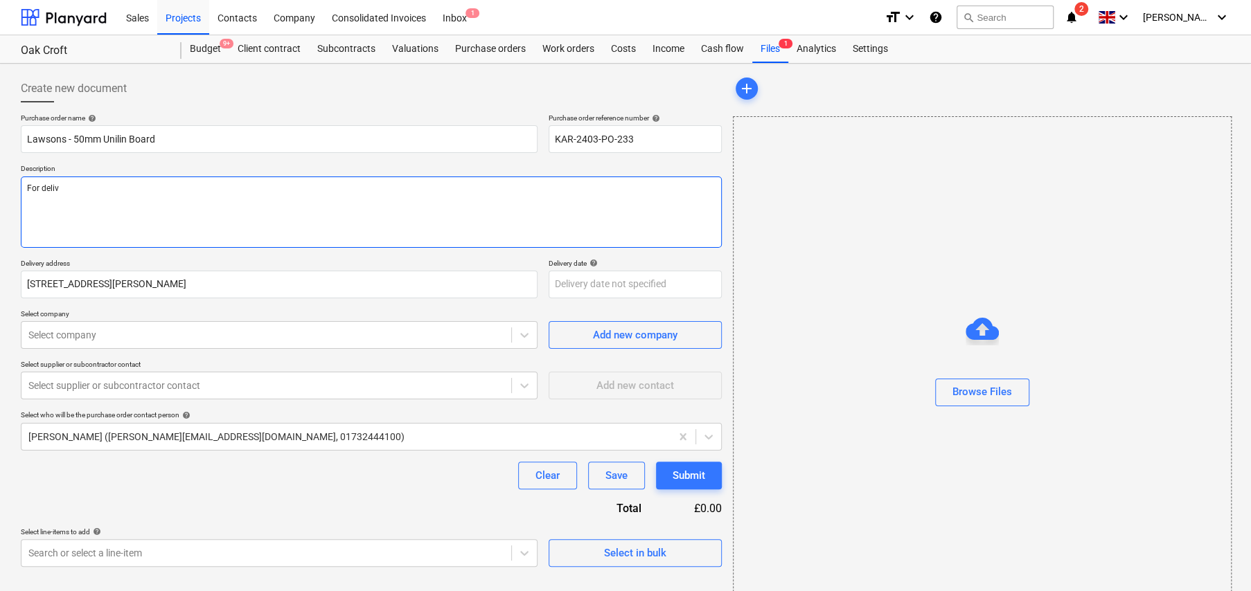
type textarea "For delive"
type textarea "x"
type textarea "For deliver"
type textarea "x"
type textarea "For delivery"
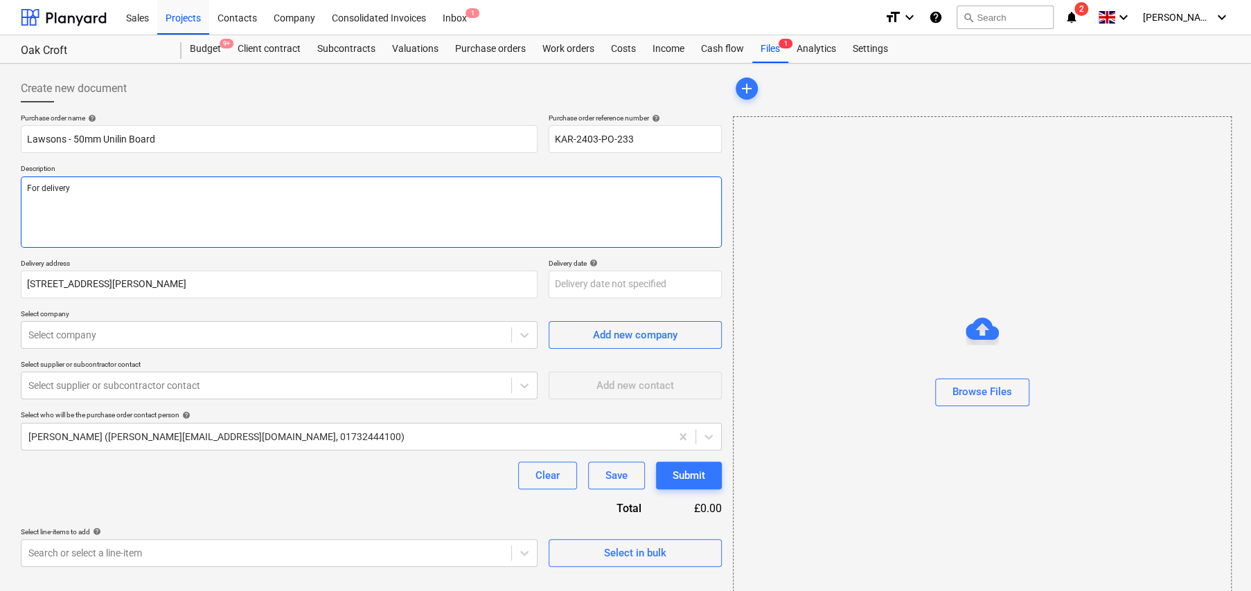
type textarea "x"
type textarea "For delivery"
type textarea "x"
type textarea "For delivery t"
type textarea "x"
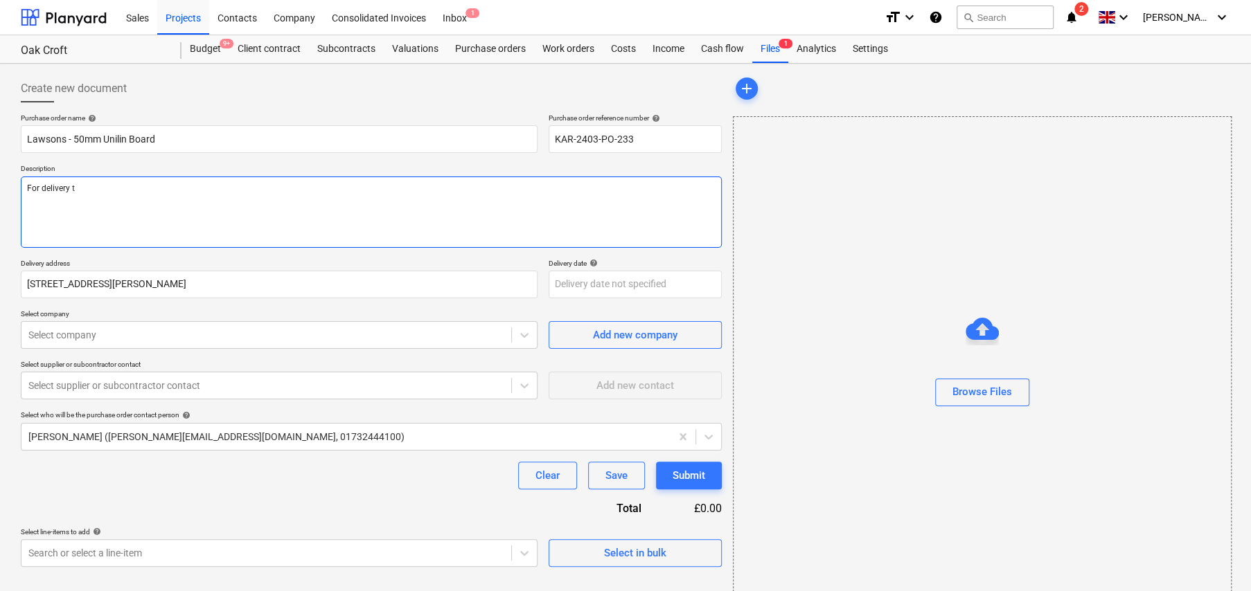
type textarea "For delivery to"
type textarea "x"
type textarea "For delivery to"
type textarea "x"
type textarea "For delivery to s"
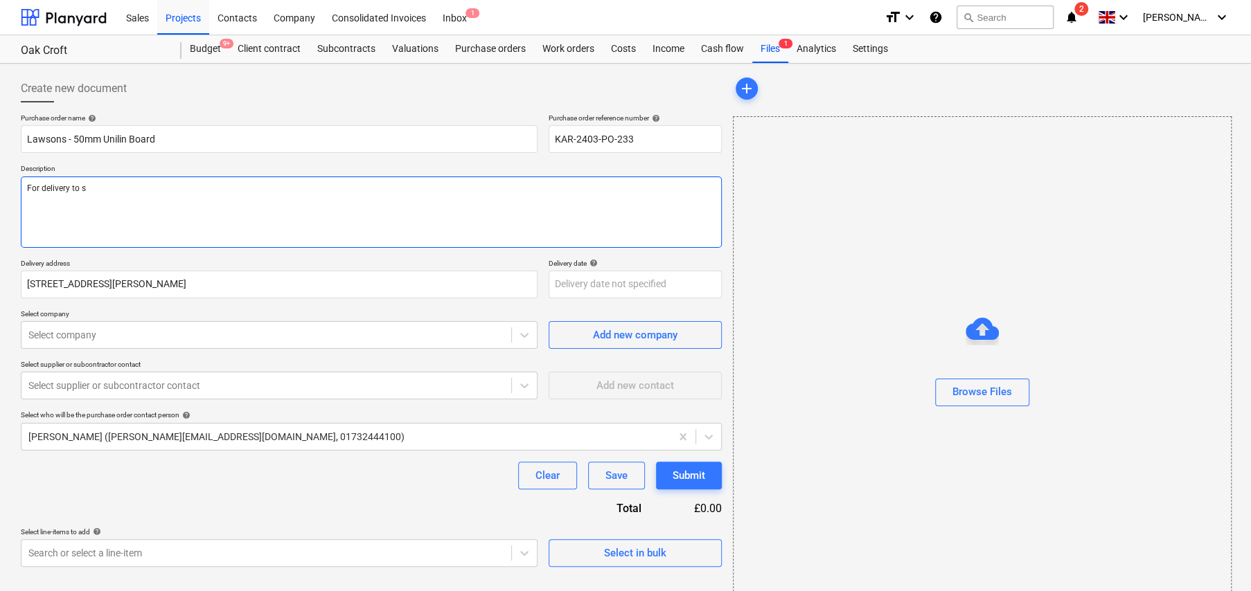
type textarea "x"
type textarea "For delivery to si"
type textarea "x"
type textarea "For delivery to sit"
type textarea "x"
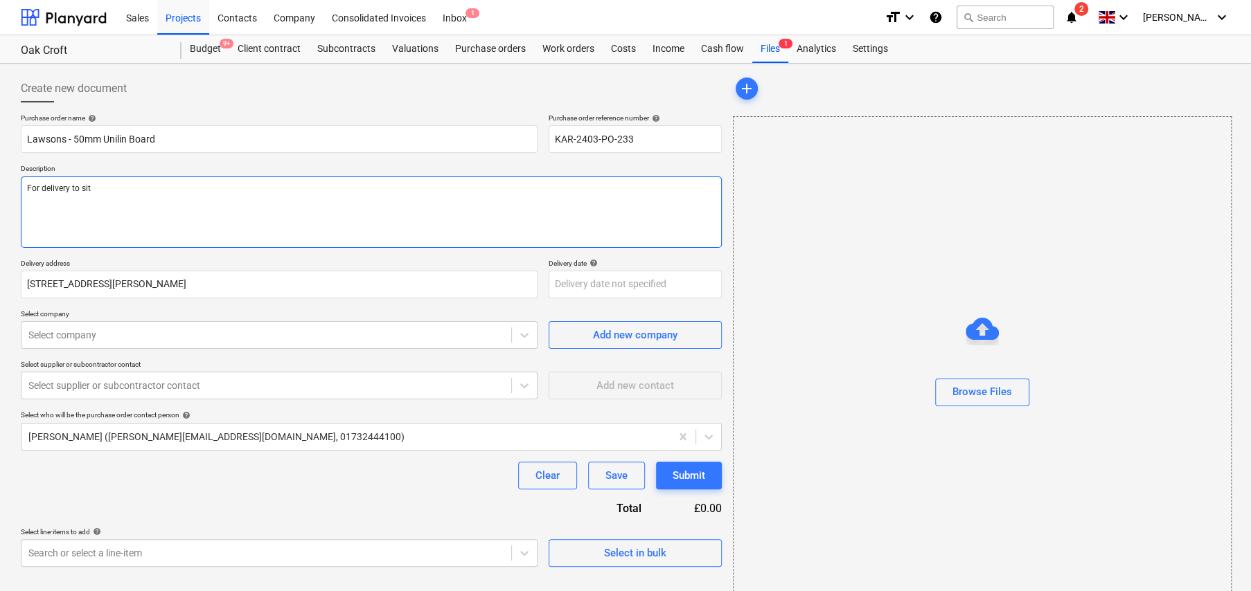
type textarea "For delivery to site"
type textarea "x"
type textarea "For delivery to site"
type textarea "x"
type textarea "For delivery to site 1"
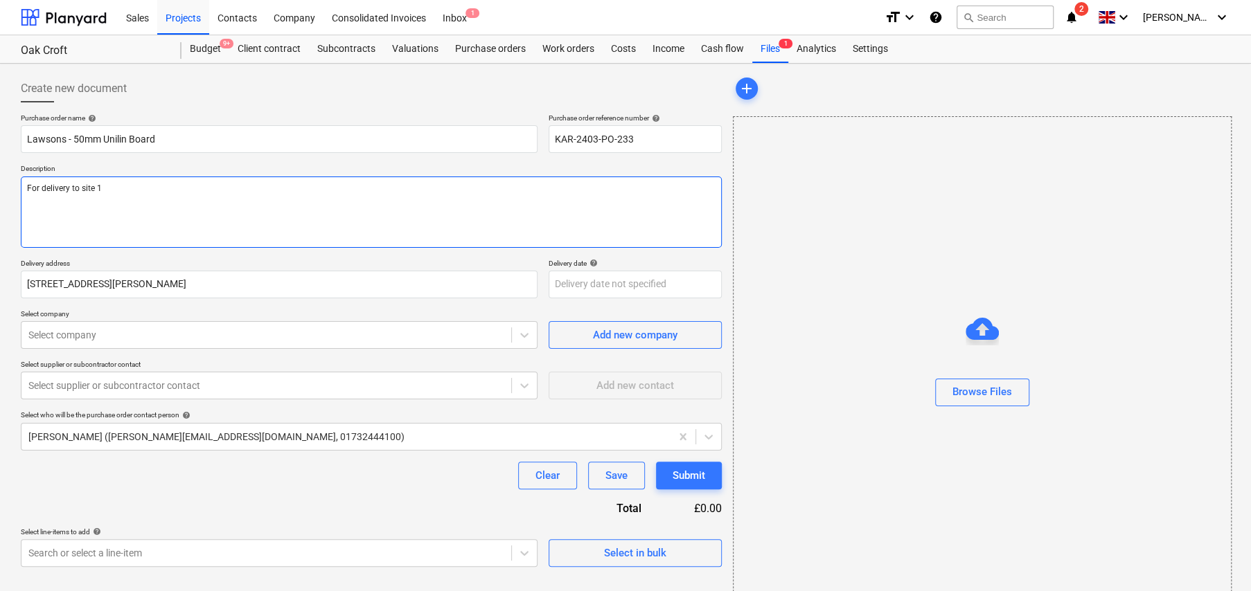
type textarea "x"
type textarea "For delivery to site 15"
type textarea "x"
type textarea "For delivery to site 15t"
type textarea "x"
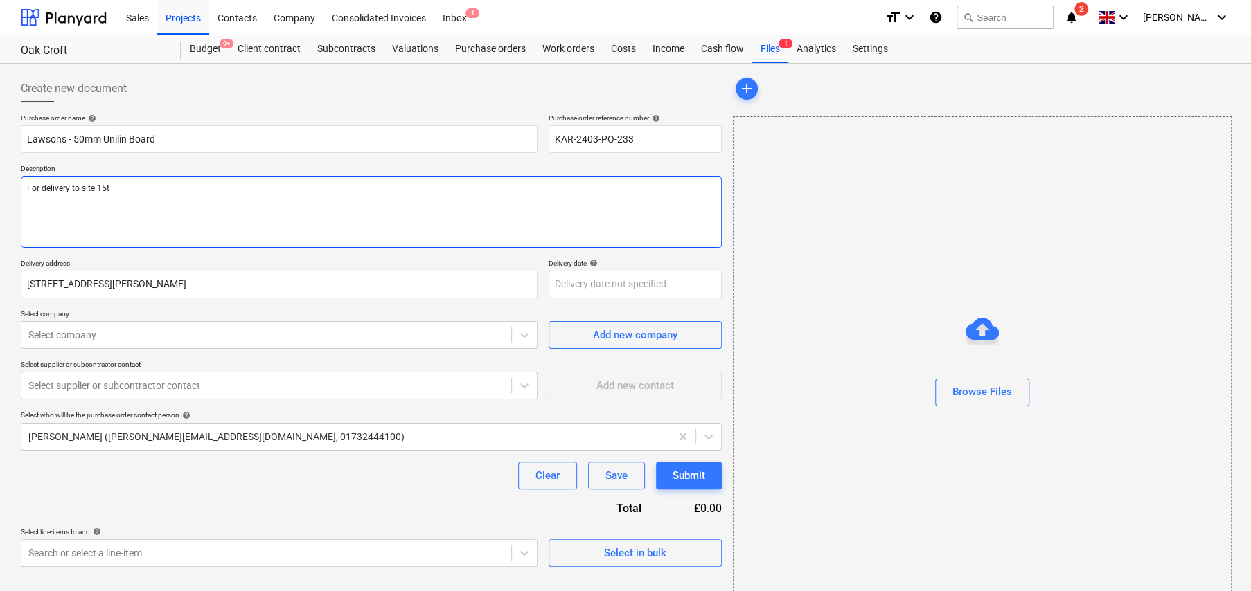
type textarea "For delivery to site 15th"
type textarea "x"
type textarea "For delivery to site 15th"
type textarea "x"
type textarea "For delivery to site 15th O"
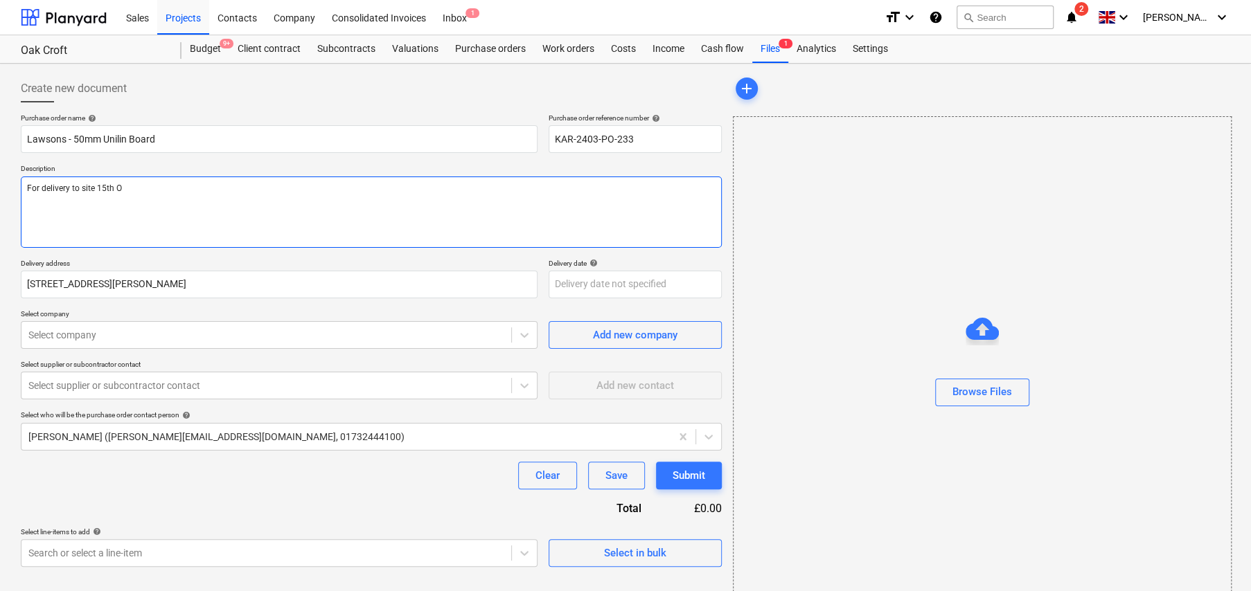
type textarea "x"
type textarea "For delivery to site 15th Oc"
type textarea "x"
type textarea "For delivery to site 15th Oct"
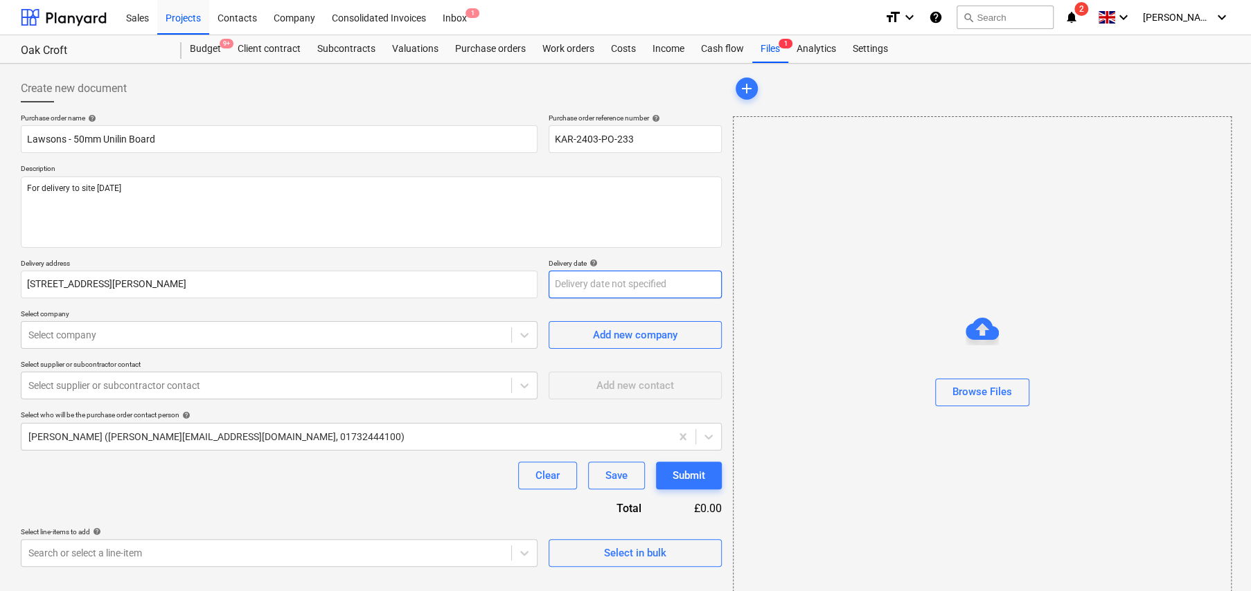
click at [627, 290] on body "Sales Projects Contacts Company Consolidated Invoices Inbox 1 format_size keybo…" at bounding box center [625, 295] width 1251 height 591
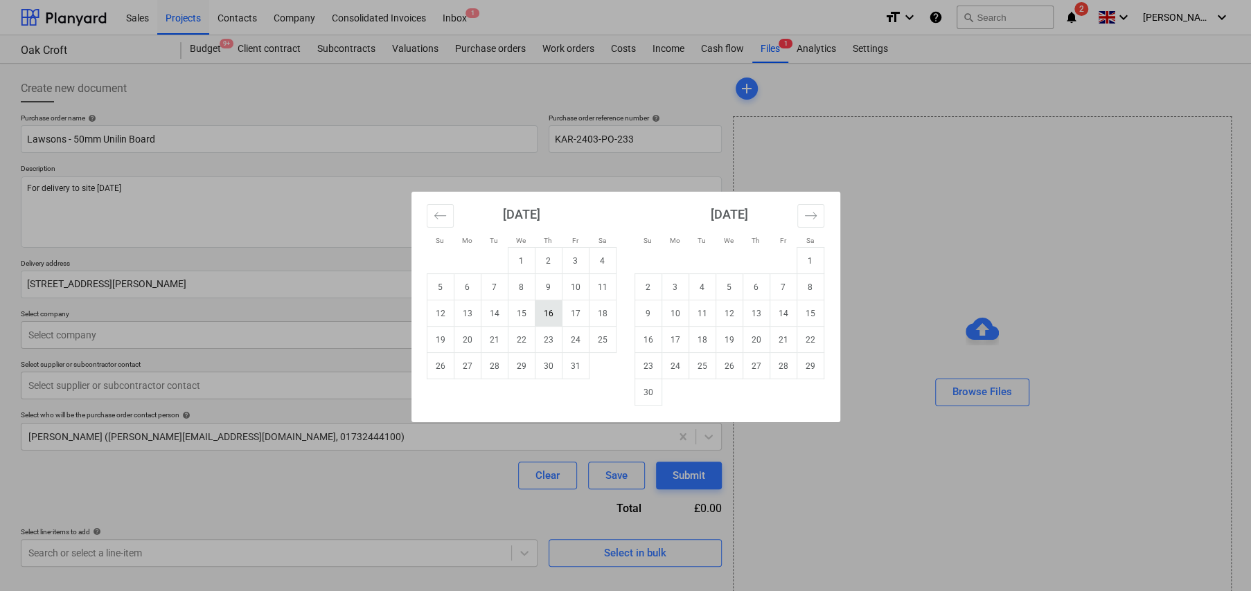
click at [551, 314] on td "16" at bounding box center [548, 314] width 27 height 26
type textarea "x"
type input "16 Oct 2025"
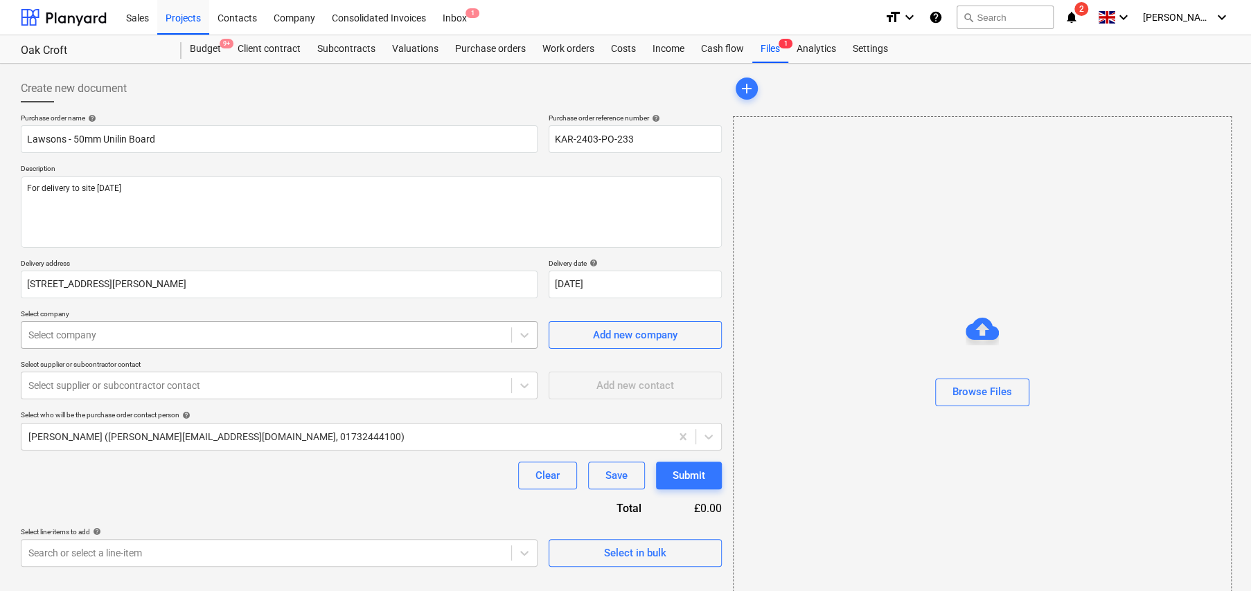
click at [184, 333] on div at bounding box center [266, 335] width 476 height 14
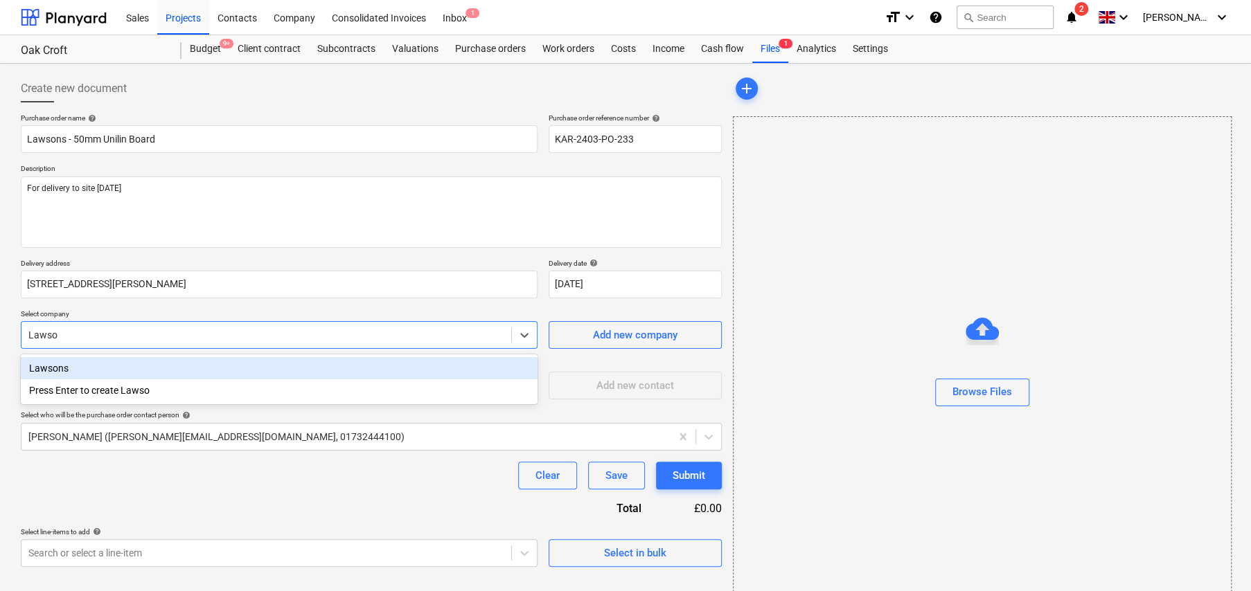
type input "Lawson"
type textarea "x"
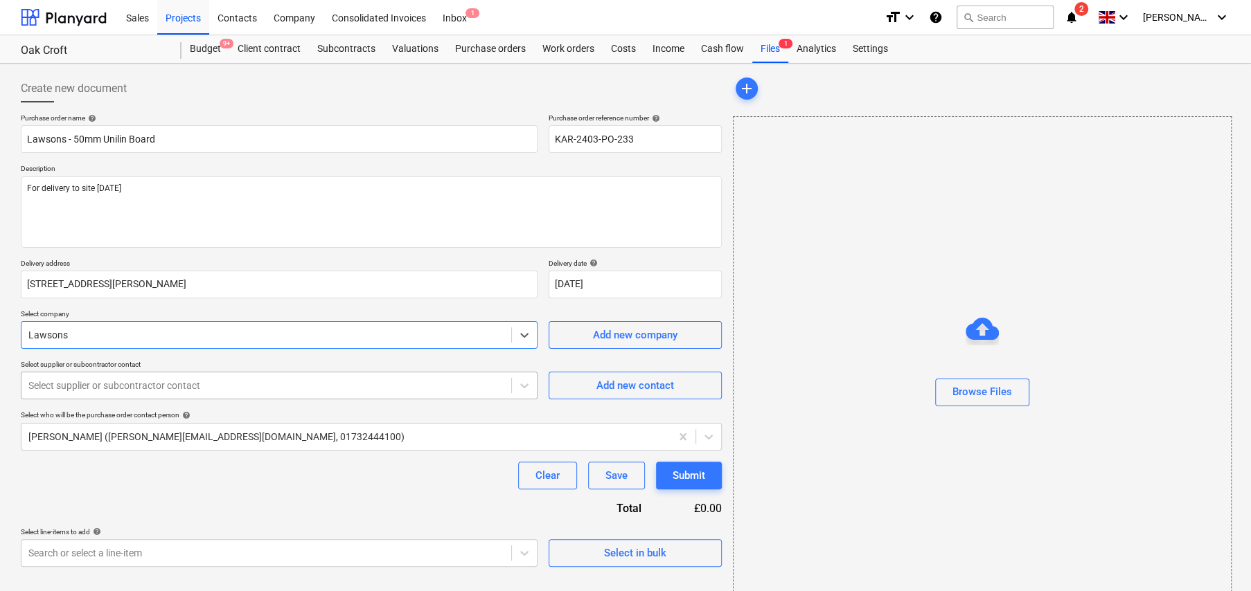
click at [244, 382] on div at bounding box center [266, 386] width 476 height 14
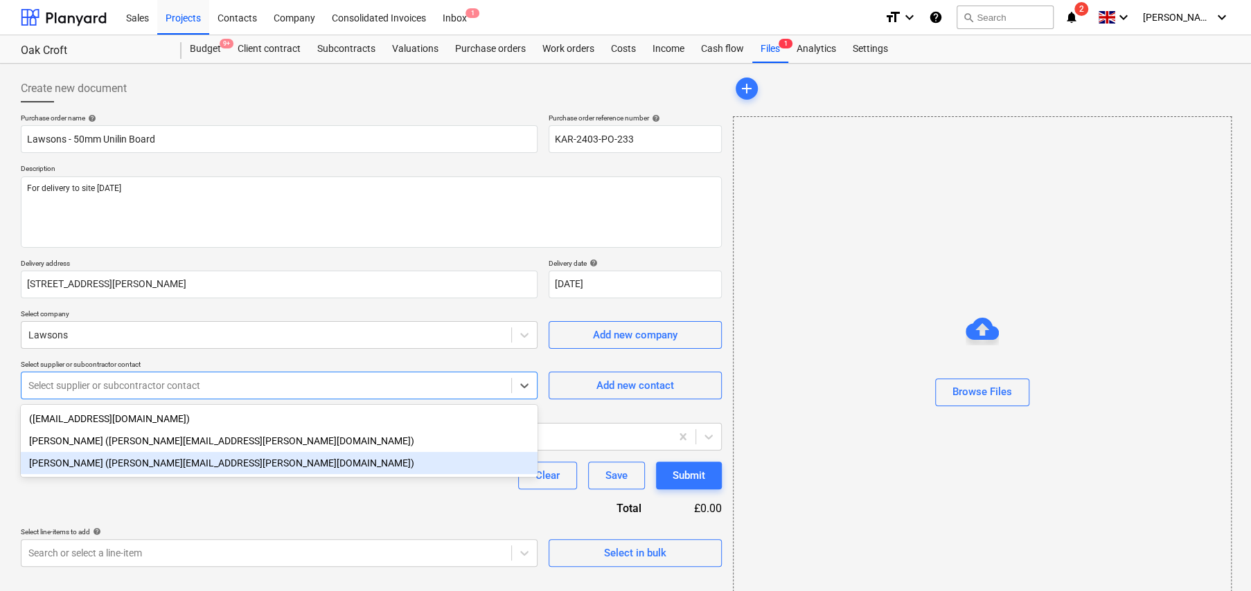
click at [155, 464] on div "Shane Theobald (shane.theobald@lawsons.co.uk)" at bounding box center [279, 463] width 517 height 22
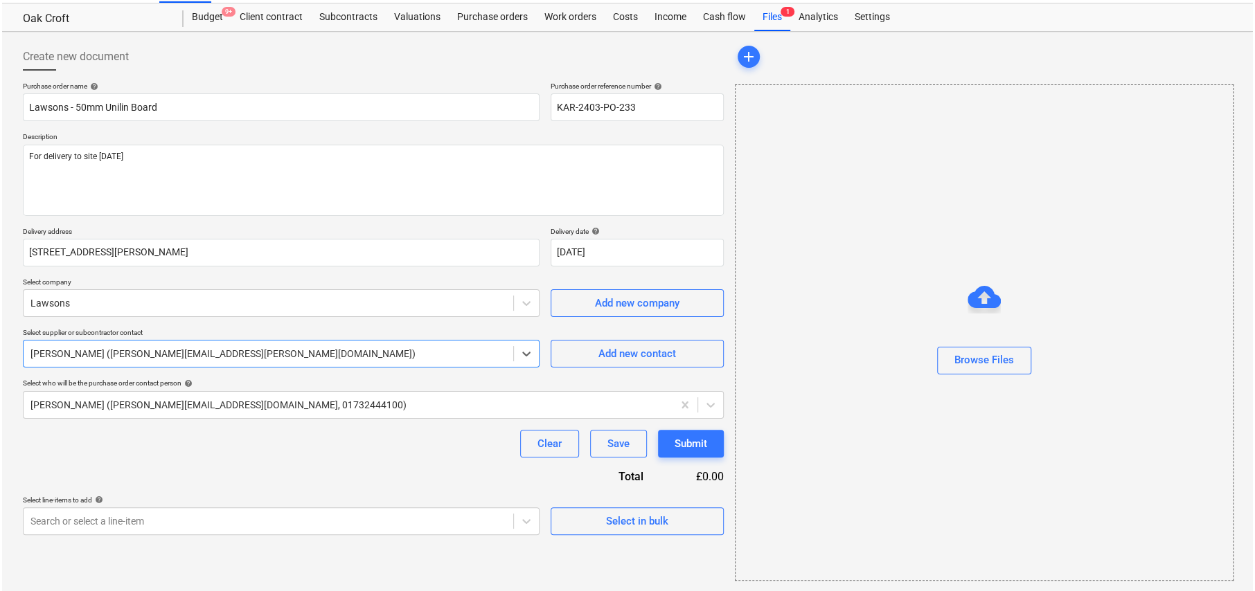
scroll to position [33, 0]
click at [650, 519] on div "Select in bulk" at bounding box center [635, 521] width 62 height 18
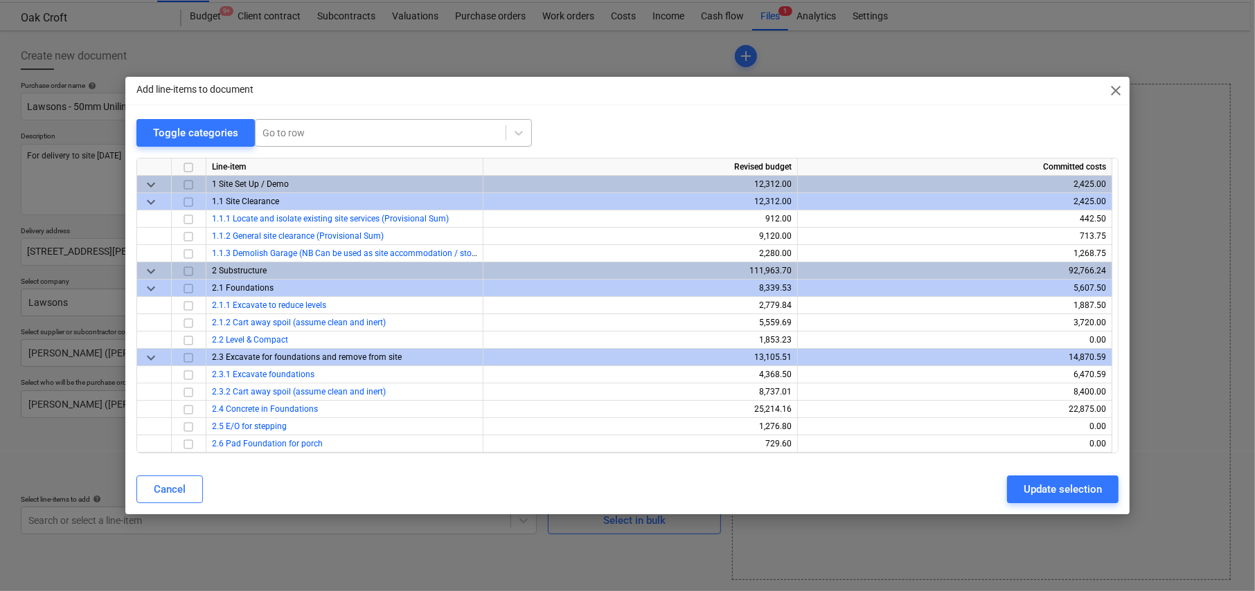
click at [339, 134] on div at bounding box center [380, 133] width 236 height 14
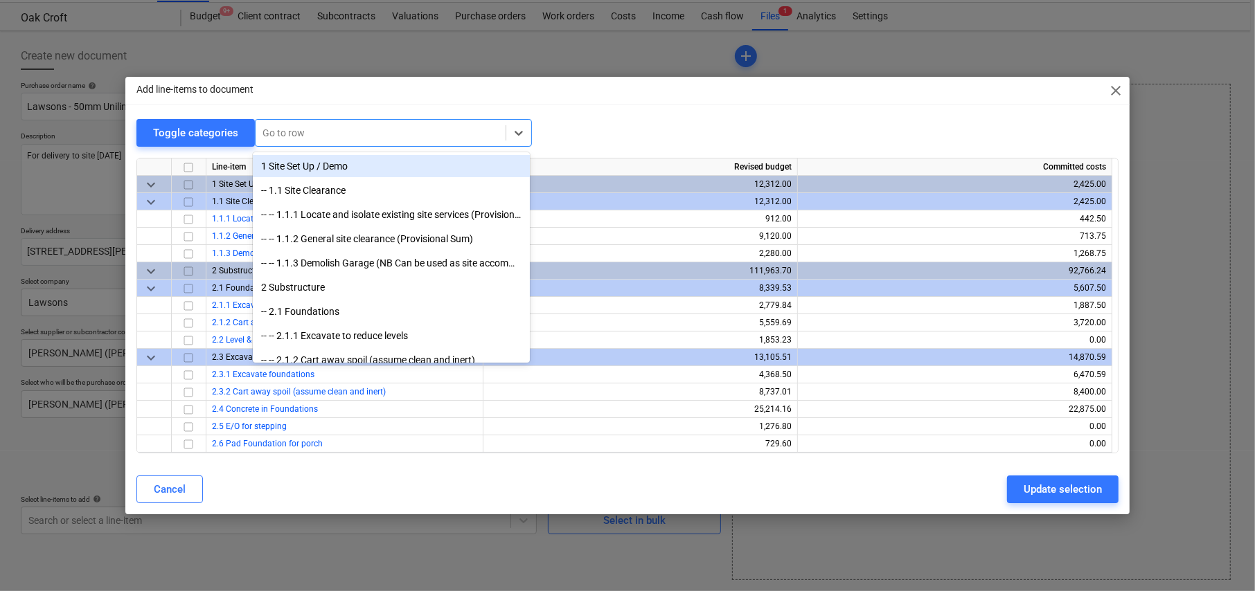
click at [149, 181] on span "keyboard_arrow_down" at bounding box center [151, 185] width 17 height 17
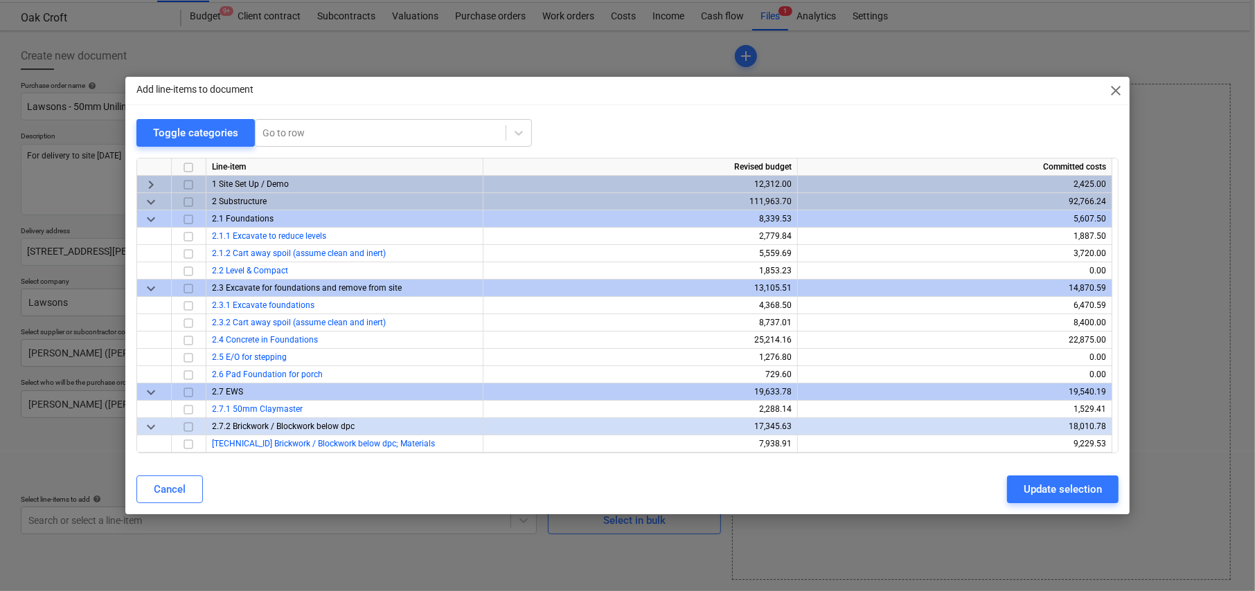
click at [154, 200] on span "keyboard_arrow_down" at bounding box center [151, 202] width 17 height 17
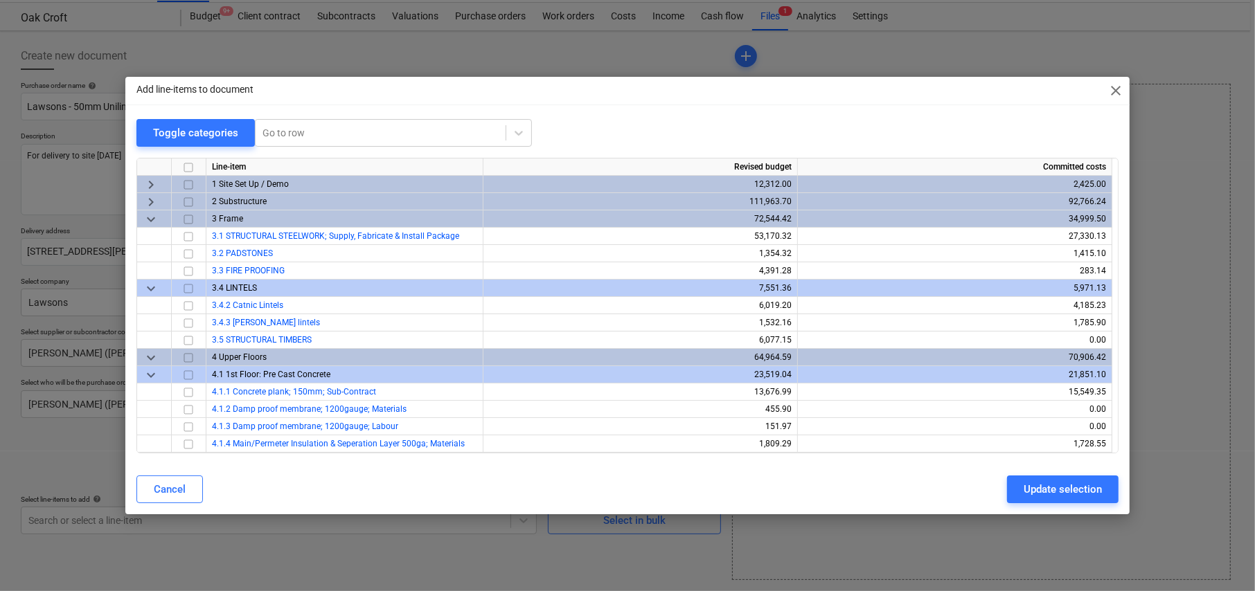
click at [153, 217] on span "keyboard_arrow_down" at bounding box center [151, 219] width 17 height 17
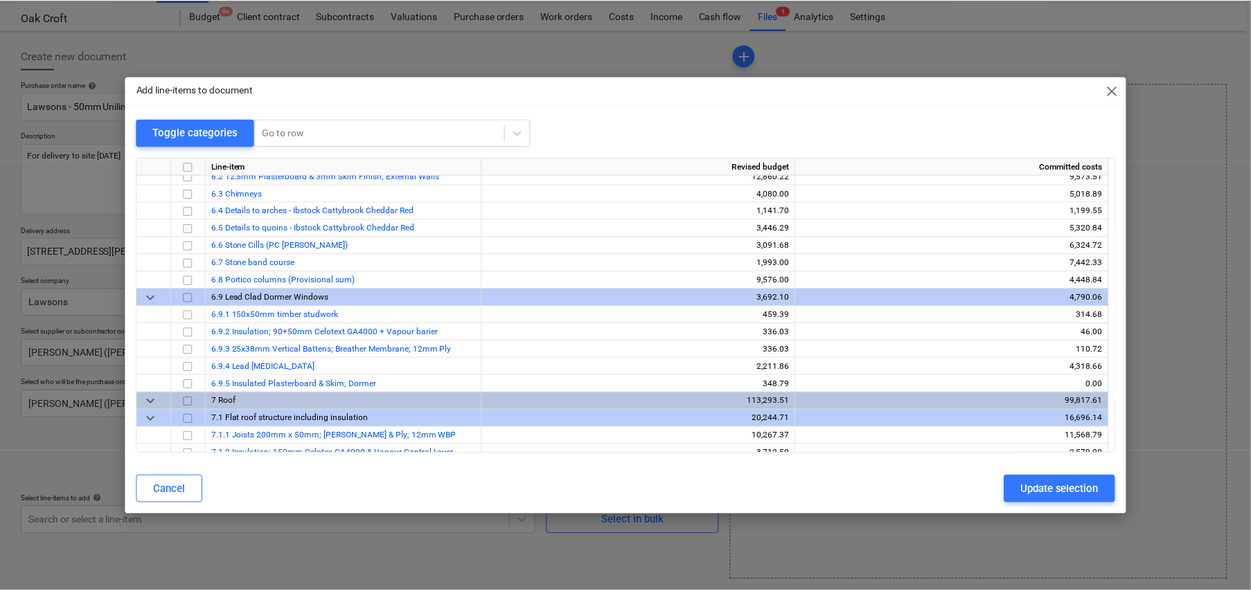
scroll to position [485, 0]
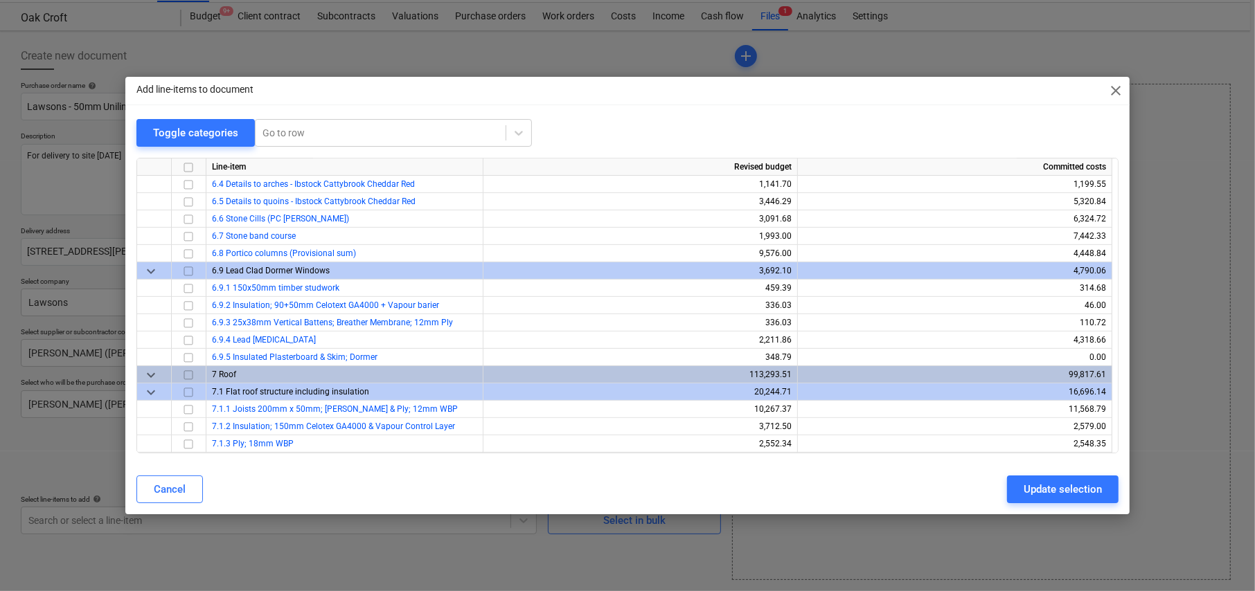
click at [1116, 87] on span "close" at bounding box center [1115, 90] width 17 height 17
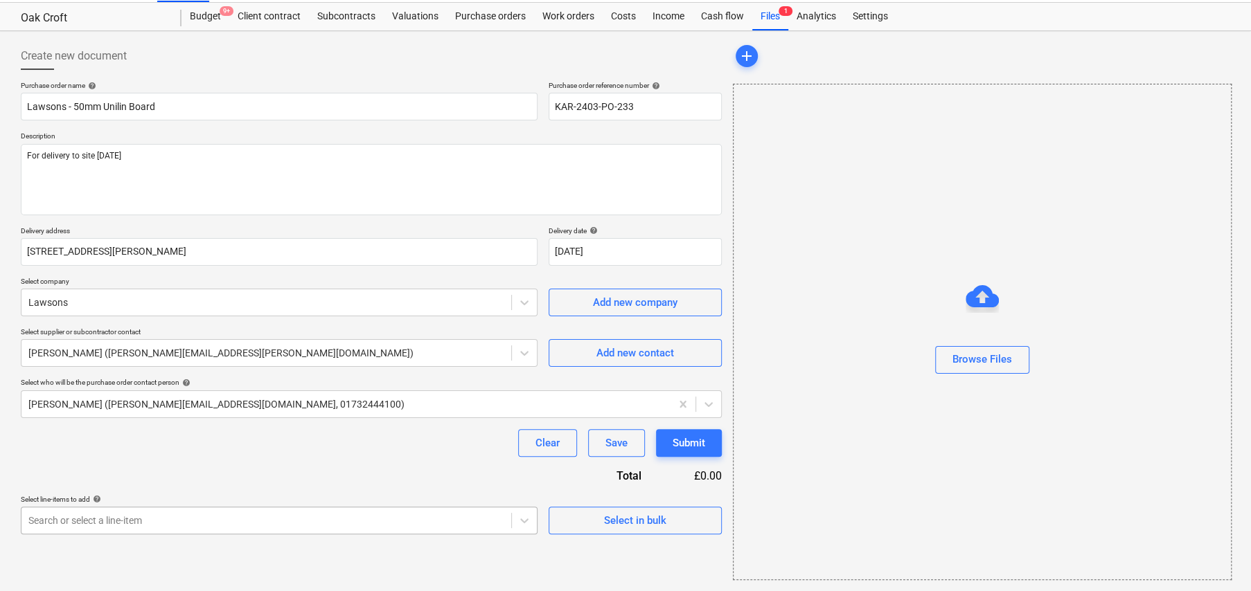
click at [218, 513] on body "Sales Projects Contacts Company Consolidated Invoices Inbox 1 format_size keybo…" at bounding box center [625, 262] width 1251 height 591
type textarea "x"
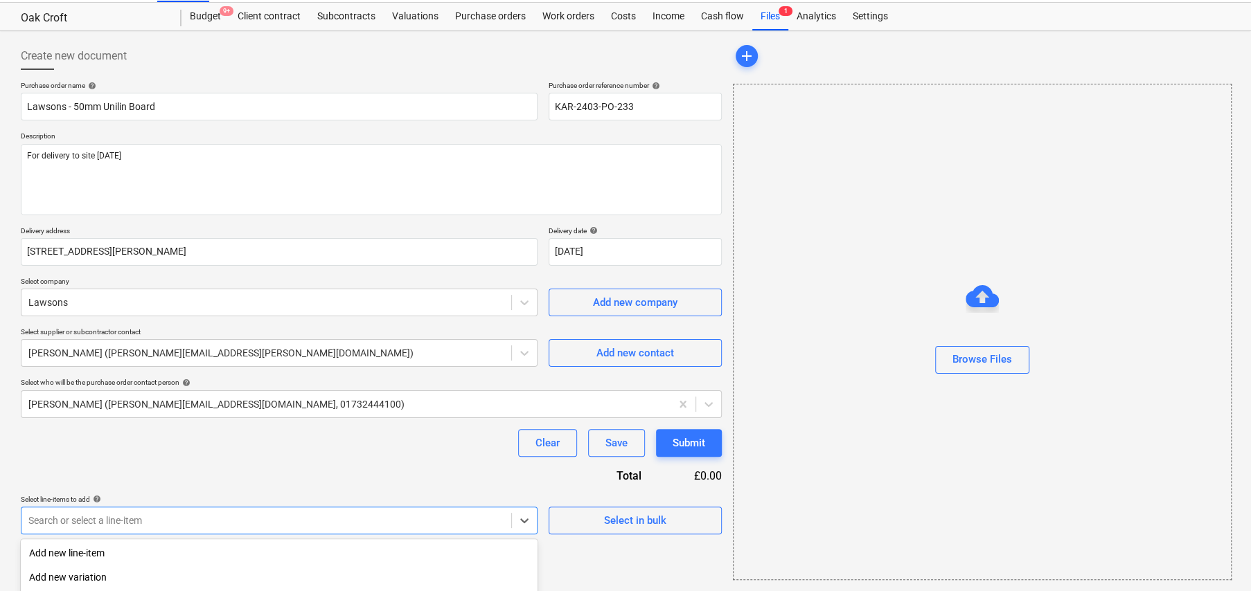
scroll to position [191, 0]
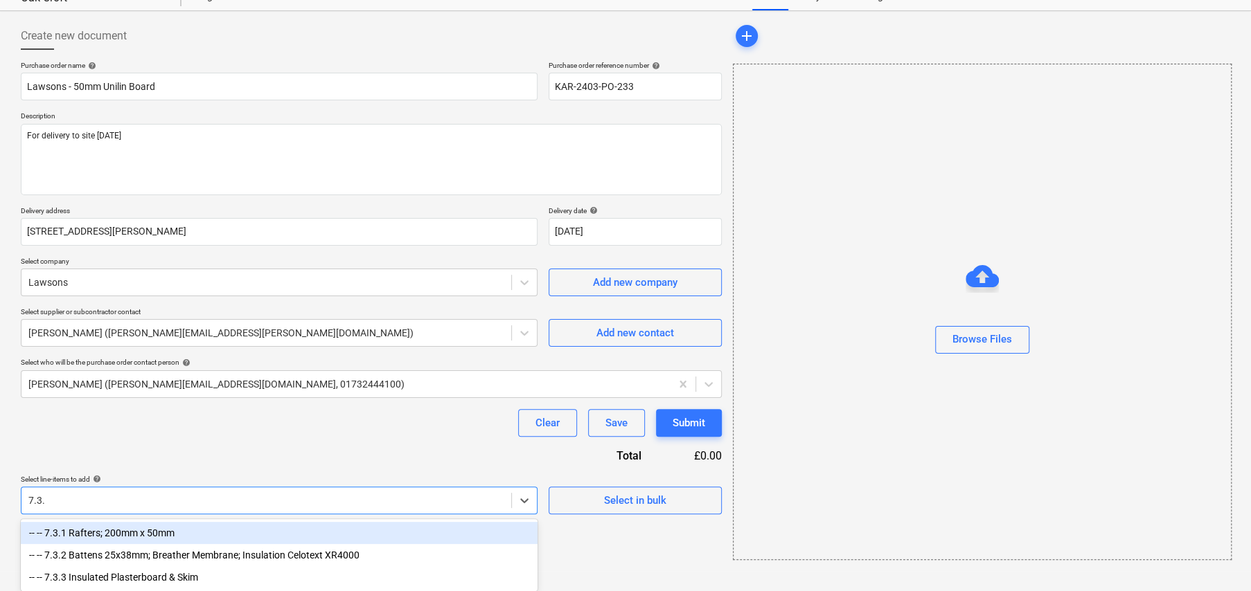
type input "7.3.3"
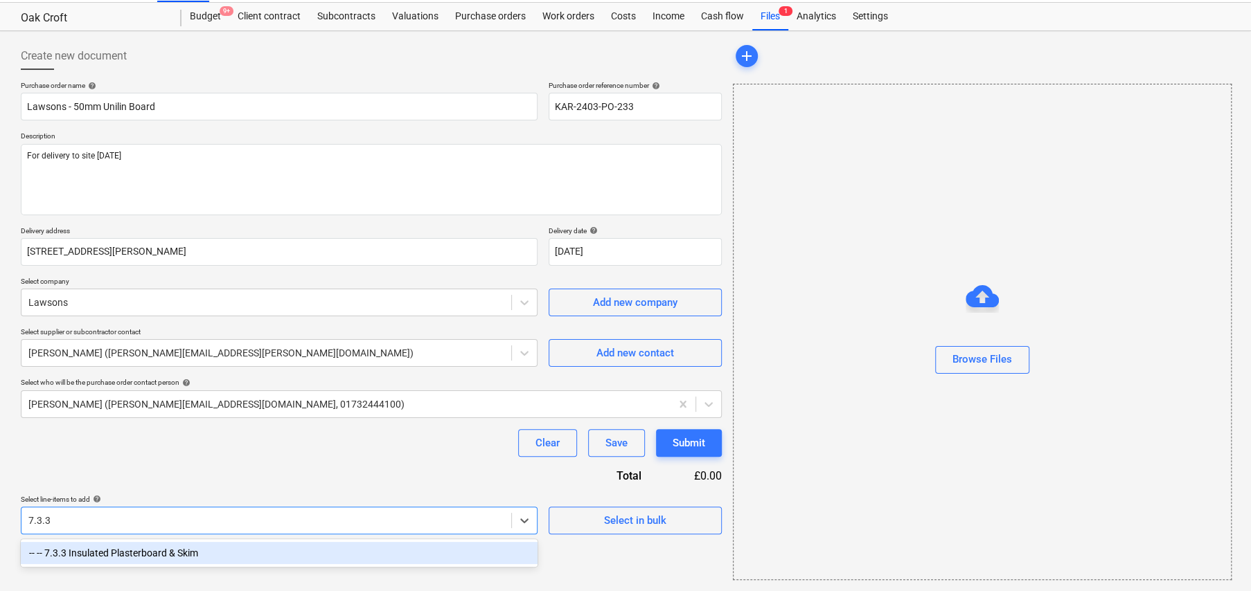
type textarea "x"
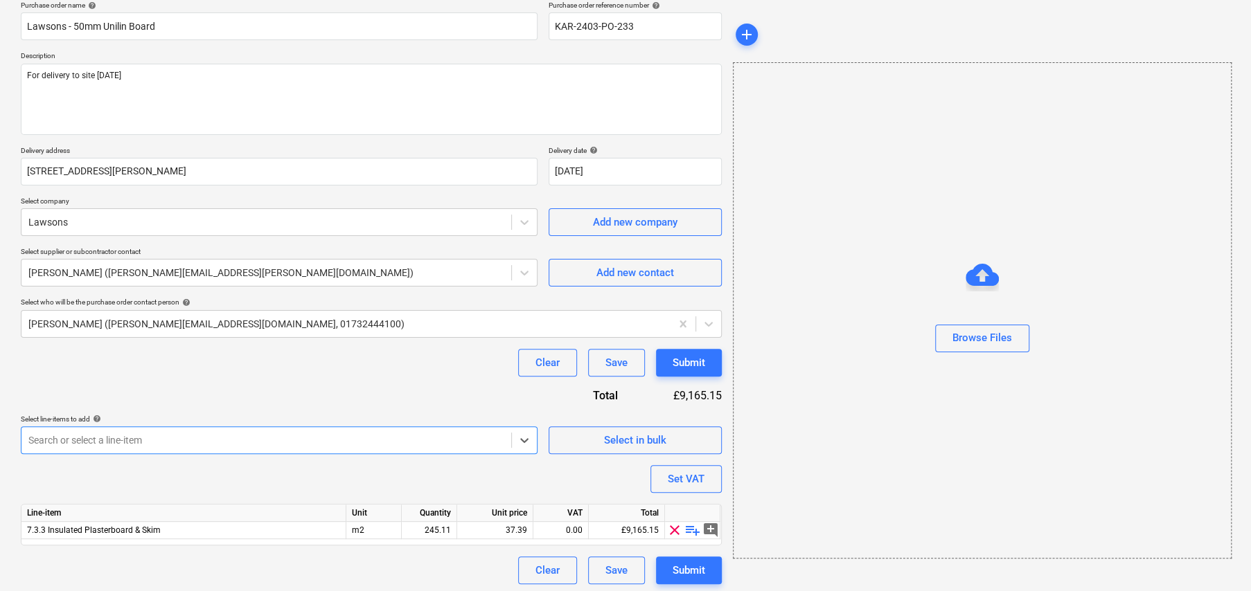
scroll to position [116, 0]
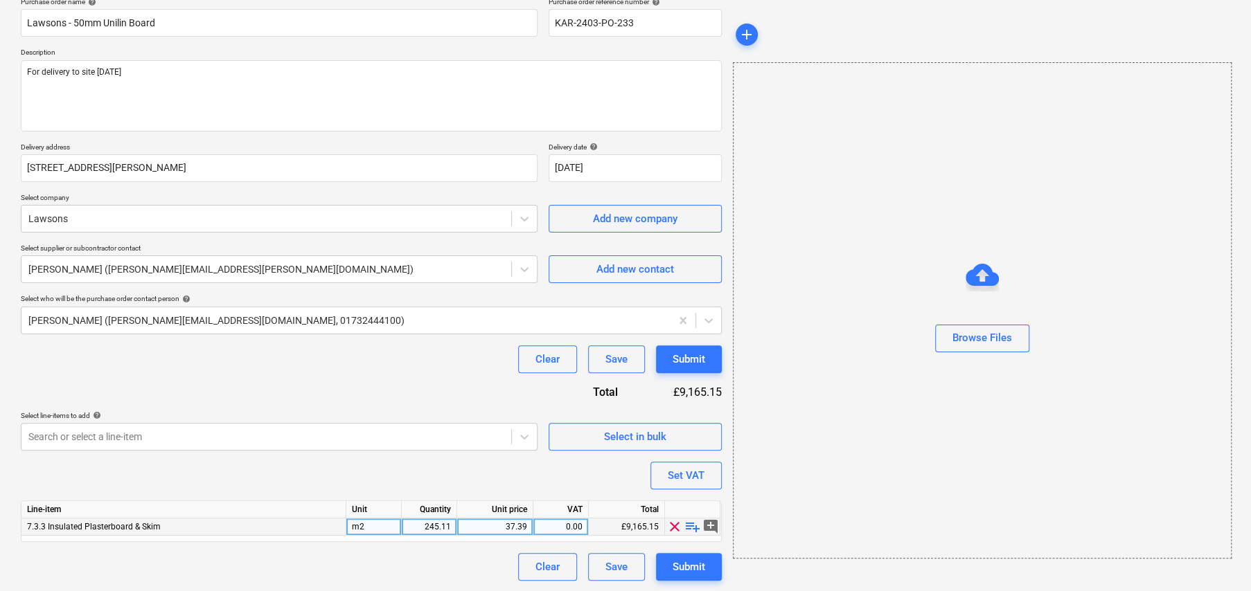
click at [695, 526] on span "playlist_add" at bounding box center [692, 527] width 17 height 17
type textarea "x"
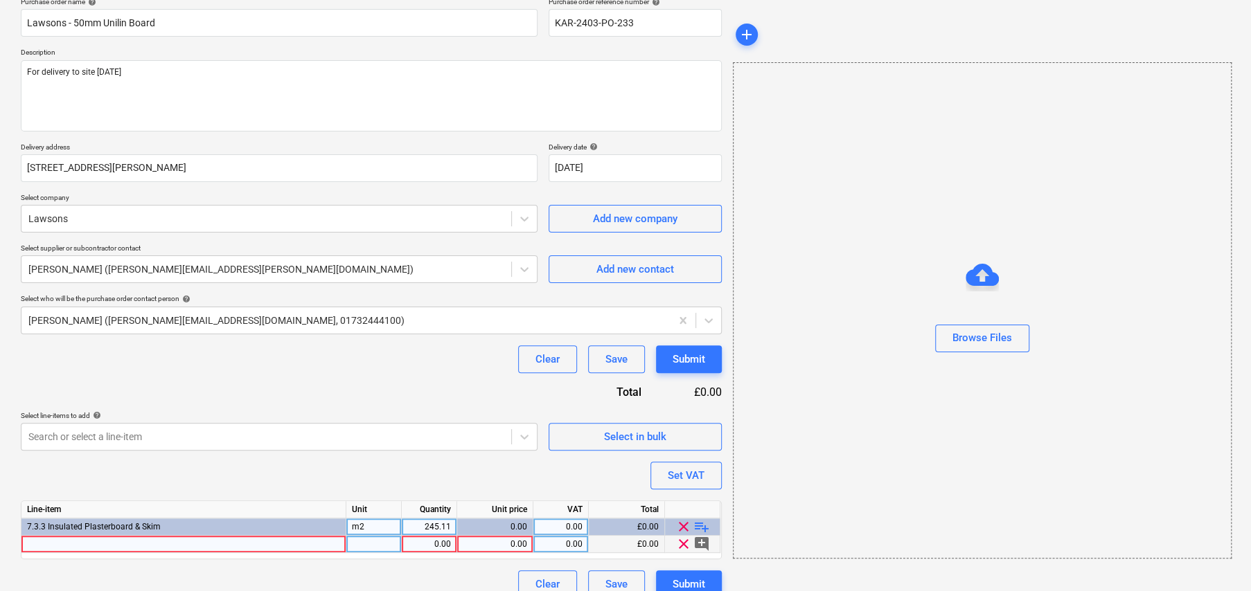
click at [190, 541] on div at bounding box center [183, 544] width 325 height 17
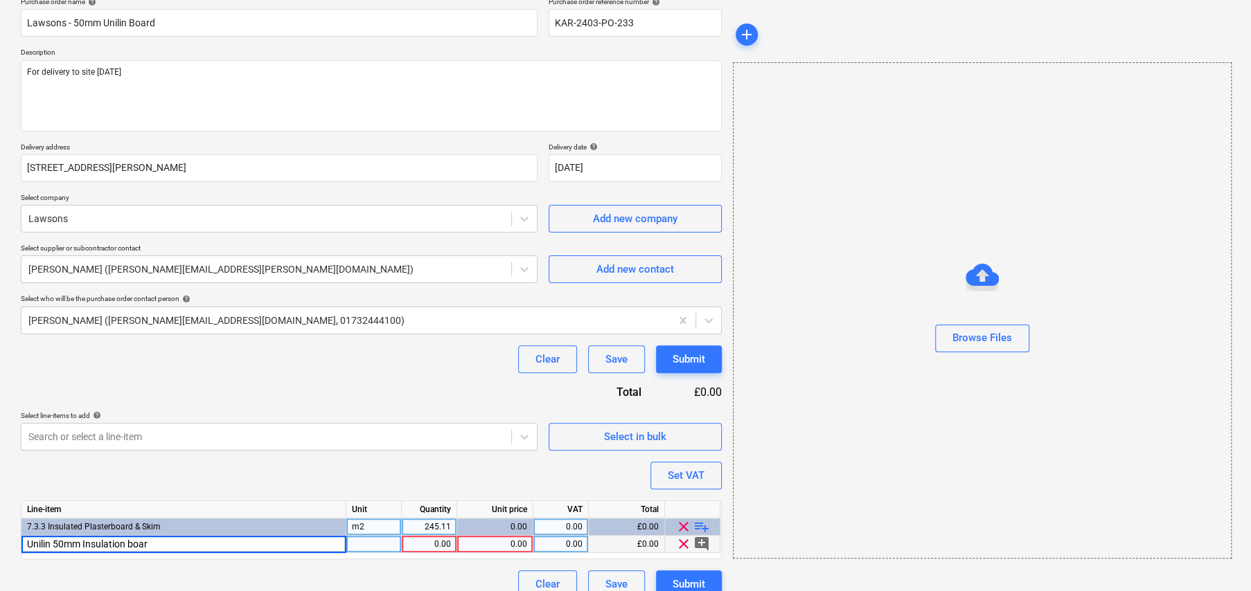
type input "Unilin 50mm Insulation board"
type textarea "x"
type input "15"
type textarea "x"
type input "18.31"
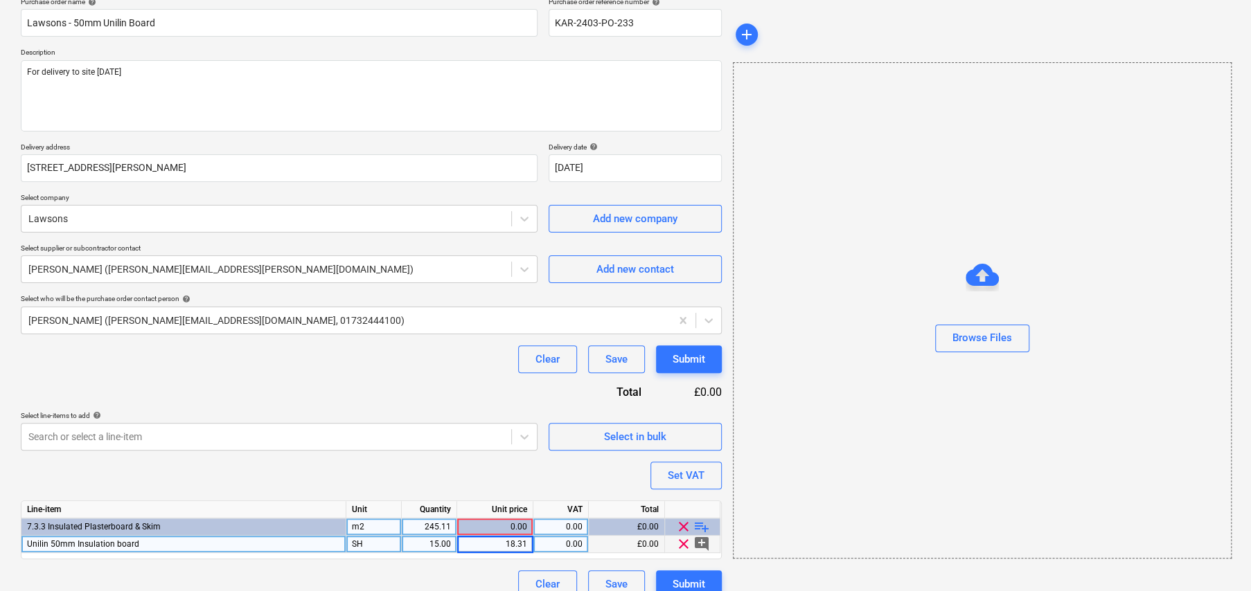
type textarea "x"
type input "20"
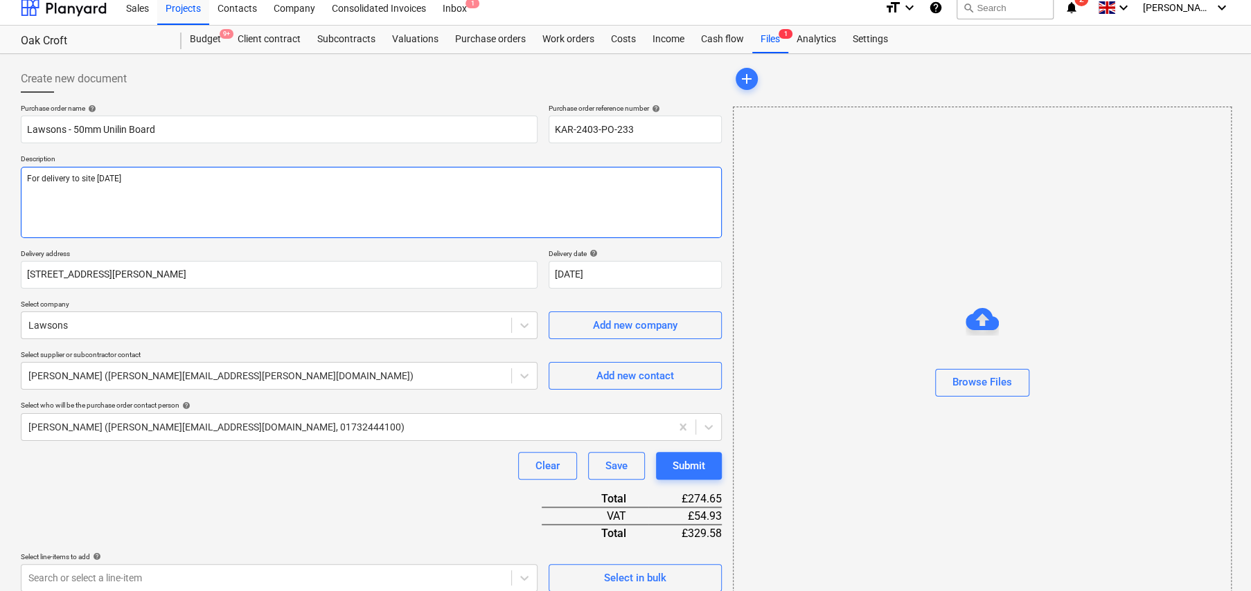
scroll to position [0, 0]
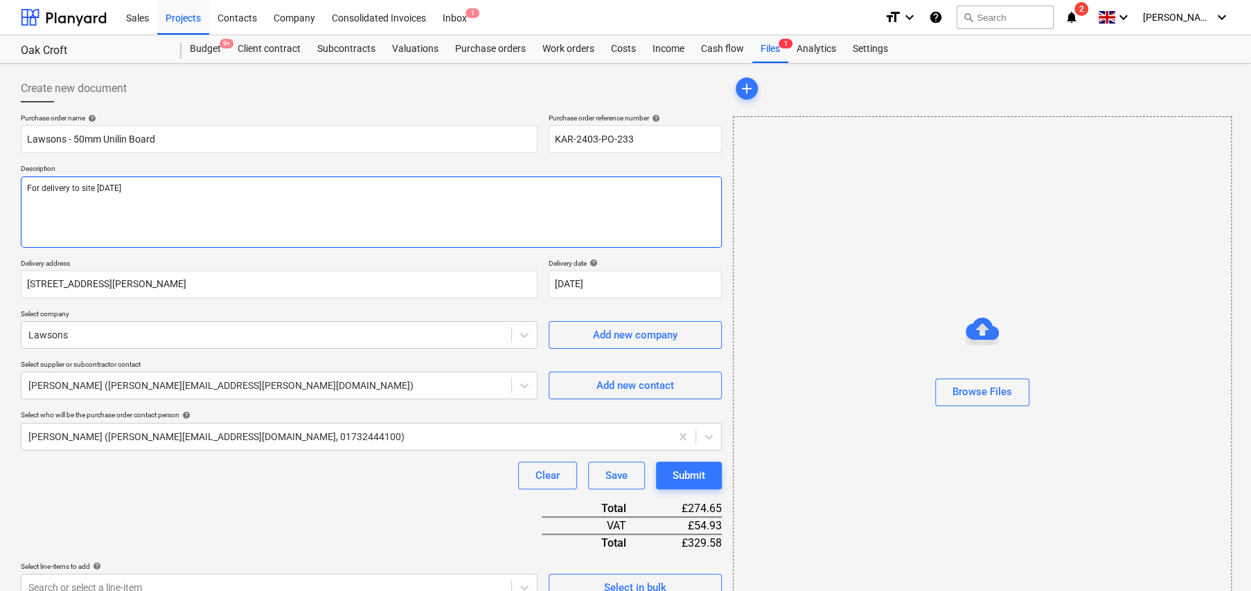
click at [224, 197] on textarea "For delivery to site 15th Oct" at bounding box center [371, 212] width 701 height 71
click at [104, 188] on textarea "For delivery to site 15th Oct" at bounding box center [371, 212] width 701 height 71
type textarea "x"
type textarea "For delivery to site 1th Oct"
type textarea "x"
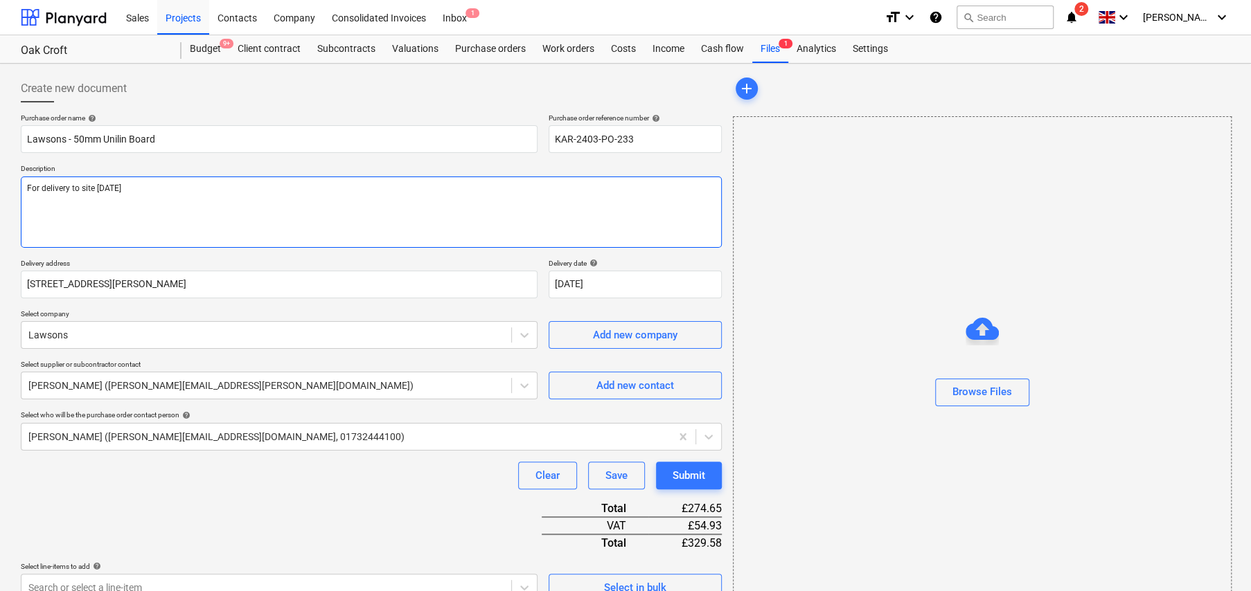
type textarea "For delivery to site 16th Oct"
click at [170, 186] on textarea "For delivery to site 16th Oct" at bounding box center [371, 212] width 701 height 71
type textarea "x"
type textarea "For delivery to site 16th Oct"
type textarea "x"
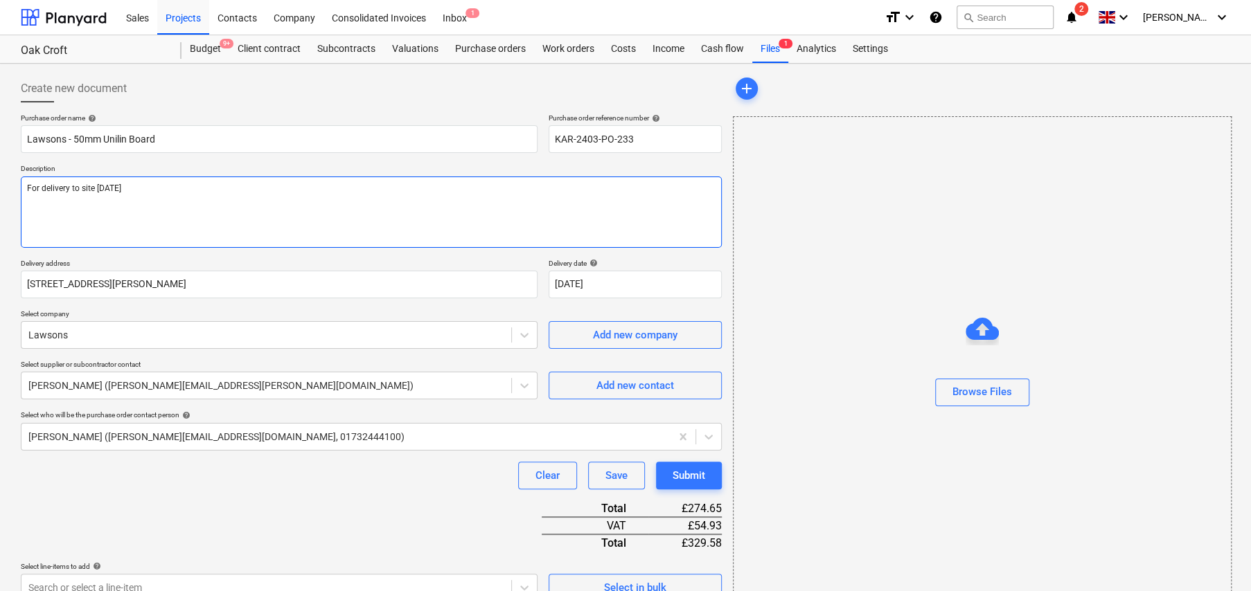
type textarea "For delivery to site 16th Oct"
type textarea "x"
type textarea "For delivery to site 16th Oct S"
type textarea "x"
type textarea "For delivery to site 16th Oct Si"
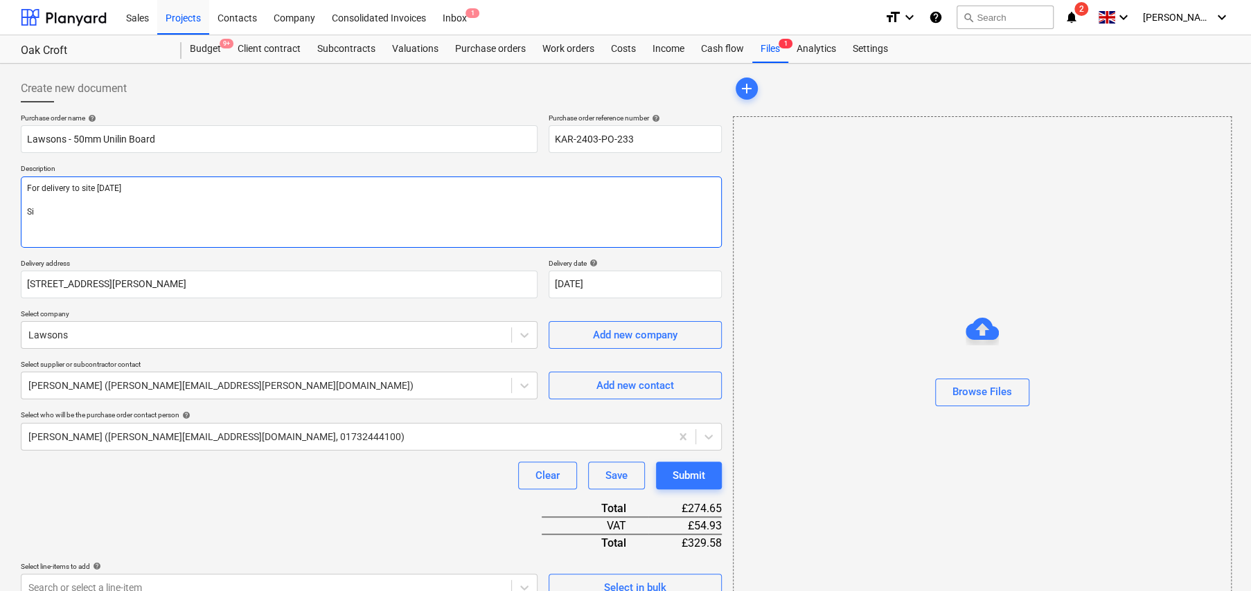
type textarea "x"
type textarea "For delivery to site 16th Oct Sit"
type textarea "x"
type textarea "For delivery to site 16th Oct Site"
type textarea "x"
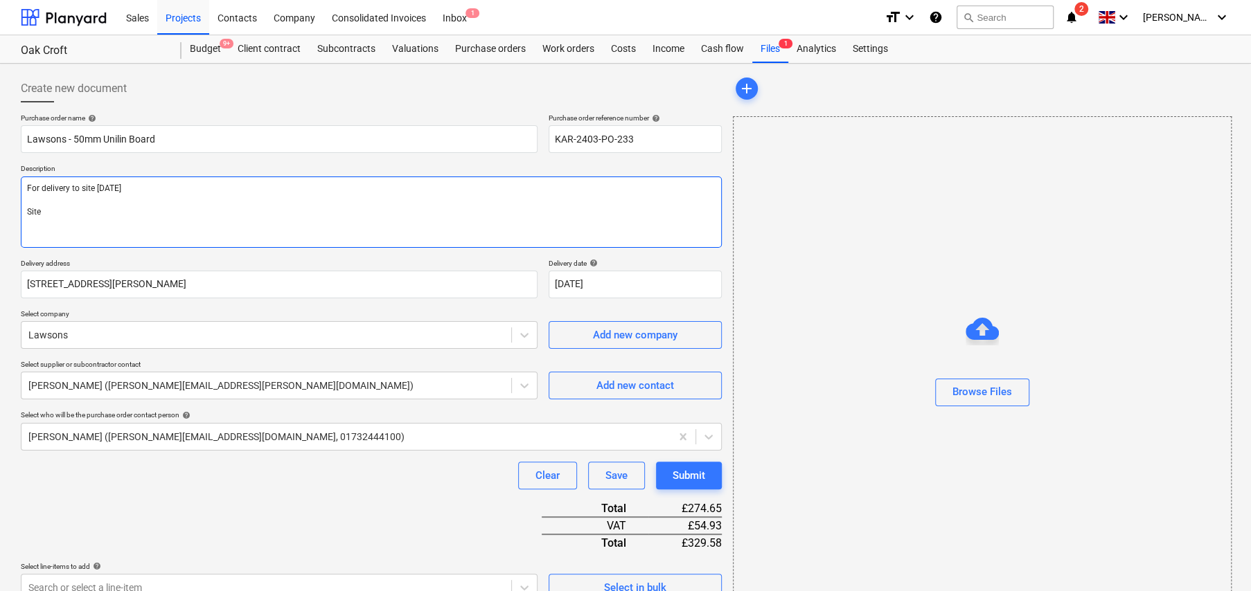
type textarea "For delivery to site 16th Oct Site"
type textarea "x"
type textarea "For delivery to site 16th Oct Site C"
type textarea "x"
type textarea "For delivery to site 16th Oct Site Co"
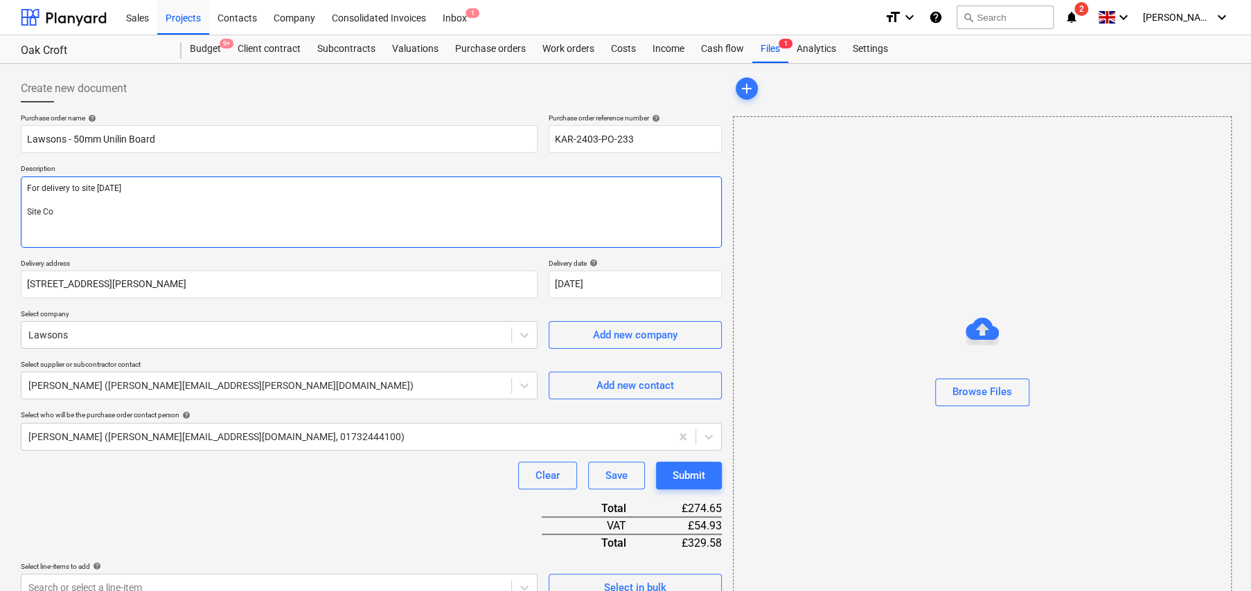
type textarea "x"
type textarea "For delivery to site 16th Oct Site Con"
type textarea "x"
type textarea "For delivery to site 16th Oct Site Cont"
type textarea "x"
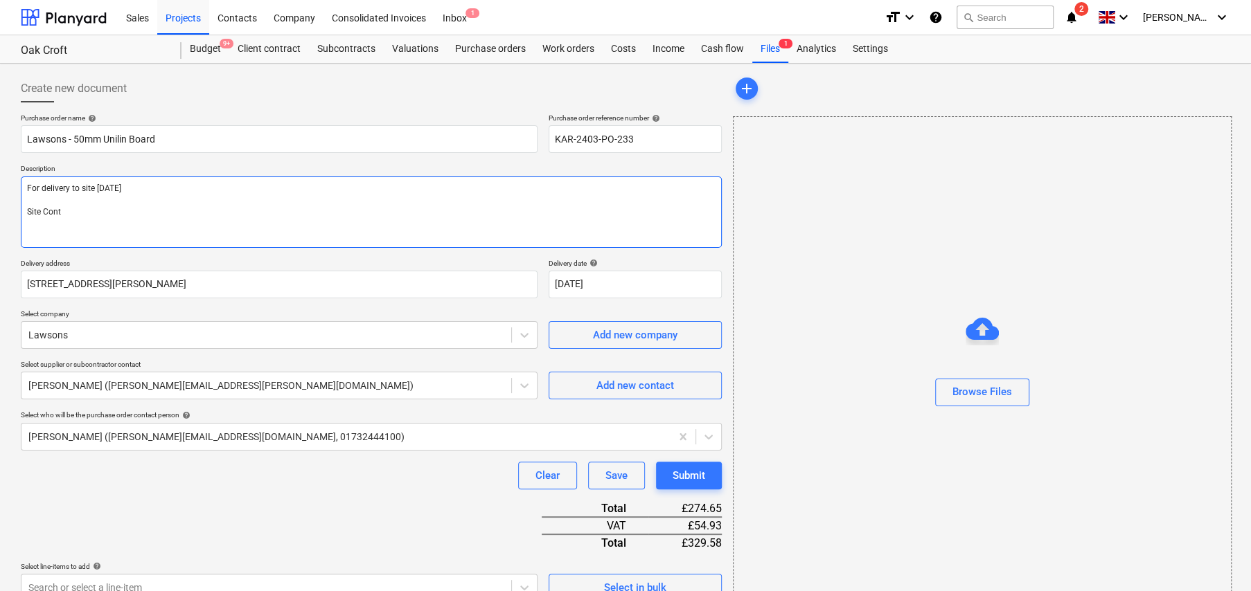
type textarea "For delivery to site 16th Oct Site Conta"
type textarea "x"
type textarea "For delivery to site 16th Oct Site Contac"
type textarea "x"
type textarea "For delivery to site 16th Oct Site Contact"
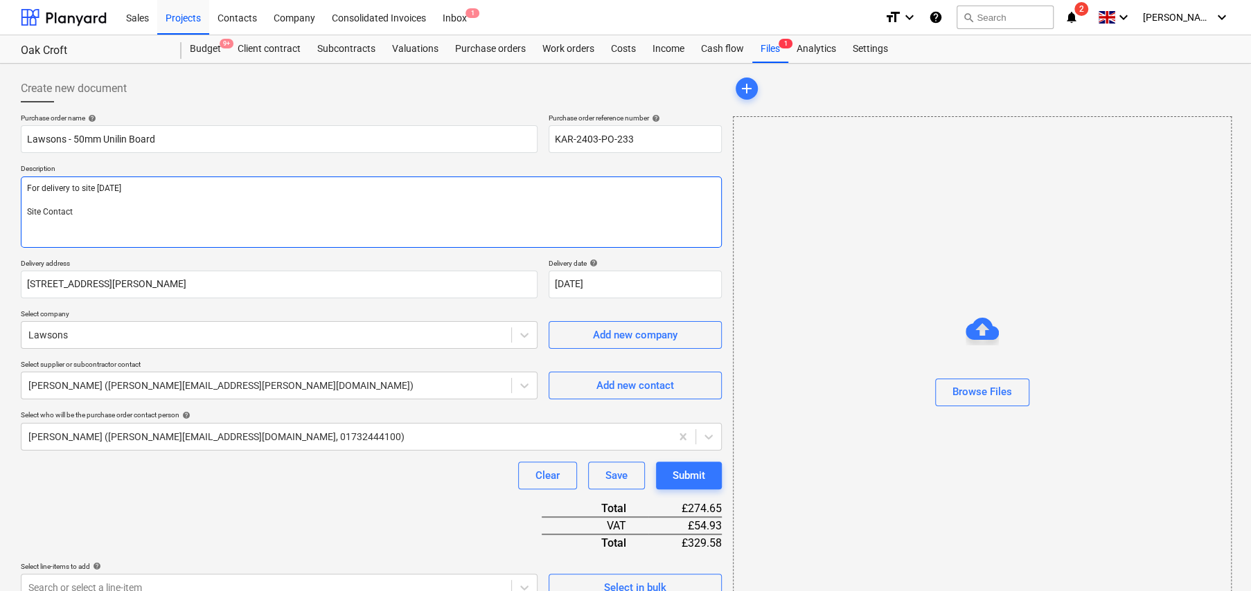
type textarea "x"
type textarea "For delivery to site 16th Oct Site Contact;"
type textarea "x"
type textarea "For delivery to site 16th Oct Site Contact;"
type textarea "x"
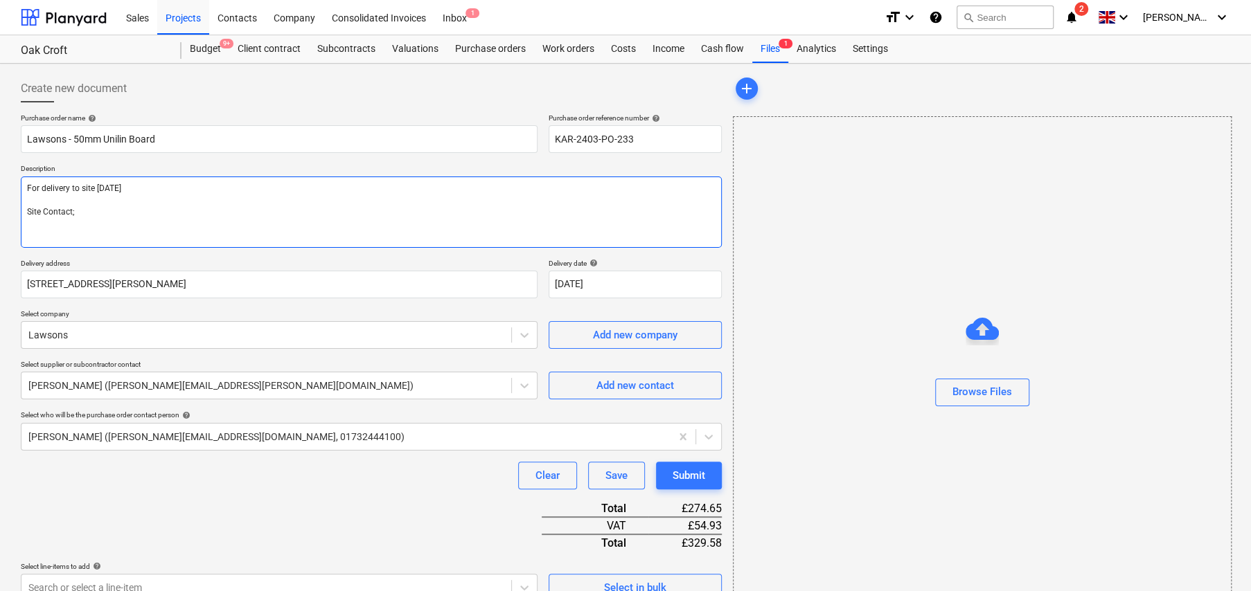
type textarea "For delivery to site 16th Oct Site Contact; C"
type textarea "x"
type textarea "For delivery to site 16th Oct Site Contact; Ch"
type textarea "x"
type textarea "For delivery to site 16th Oct Site Contact; C"
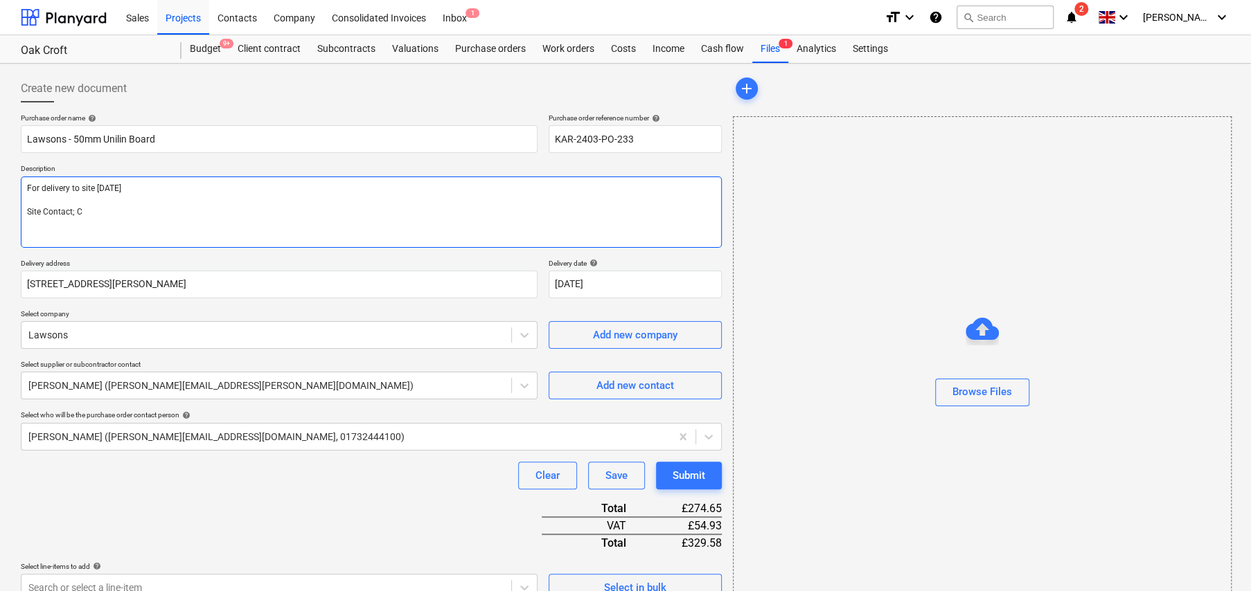
type textarea "x"
type textarea "For delivery to site 16th Oct Site Contact;"
type textarea "x"
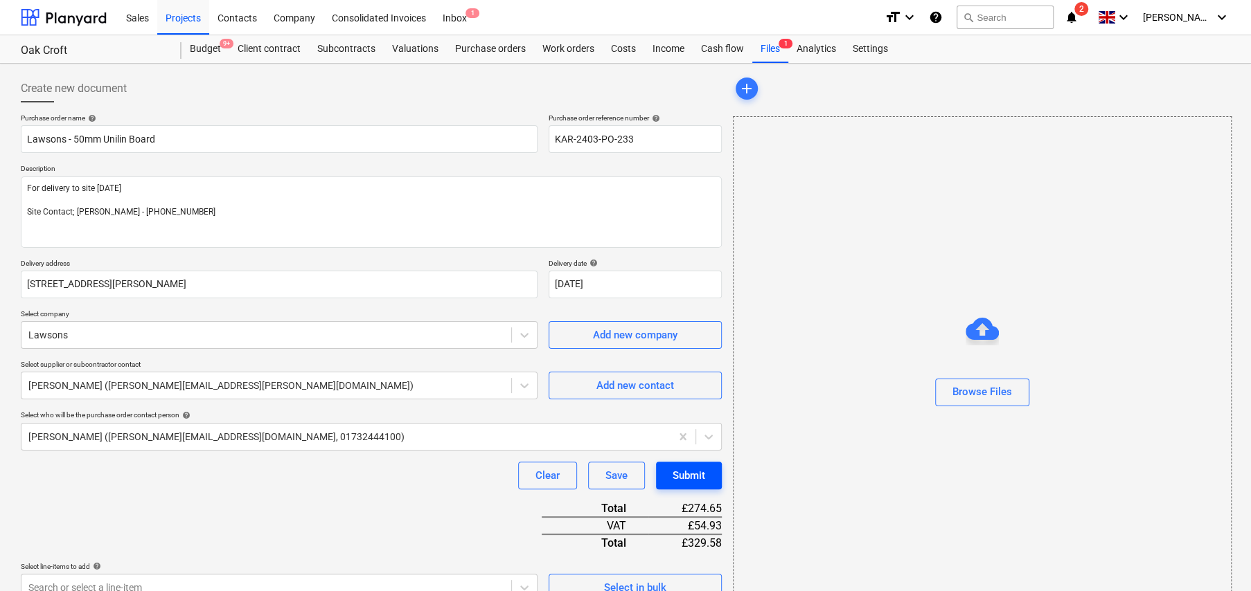
click at [711, 474] on button "Submit" at bounding box center [689, 476] width 66 height 28
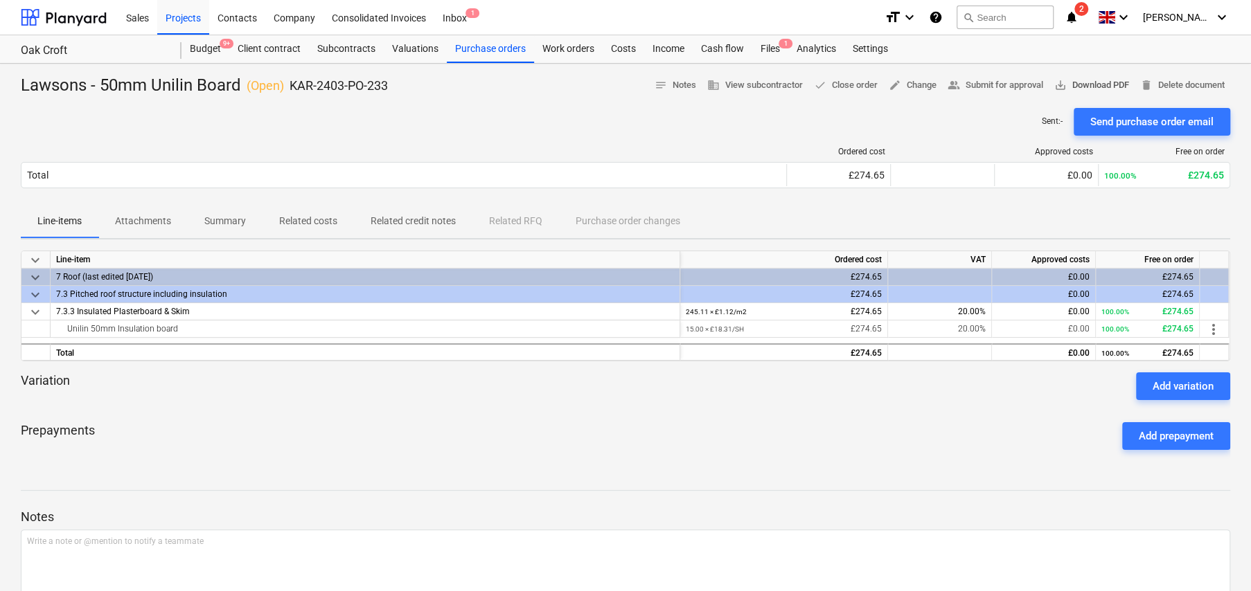
click at [1073, 83] on span "save_alt Download PDF" at bounding box center [1091, 86] width 75 height 16
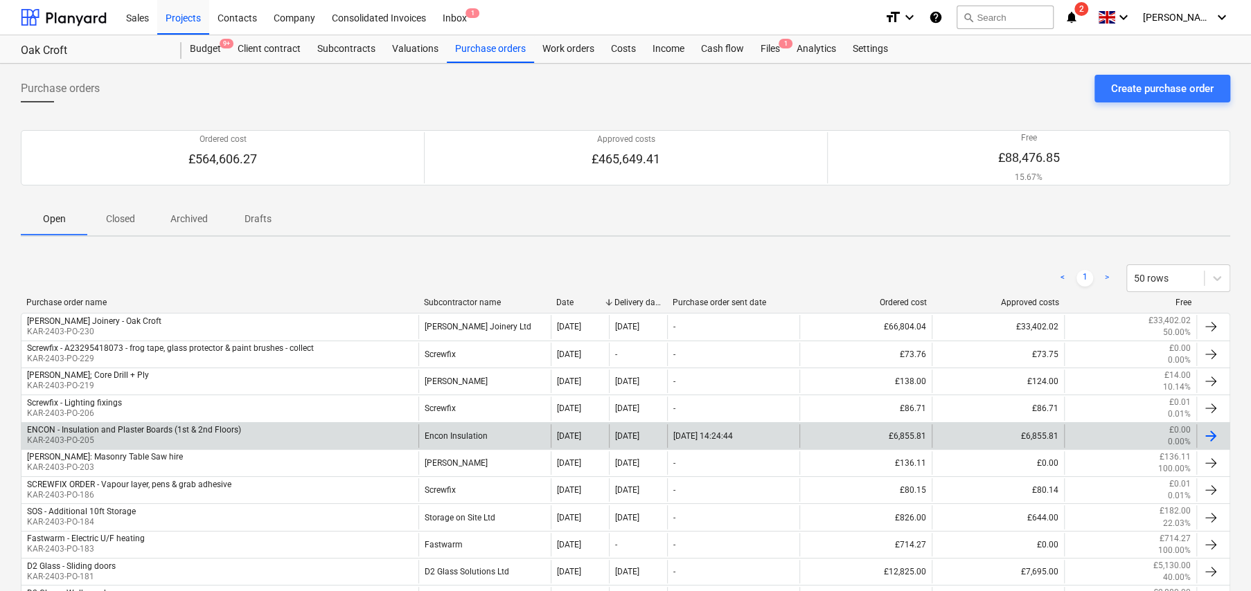
click at [153, 434] on div "ENCON - Insulation and Plaster Boards (1st & 2nd Floors)" at bounding box center [134, 430] width 214 height 10
